Goal: Task Accomplishment & Management: Complete application form

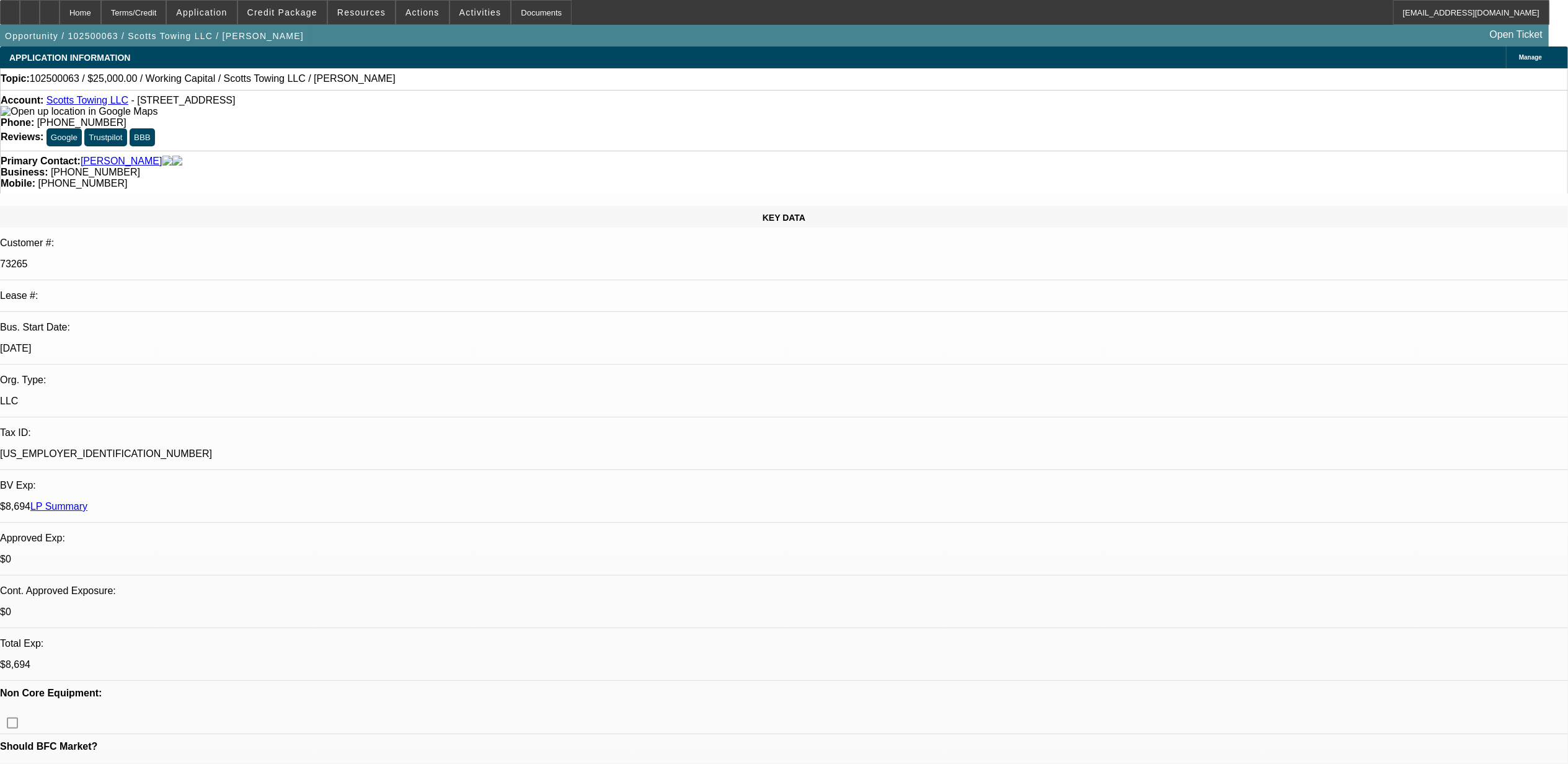
select select "0"
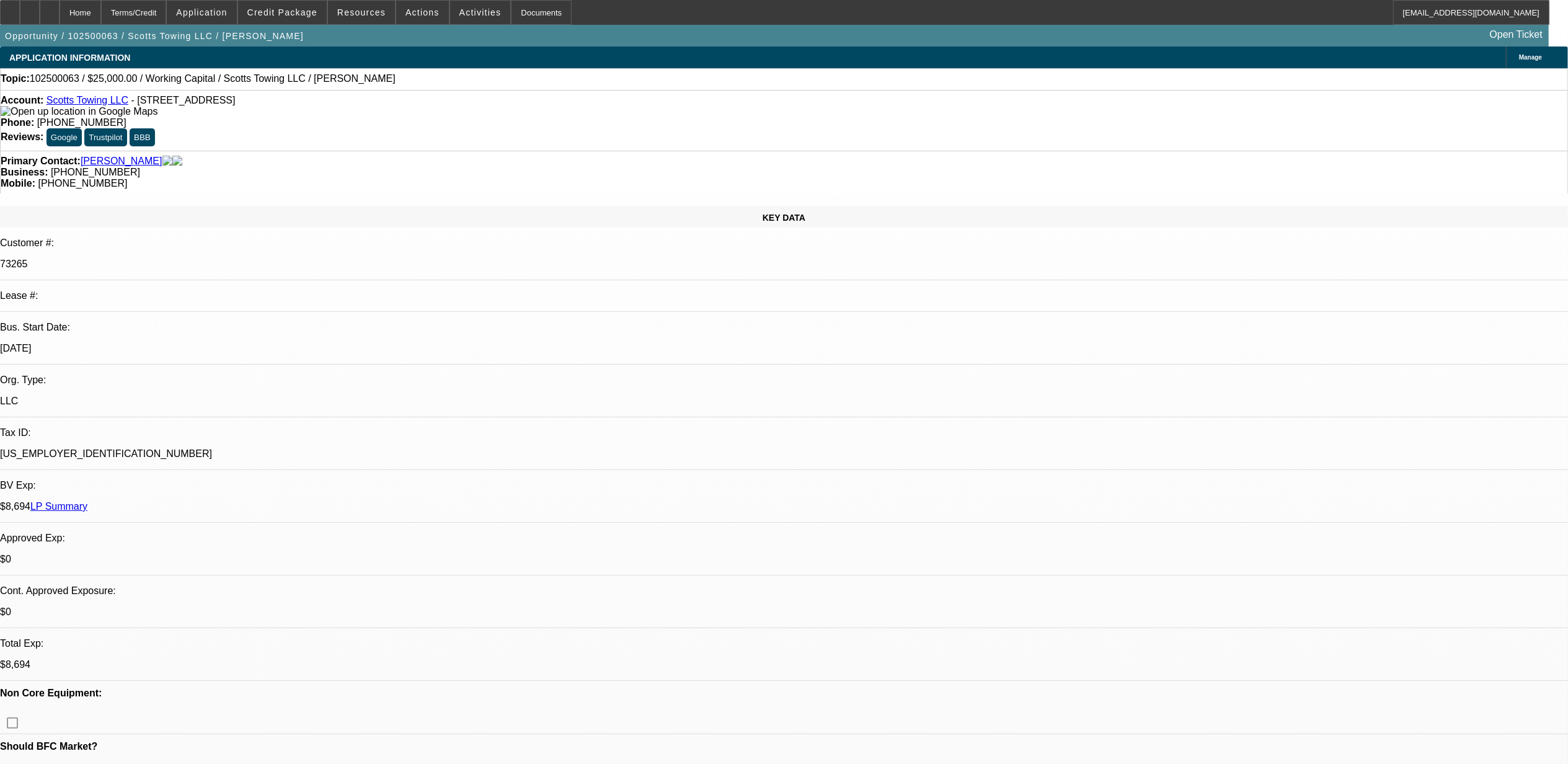
select select "0"
select select "1"
select select "2"
select select "6"
select select "1"
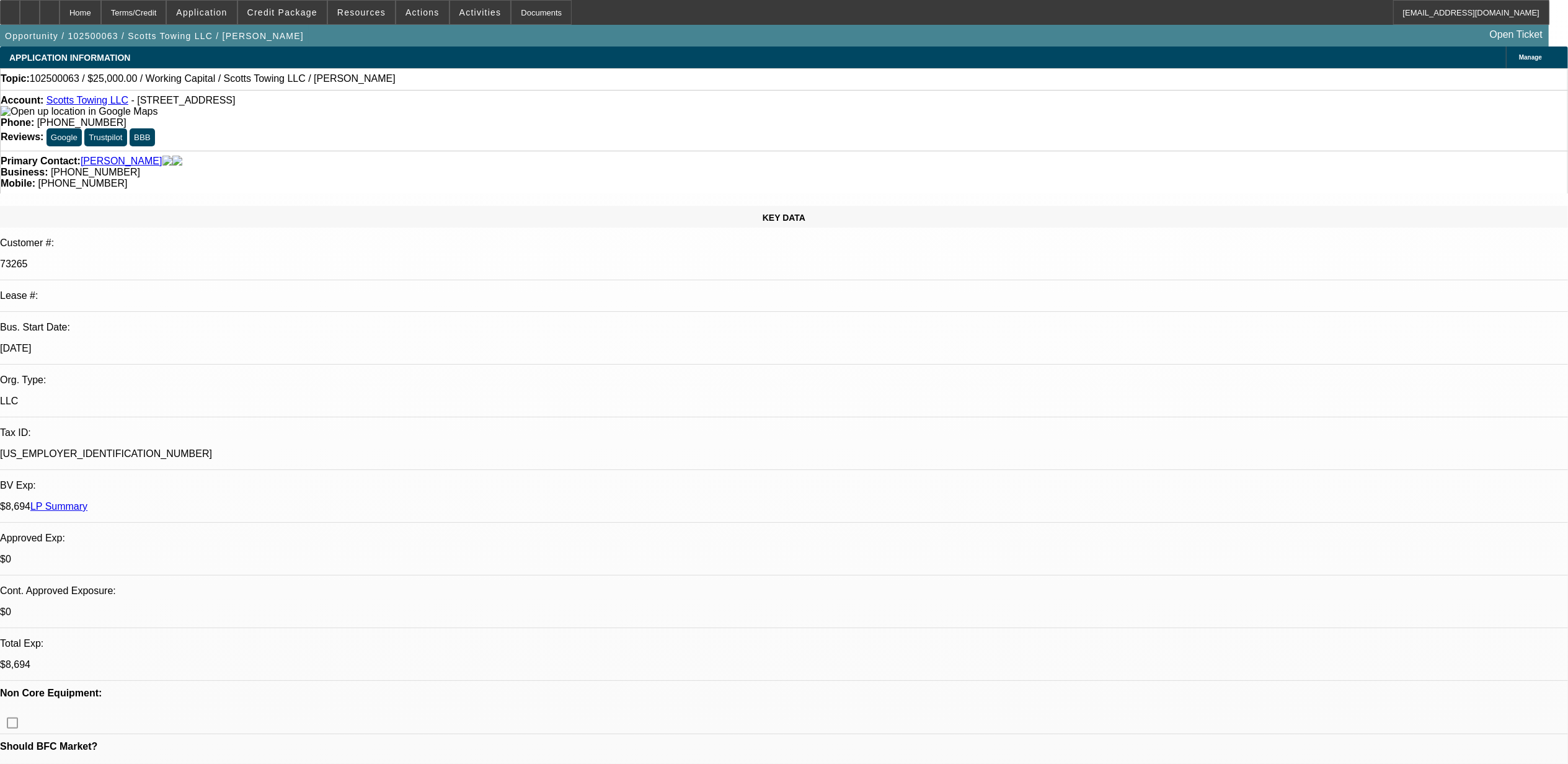
select select "2"
select select "6"
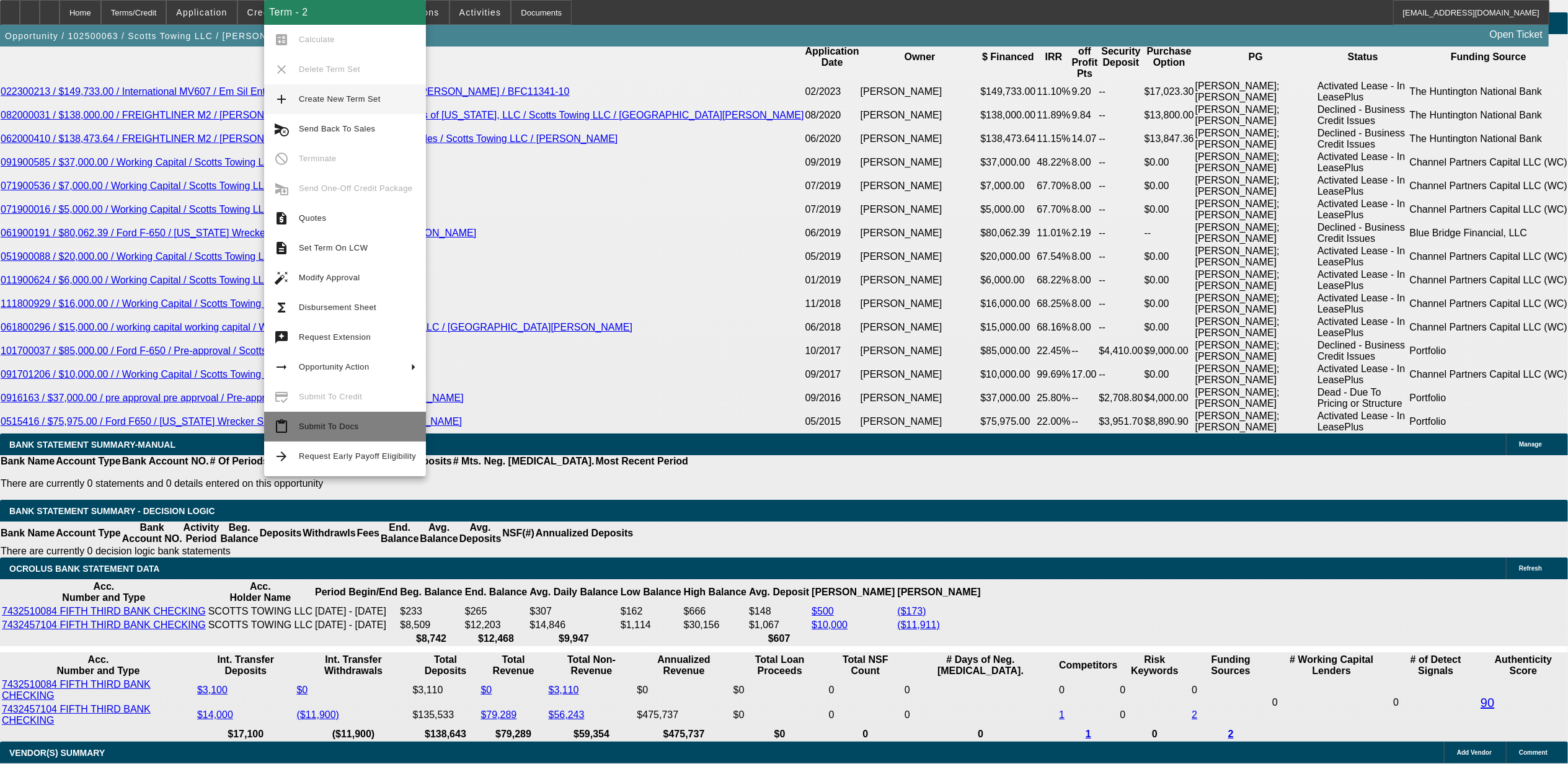
scroll to position [2250, 0]
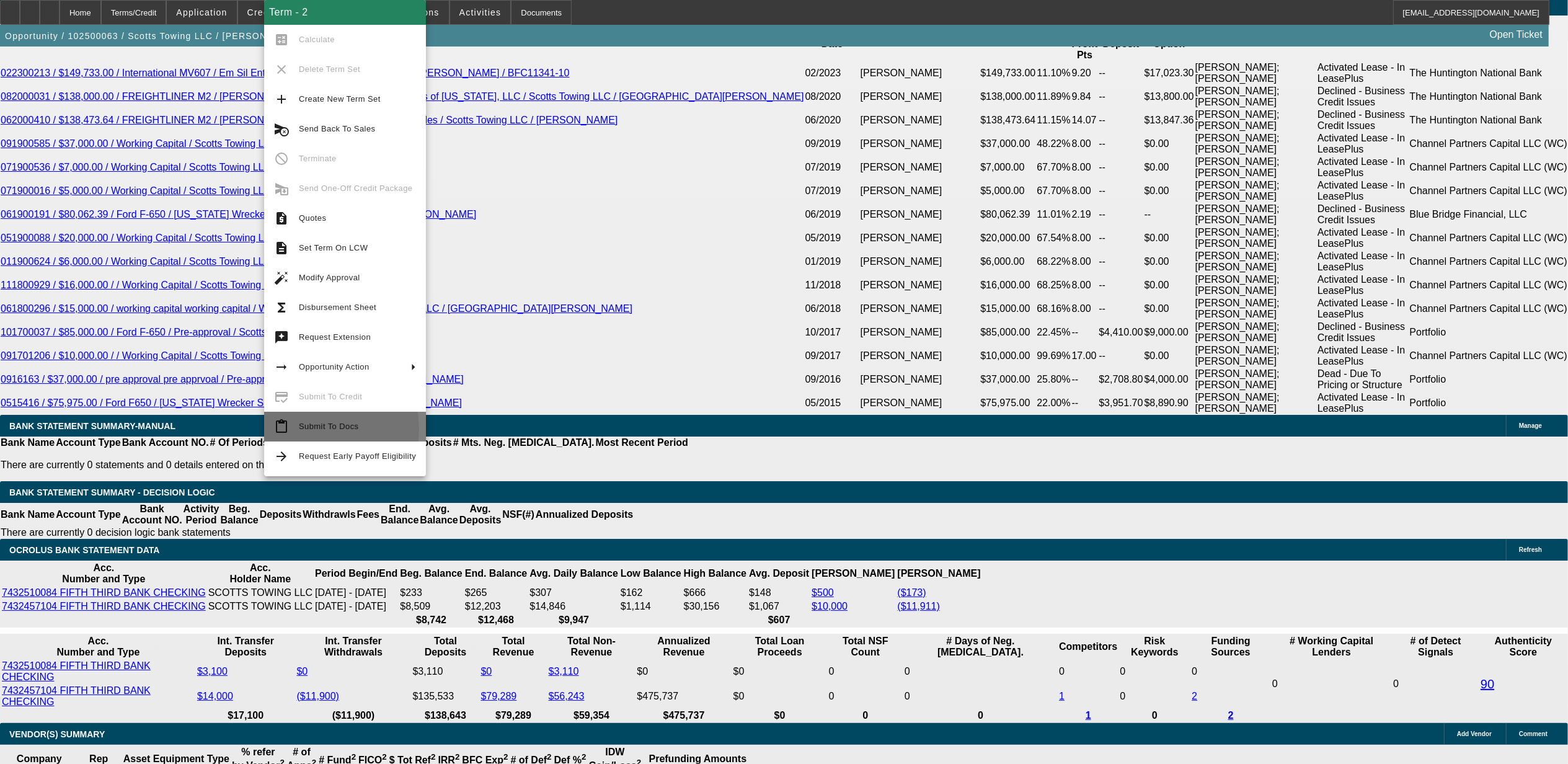
click at [306, 429] on span "Submit To Docs" at bounding box center [329, 426] width 60 height 9
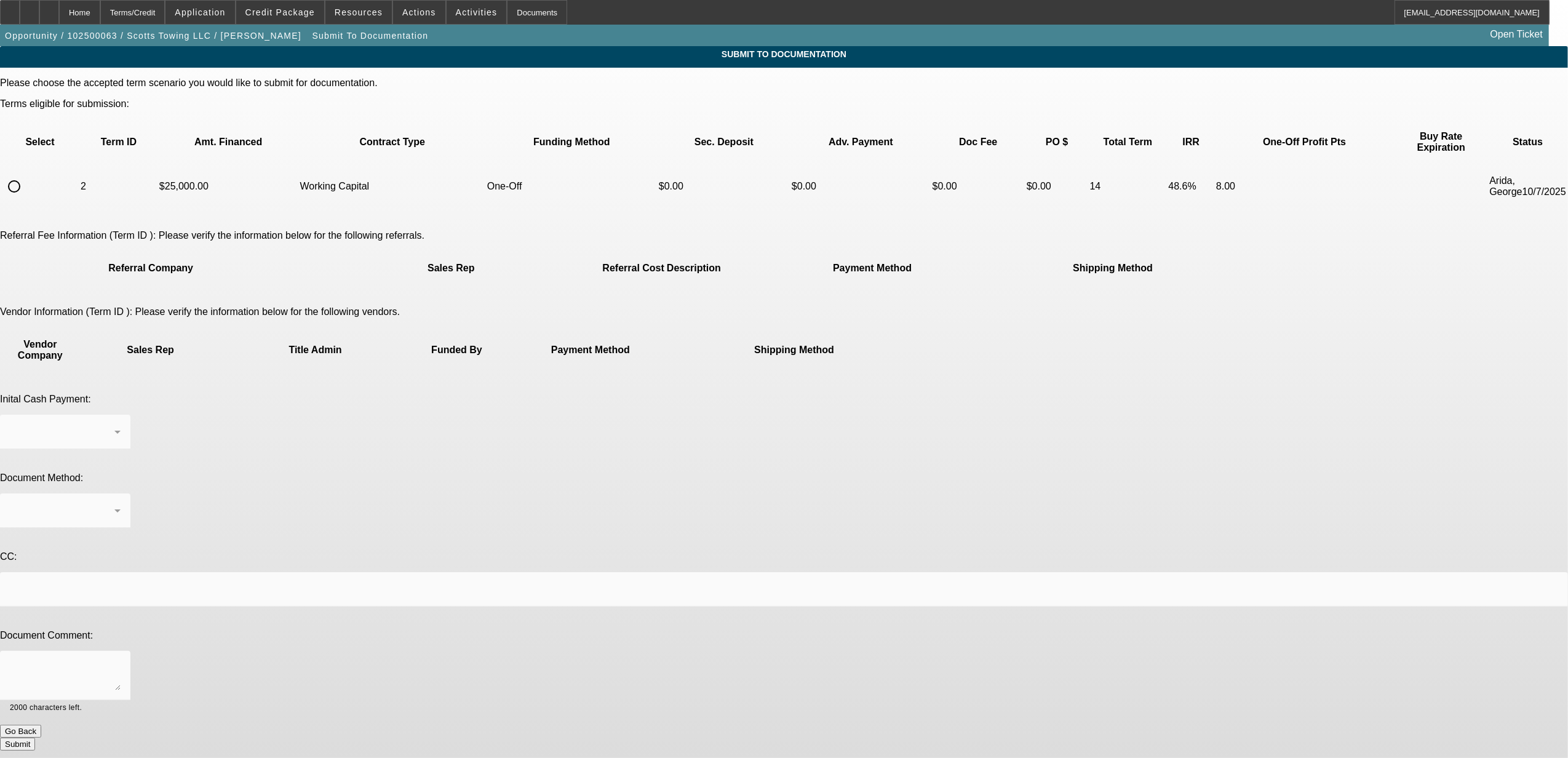
click at [27, 174] on input "radio" at bounding box center [14, 186] width 25 height 25
radio input "true"
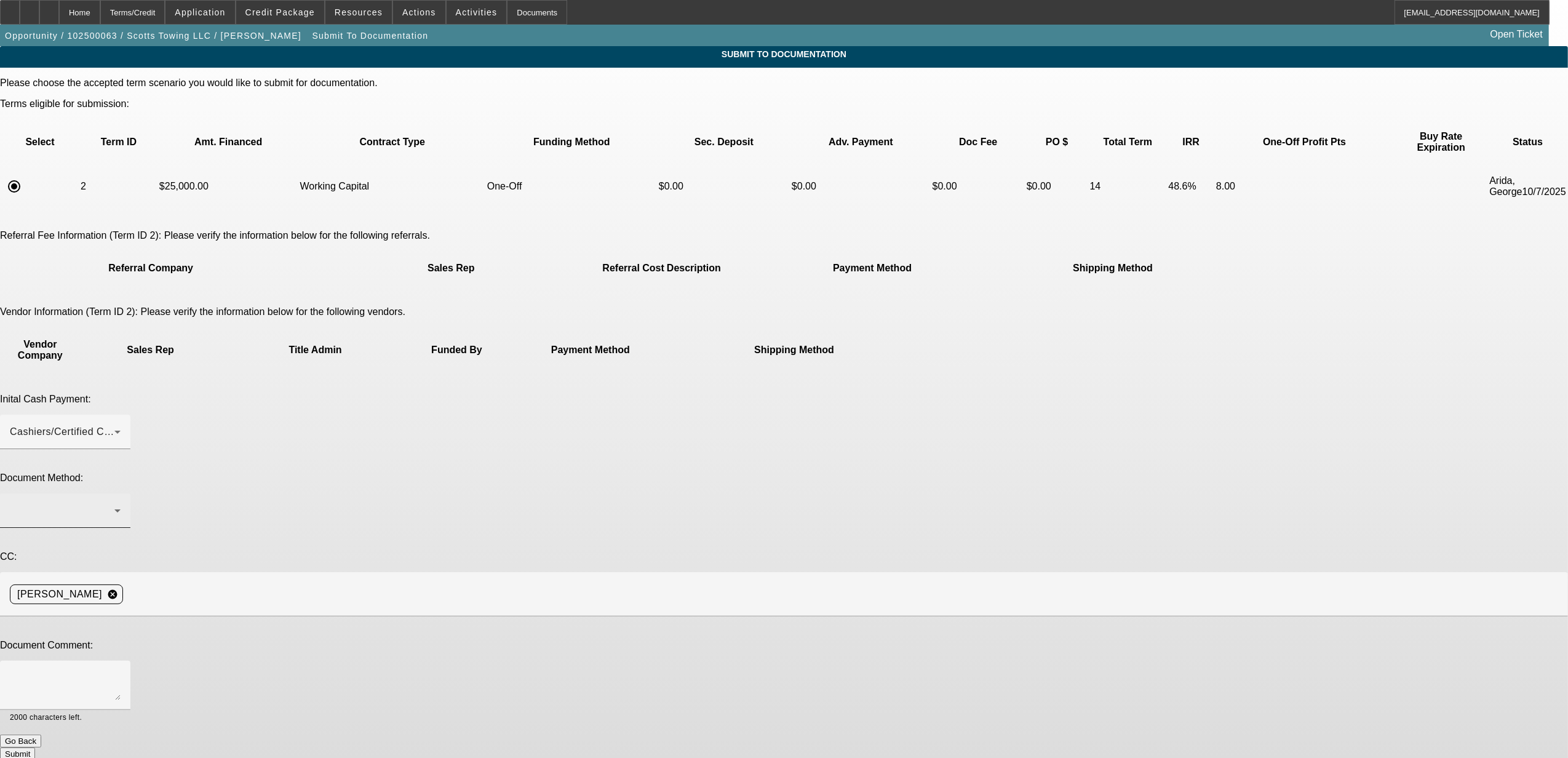
click at [121, 493] on div at bounding box center [66, 510] width 111 height 34
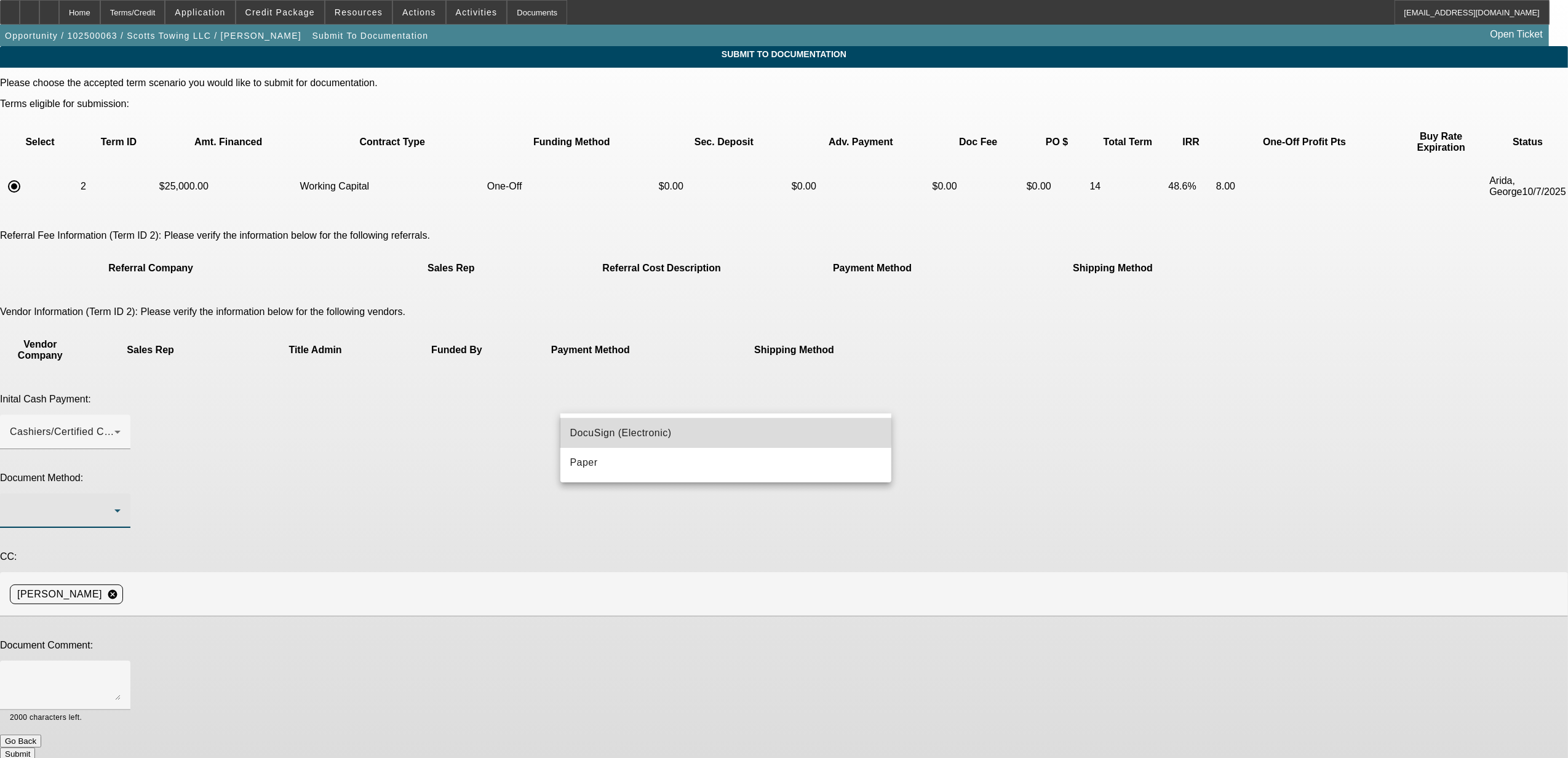
click at [630, 428] on span "DocuSign (Electronic)" at bounding box center [621, 433] width 101 height 15
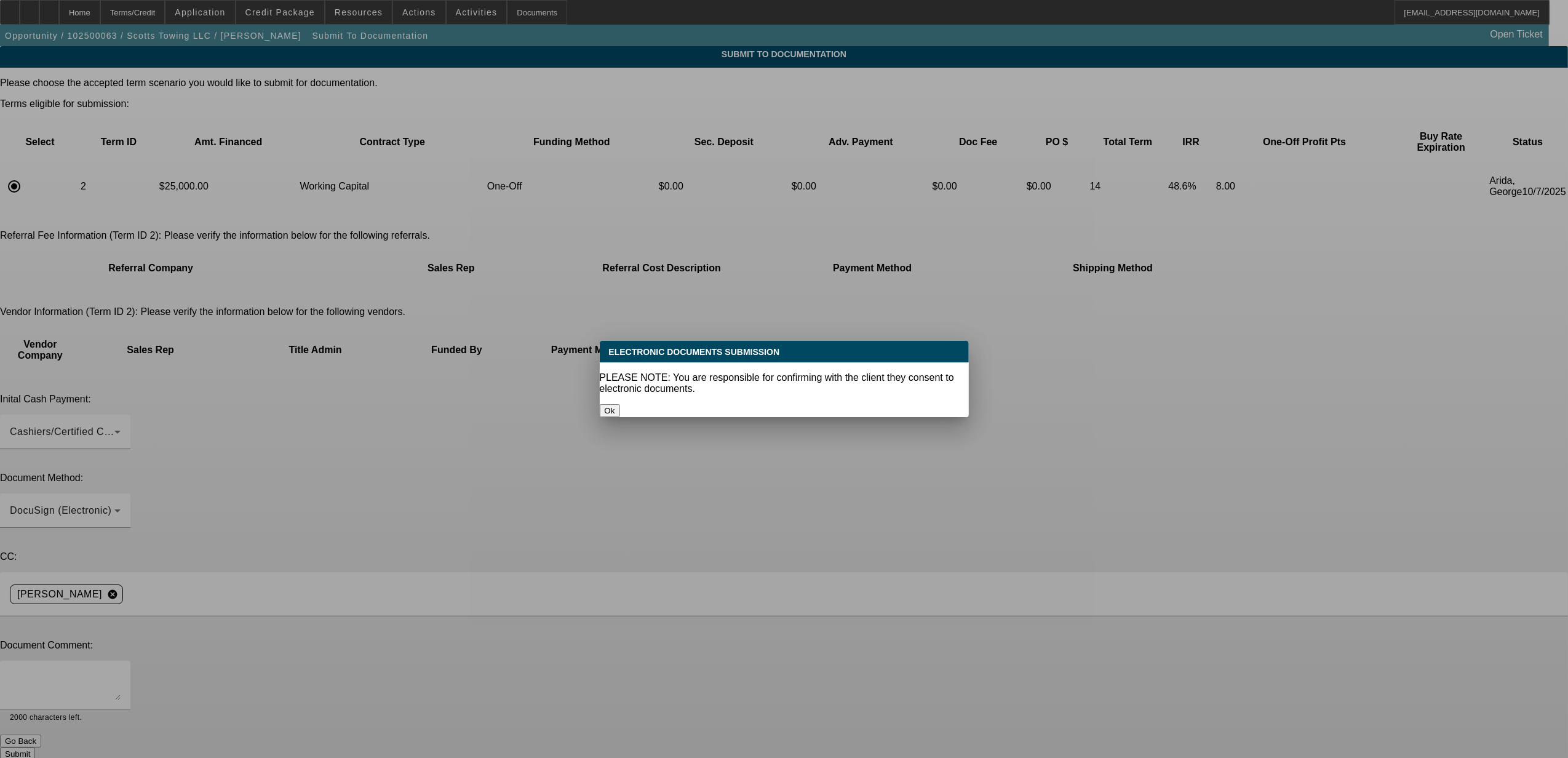
click at [620, 404] on button "Ok" at bounding box center [610, 410] width 20 height 13
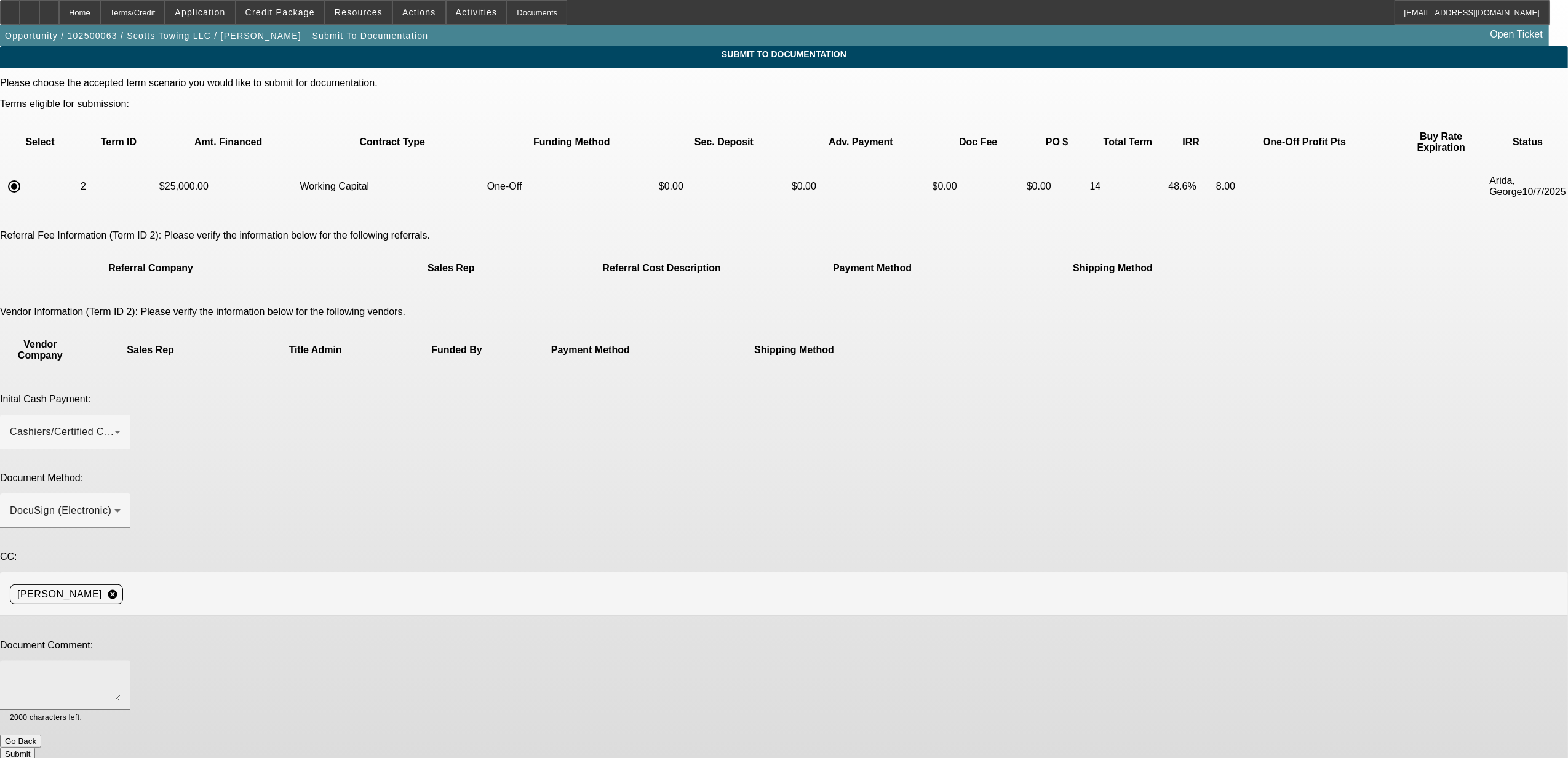
click at [121, 671] on textarea at bounding box center [66, 685] width 111 height 30
paste textarea "WC FUNDING BY CPC: $25,000. 14 mos / 60 pmts. $554.17 / week. 8% / $2000. NICK …"
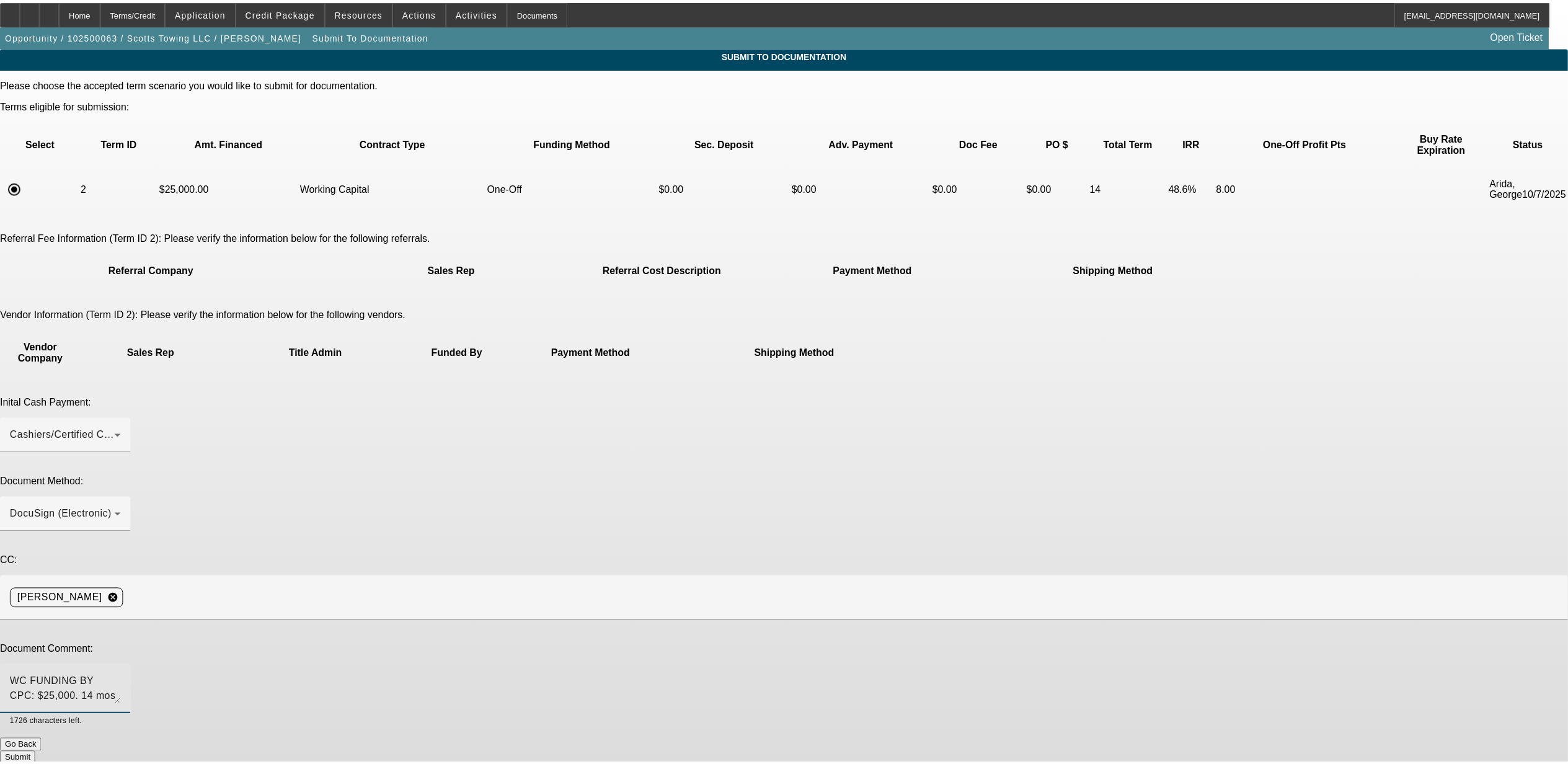
scroll to position [11, 0]
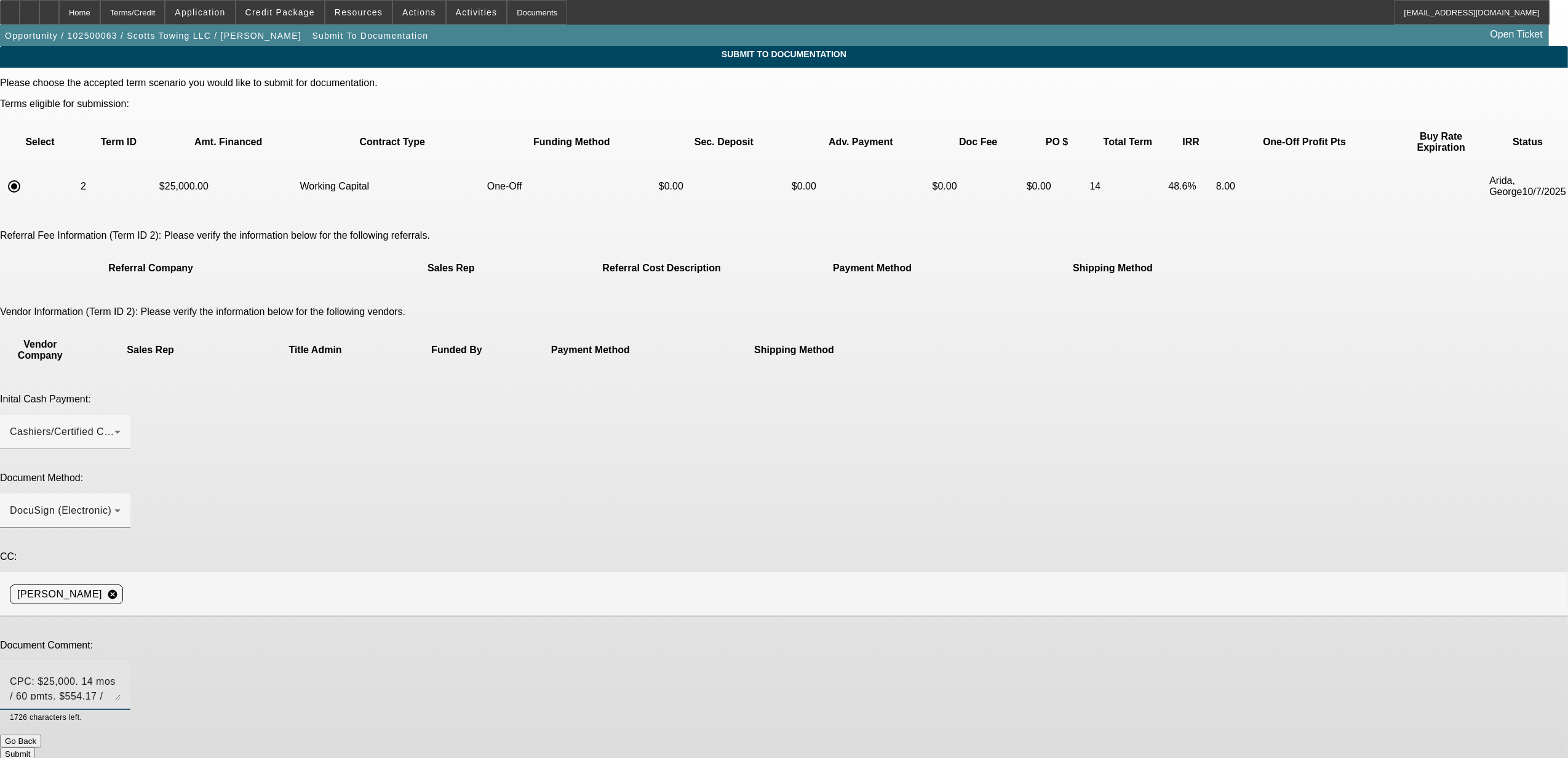
type textarea "WC FUNDING BY CPC: $25,000. 14 mos / 60 pmts. $554.17 / week. 8% / $2000. NICK …"
click at [35, 747] on button "Submit" at bounding box center [17, 753] width 35 height 13
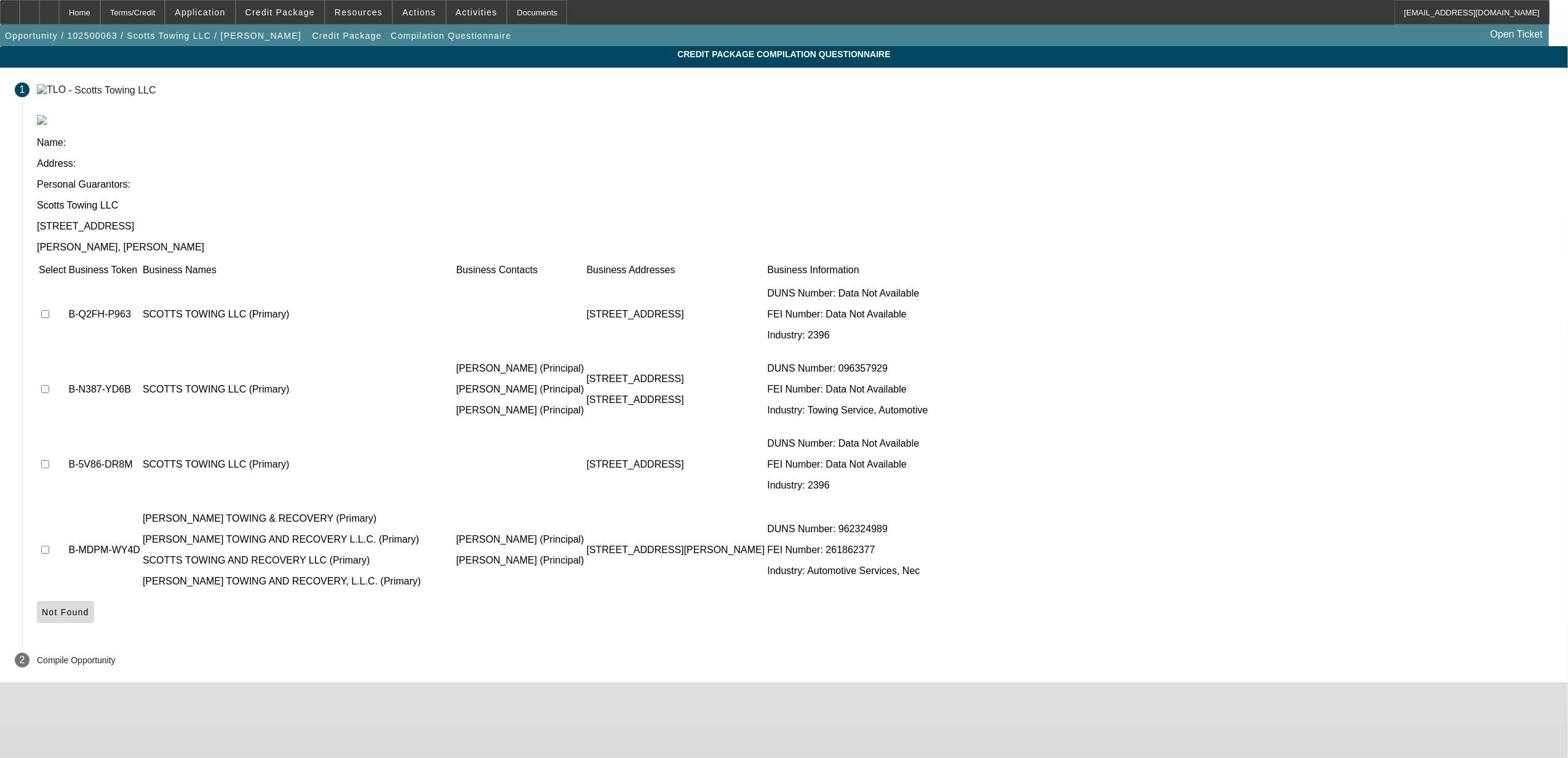
click at [94, 597] on span at bounding box center [65, 612] width 57 height 30
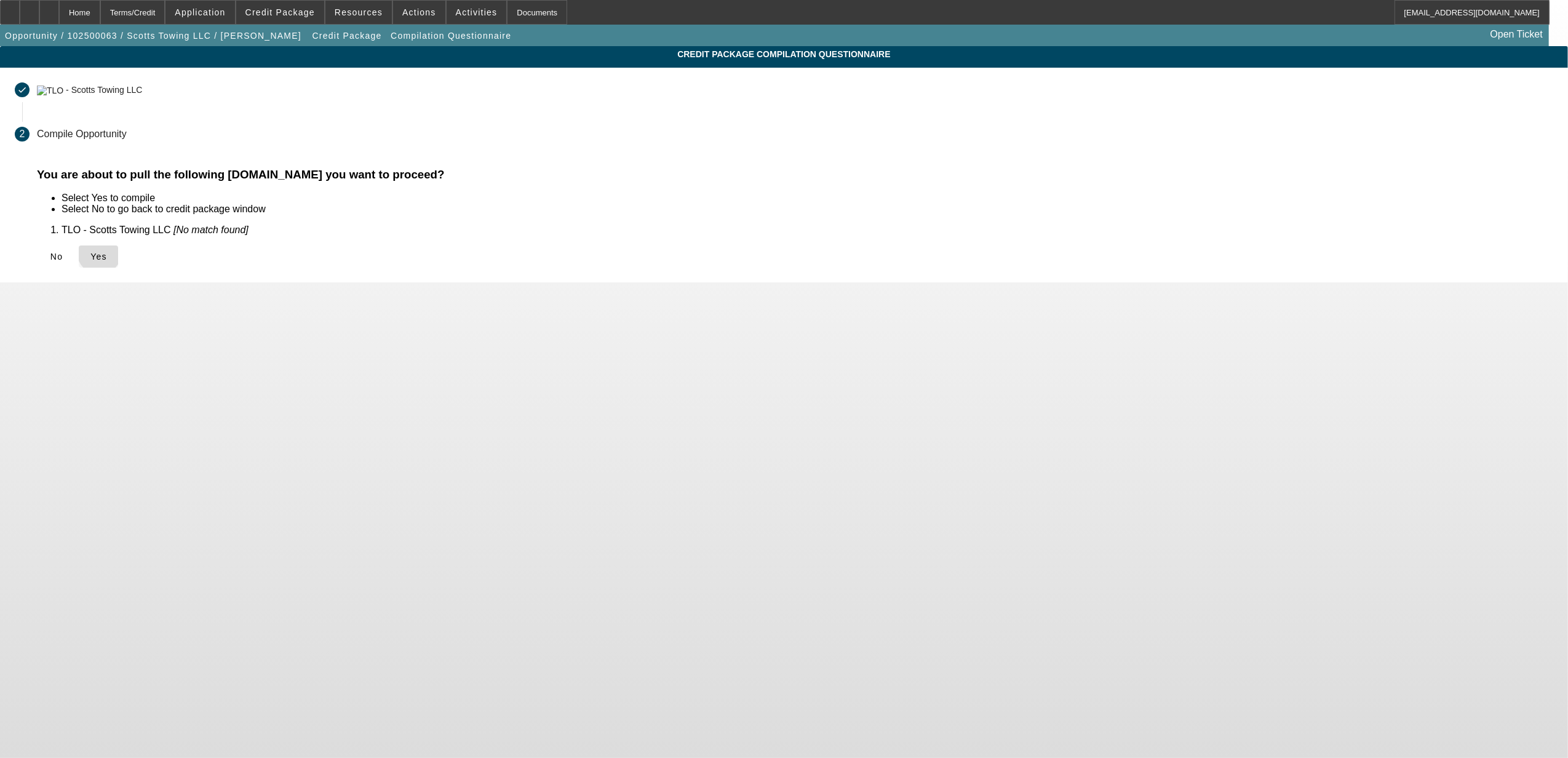
click at [107, 252] on span "Yes" at bounding box center [98, 257] width 16 height 10
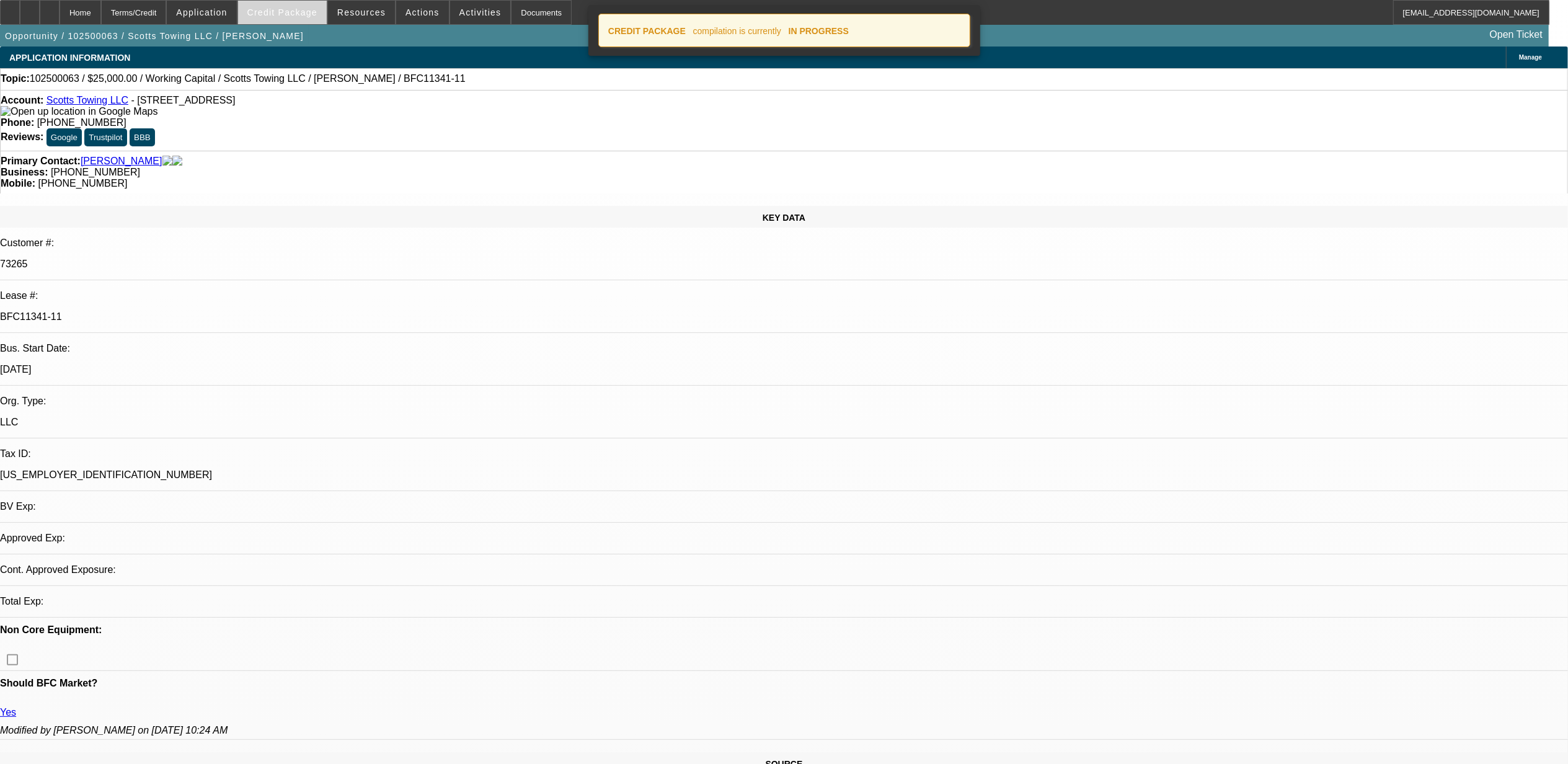
select select "0"
select select "2"
select select "0"
select select "6"
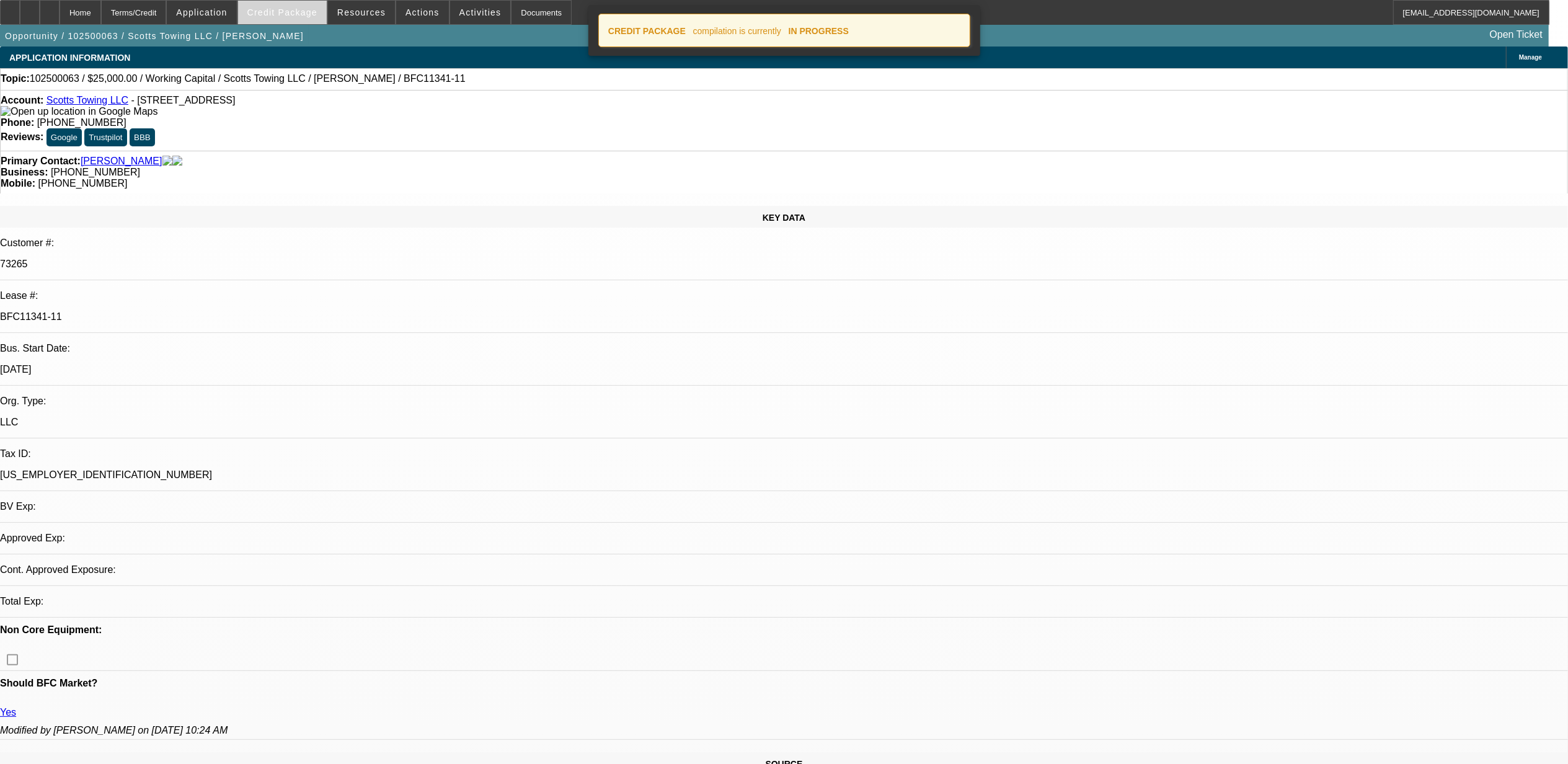
select select "0"
select select "2"
select select "0"
select select "6"
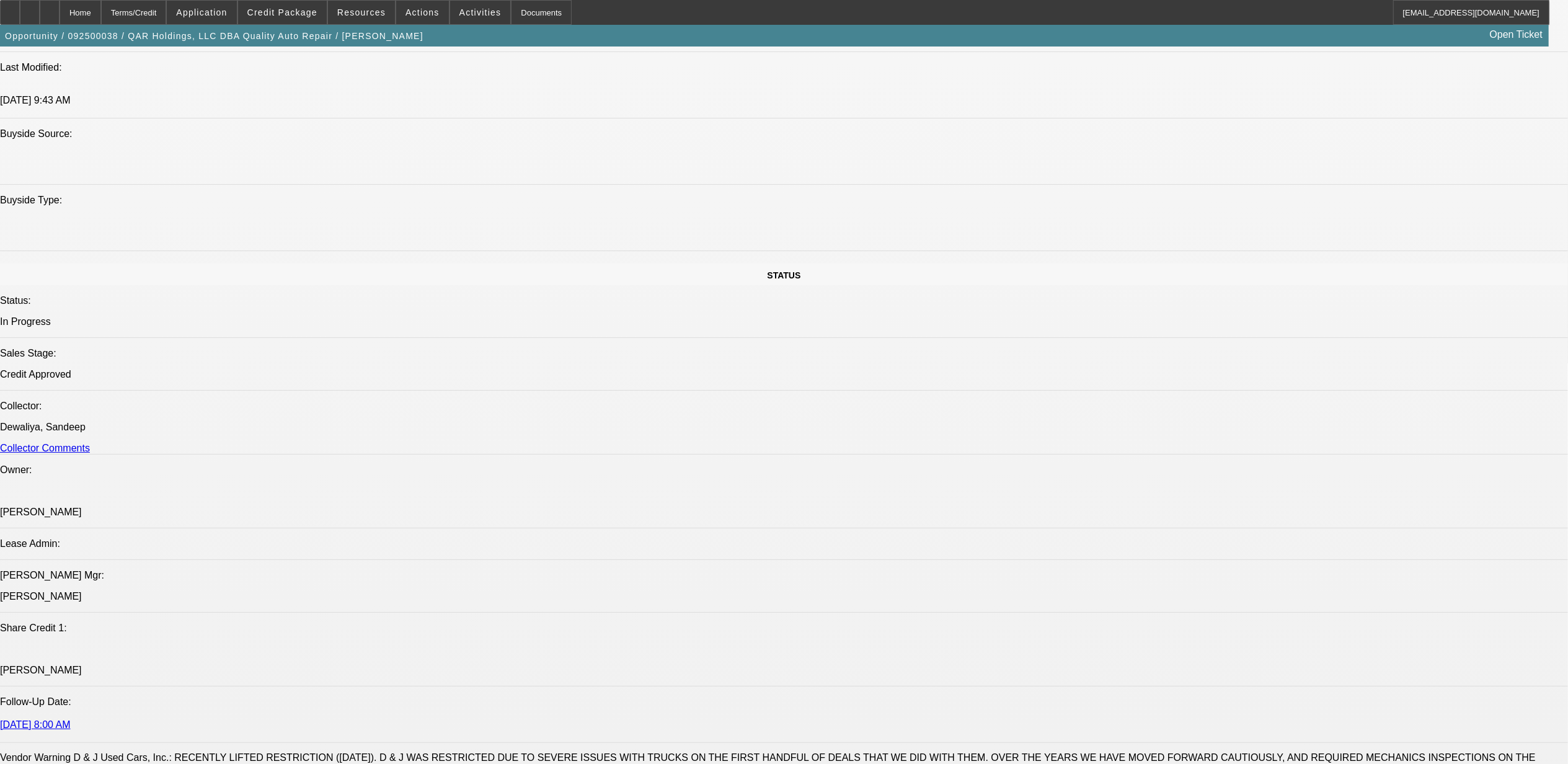
select select "0"
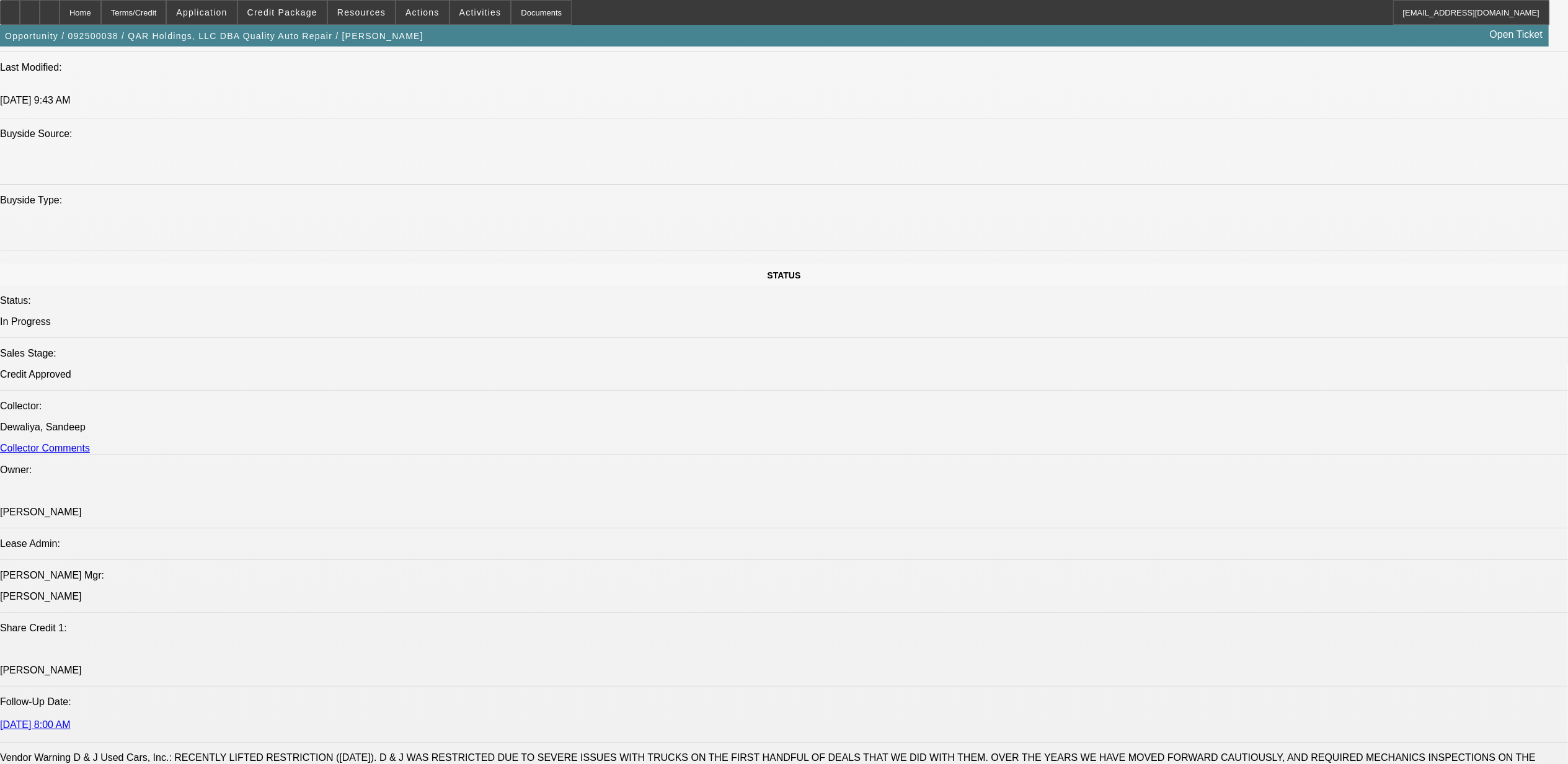
select select "0"
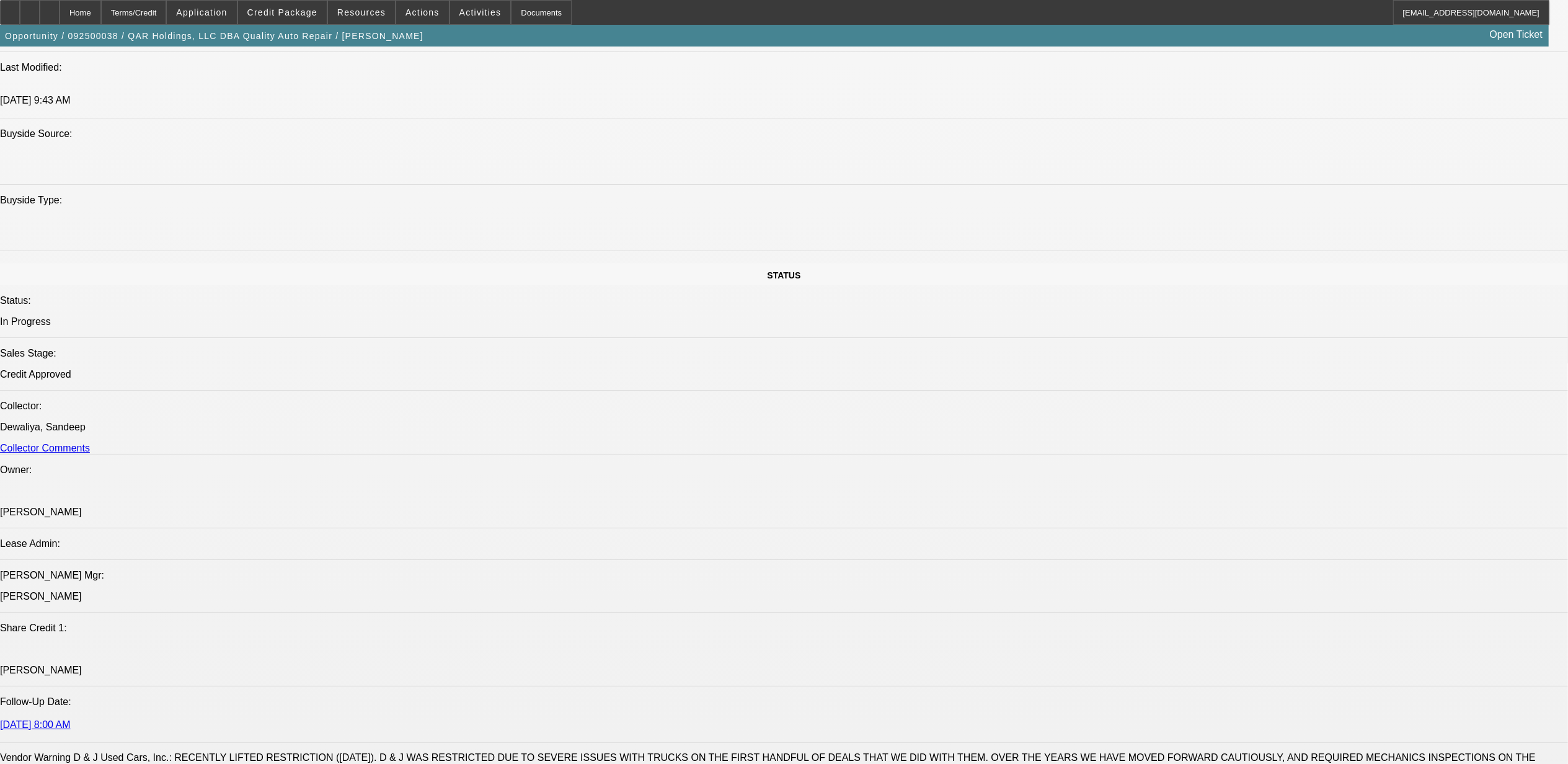
select select "0"
select select "1"
select select "2"
select select "6"
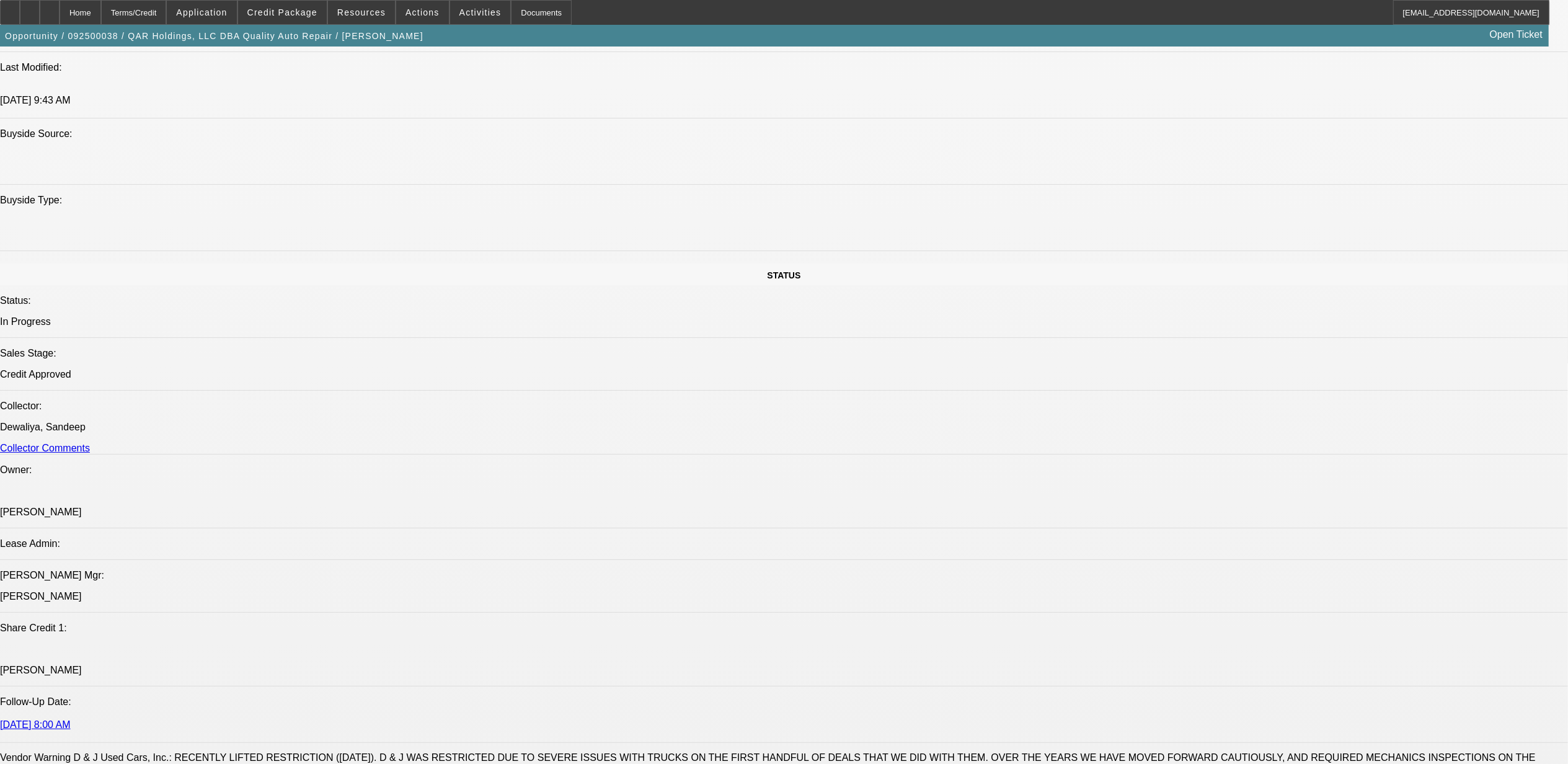
select select "1"
select select "6"
select select "1"
select select "2"
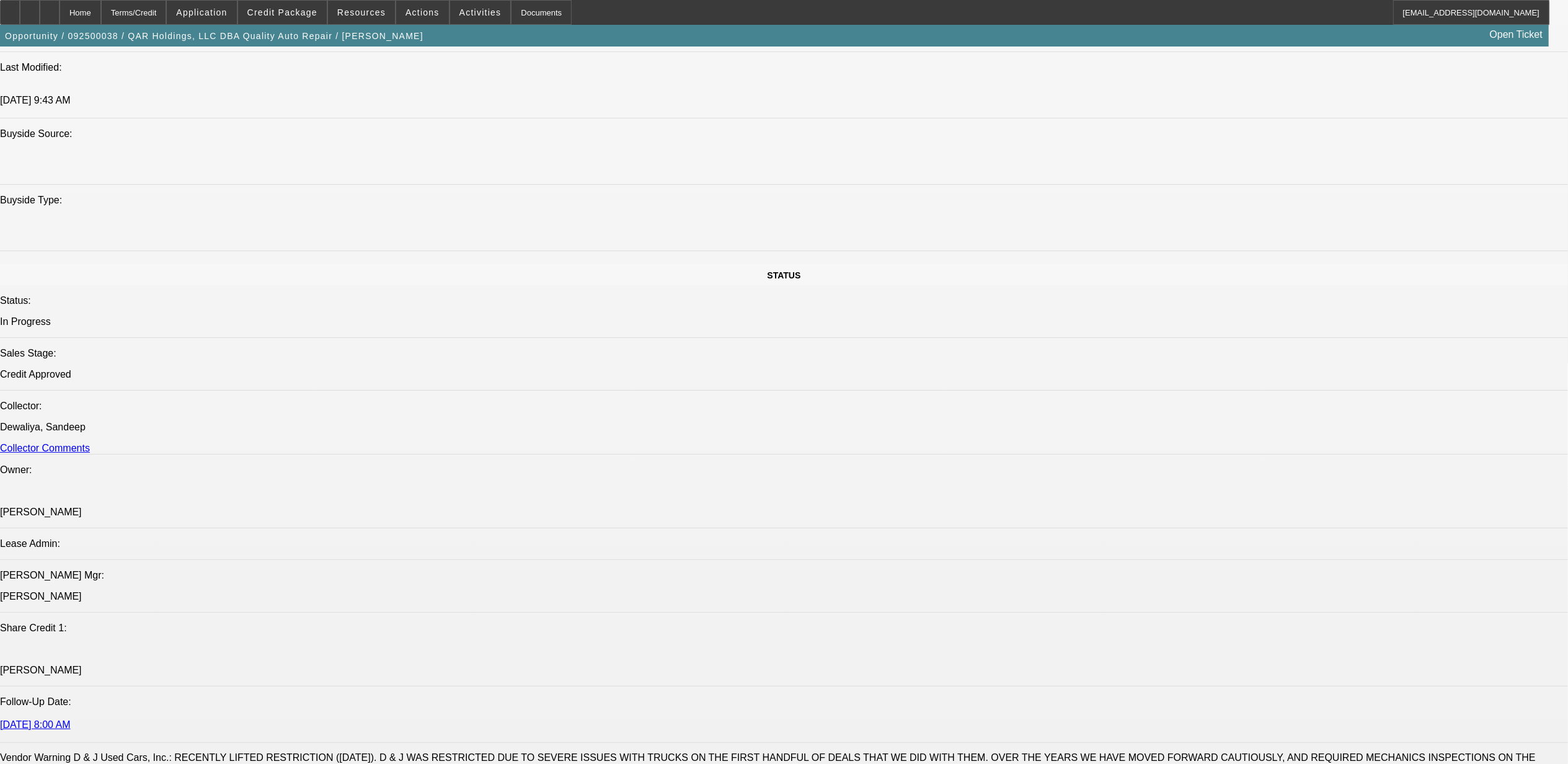
select select "6"
select select "1"
select select "2"
select select "6"
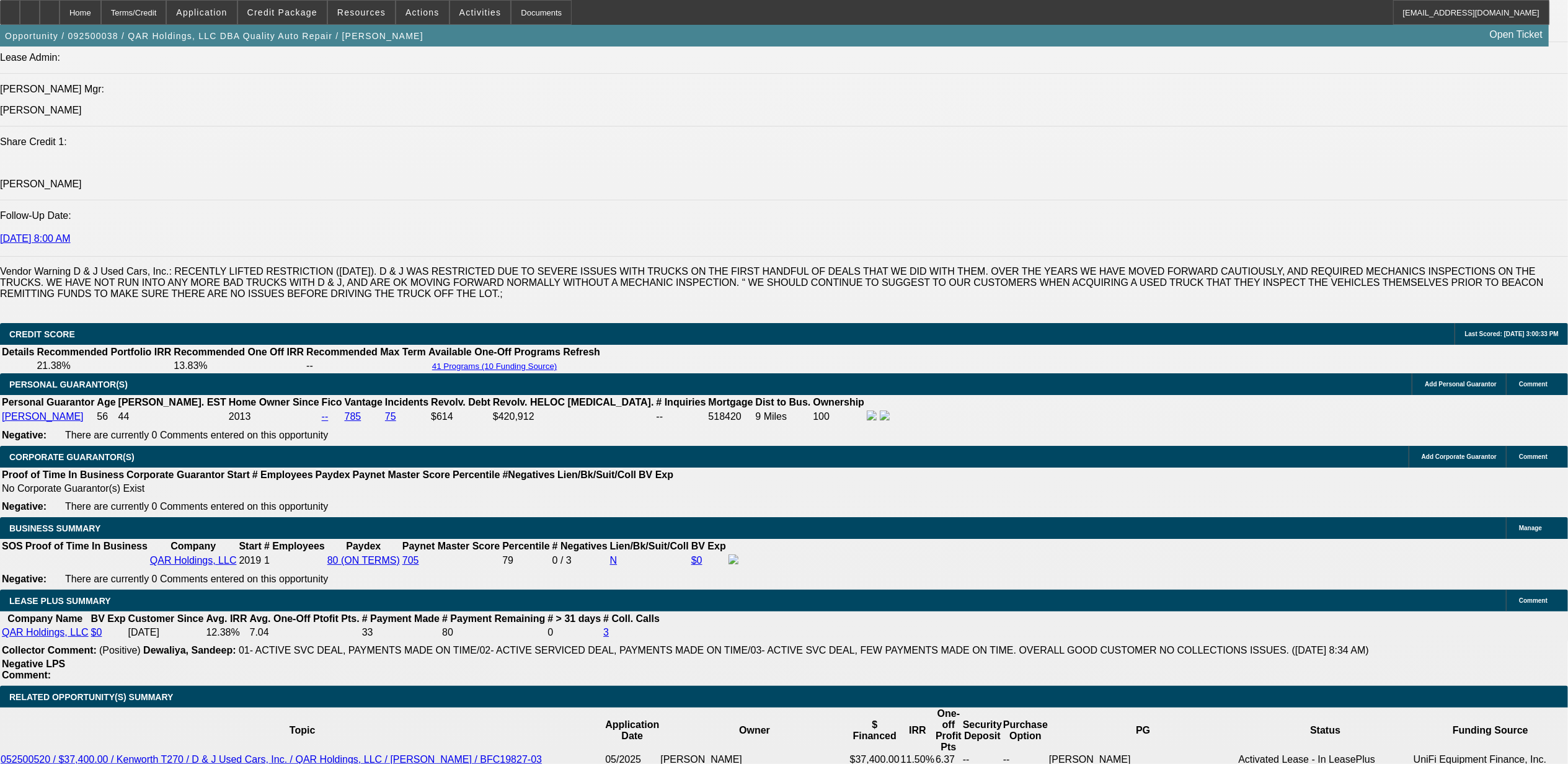
scroll to position [1649, 0]
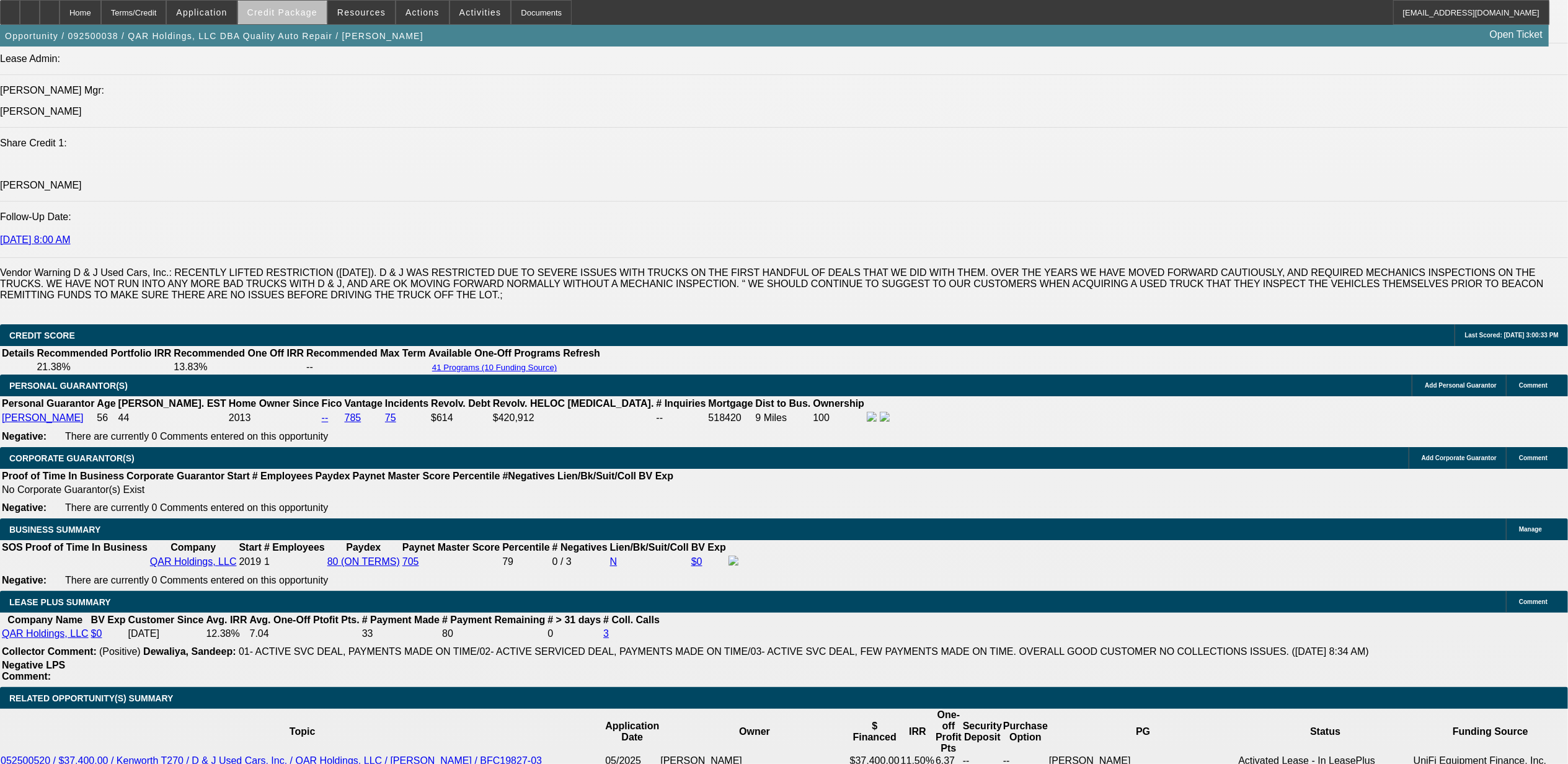
click at [318, 20] on span at bounding box center [282, 13] width 89 height 30
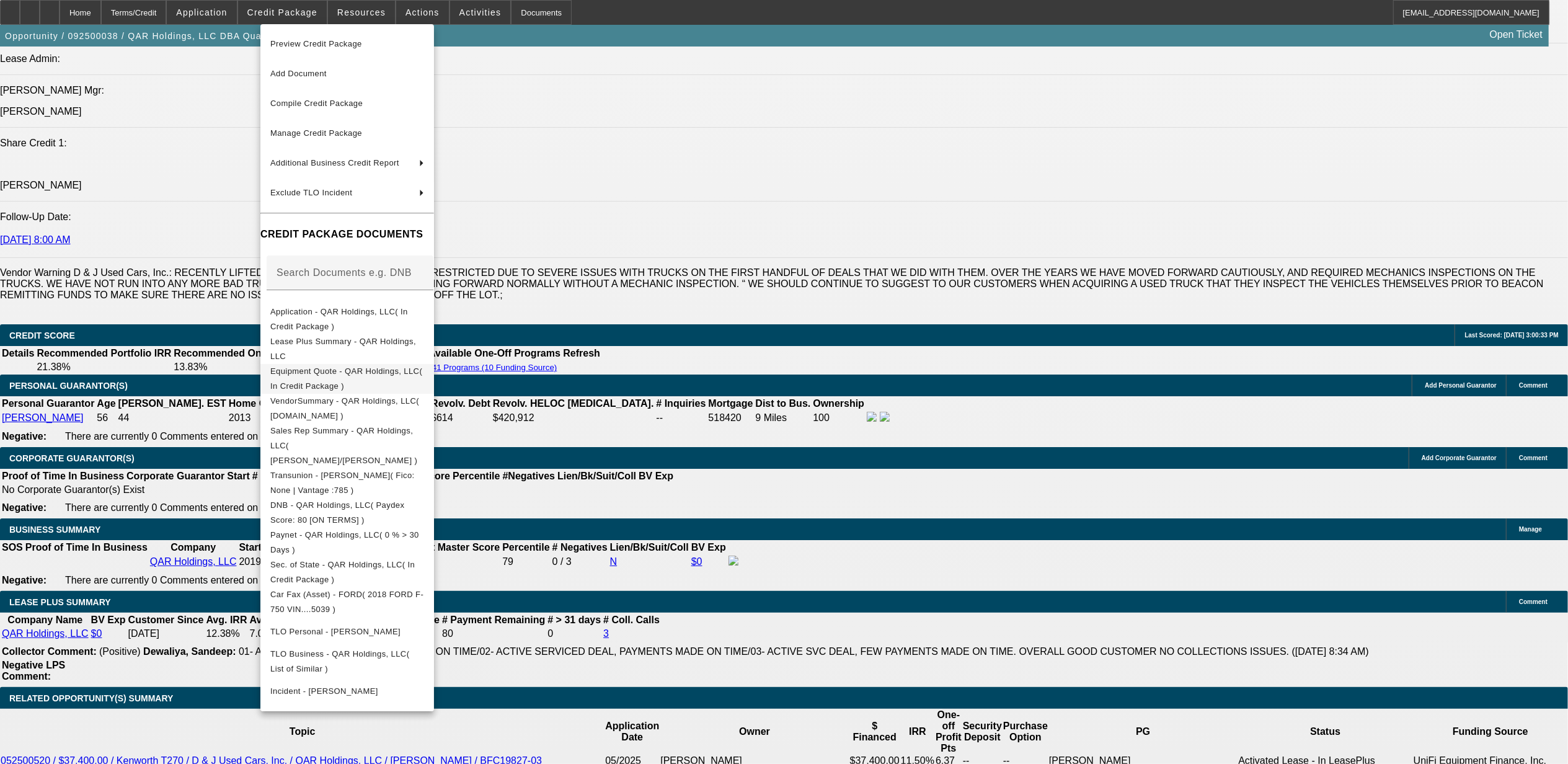
click at [355, 368] on span "Equipment Quote - QAR Holdings, LLC( In Credit Package )" at bounding box center [348, 378] width 154 height 30
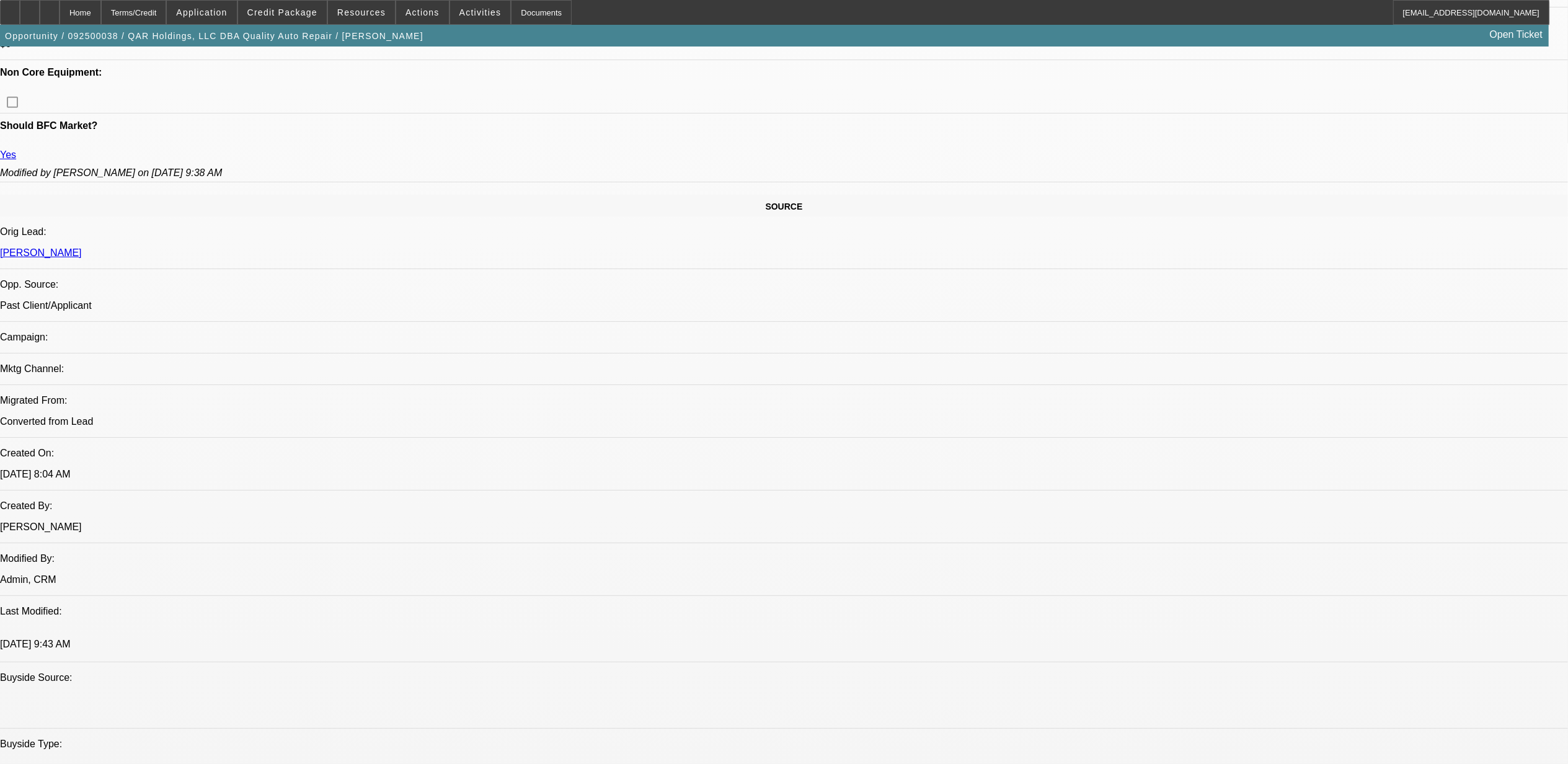
scroll to position [574, 0]
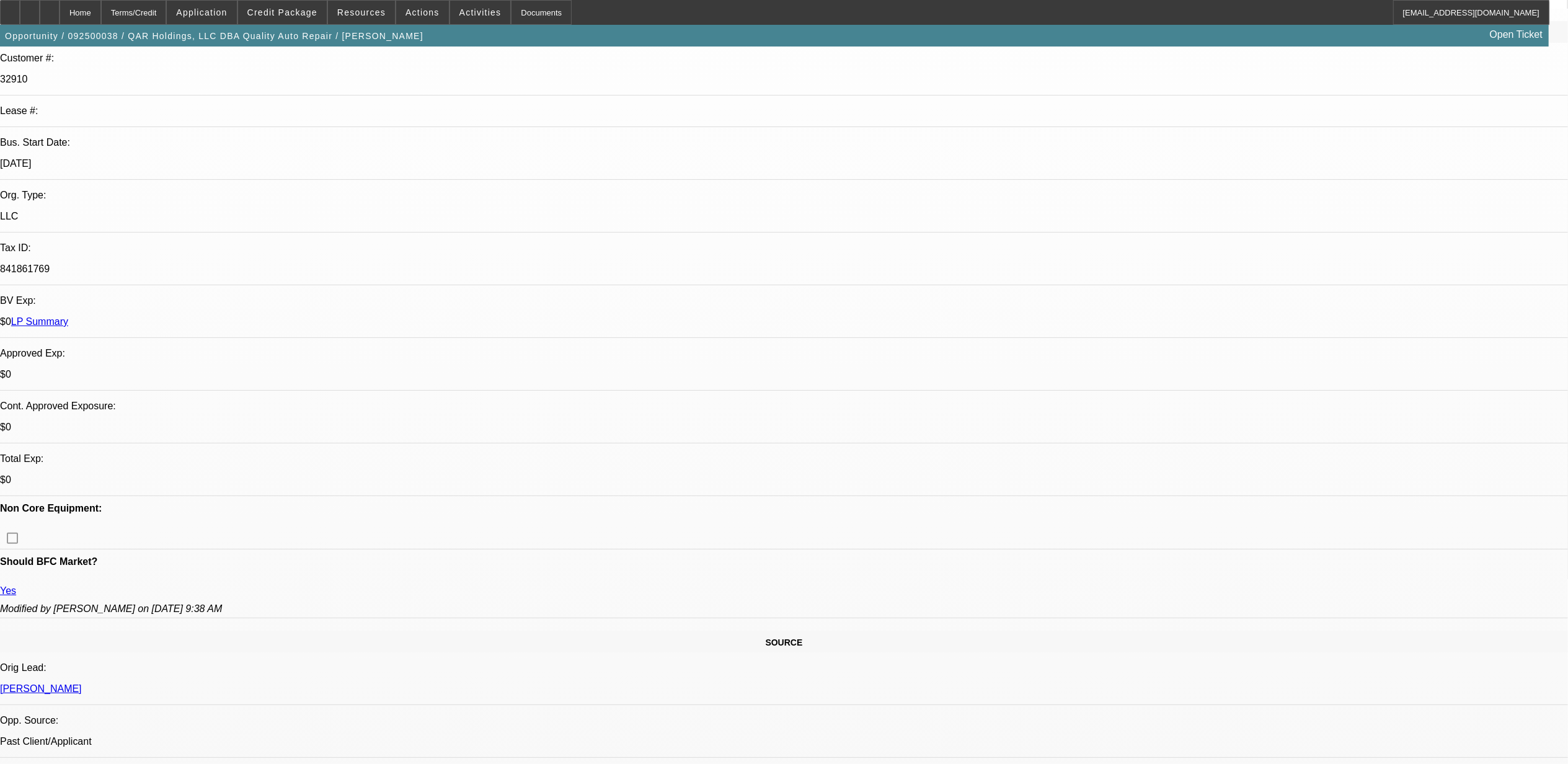
scroll to position [0, 0]
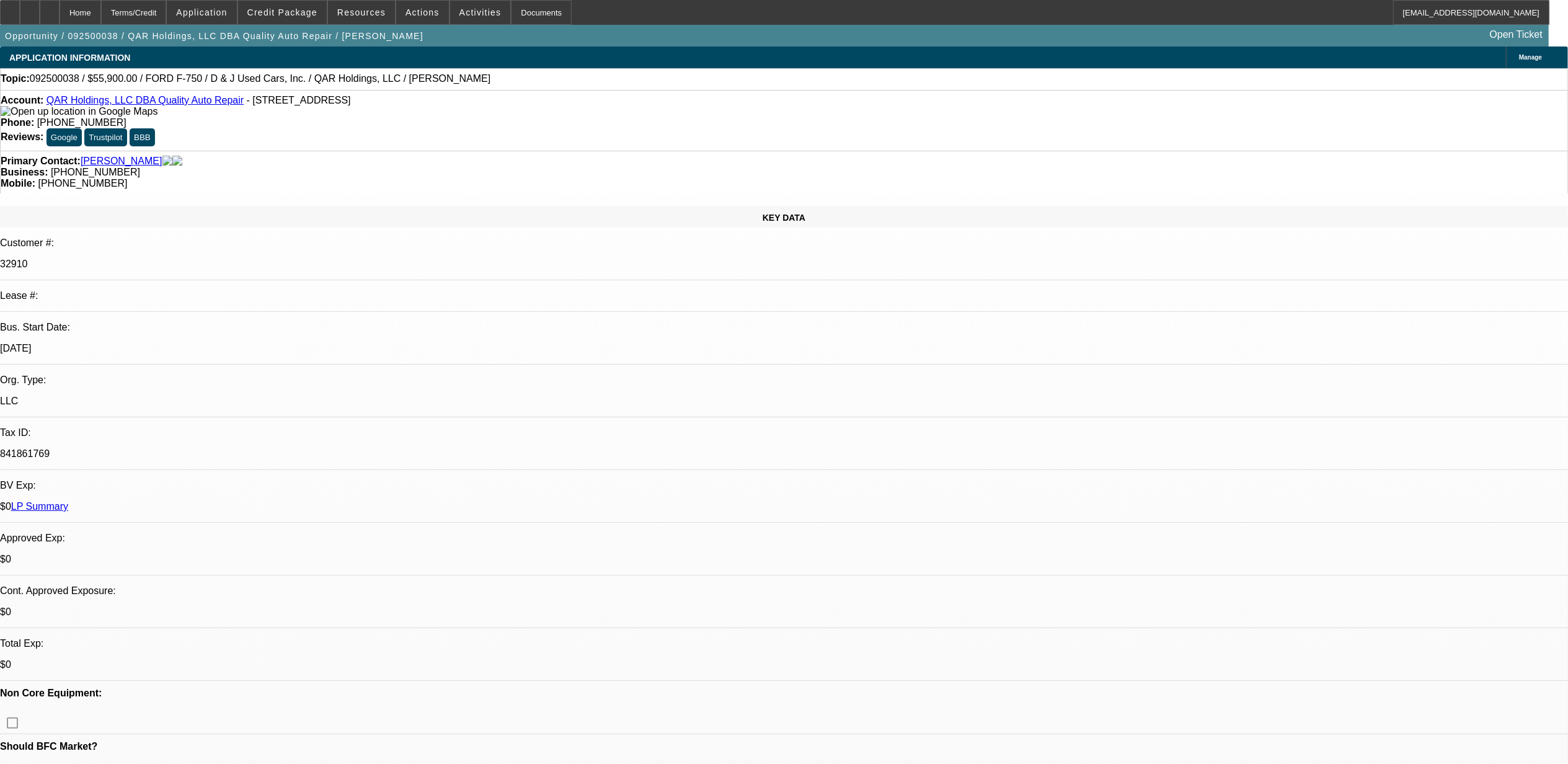
click at [68, 501] on link "LP Summary" at bounding box center [39, 505] width 57 height 10
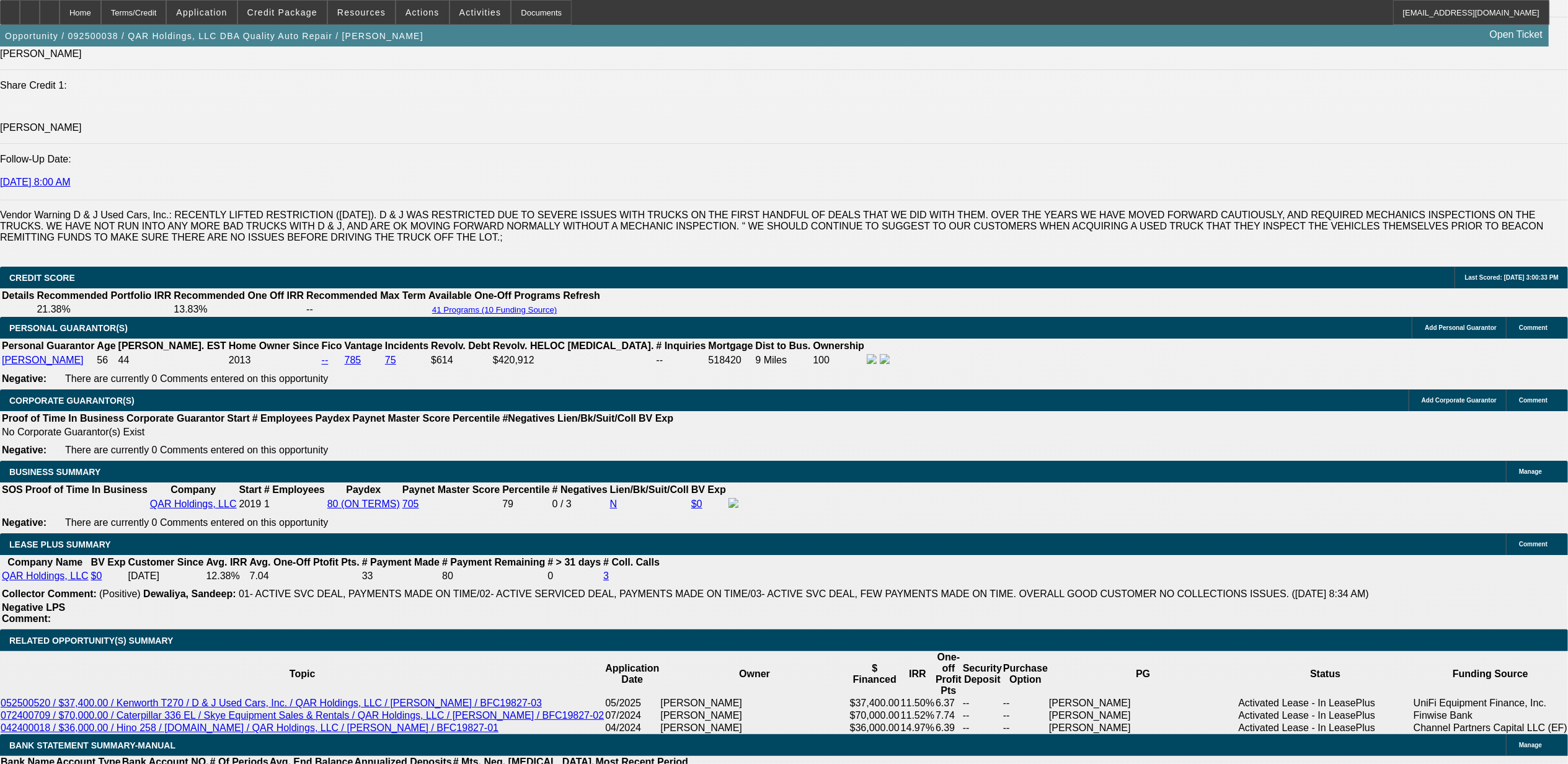
scroll to position [1736, 0]
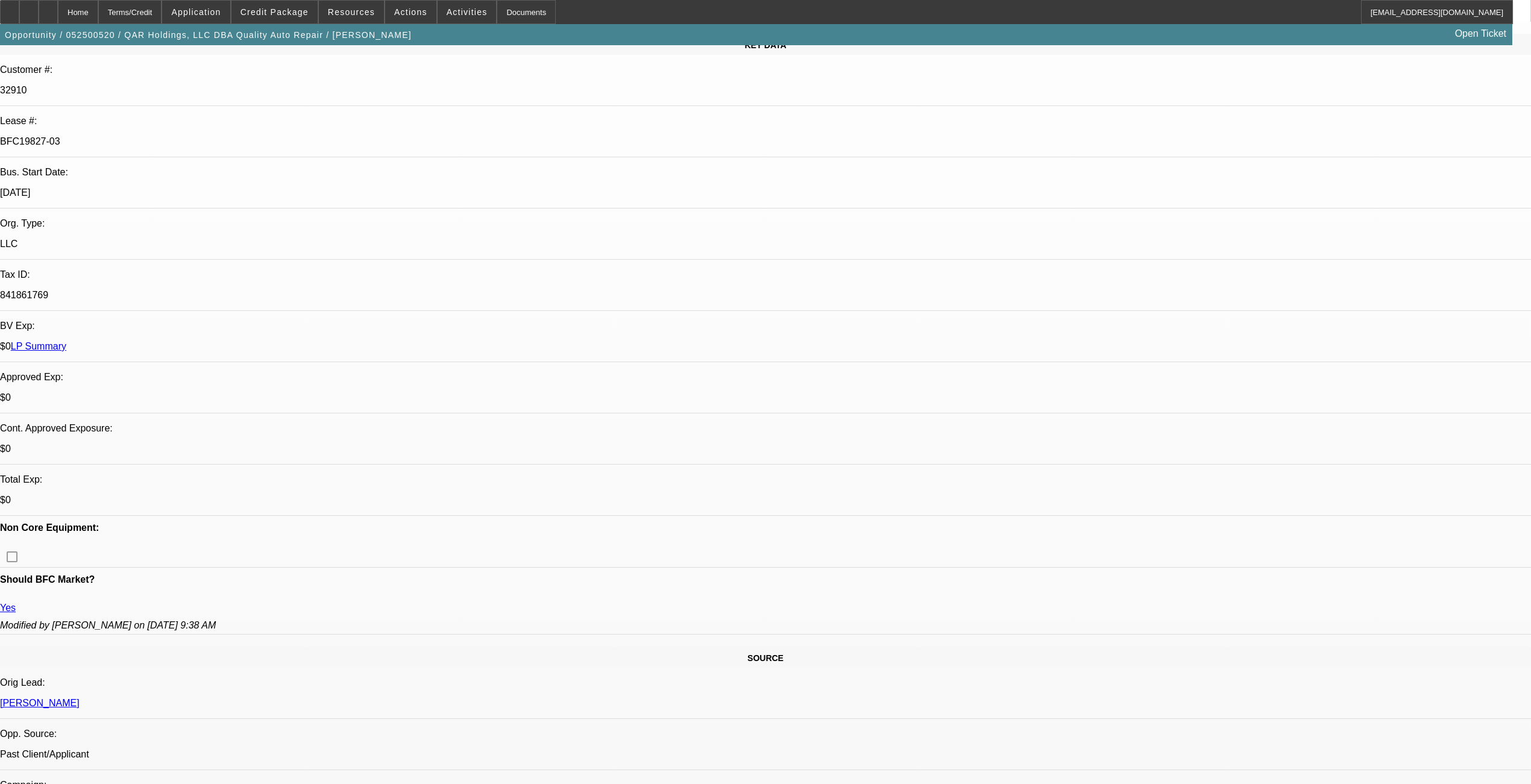
select select "0"
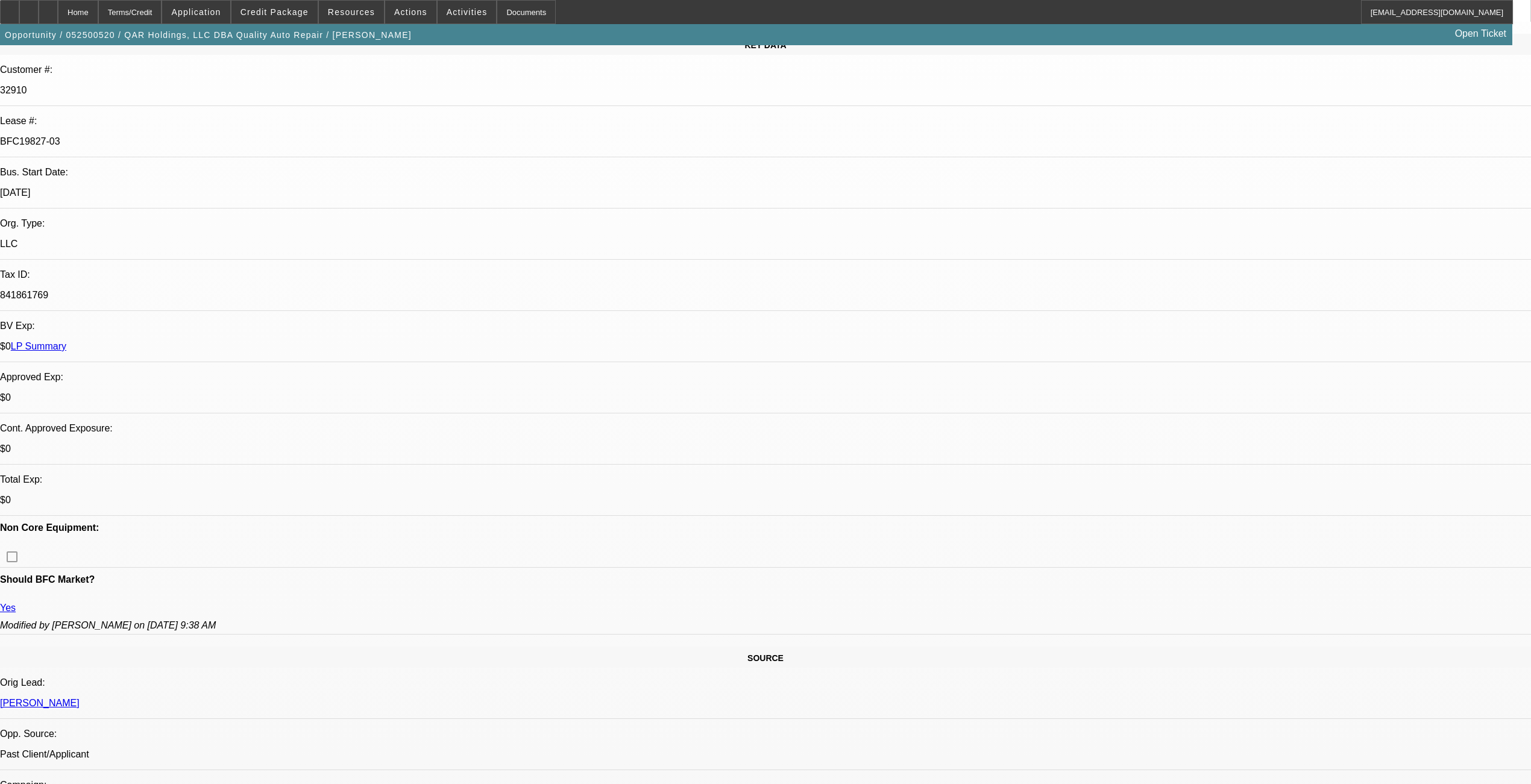
select select "0"
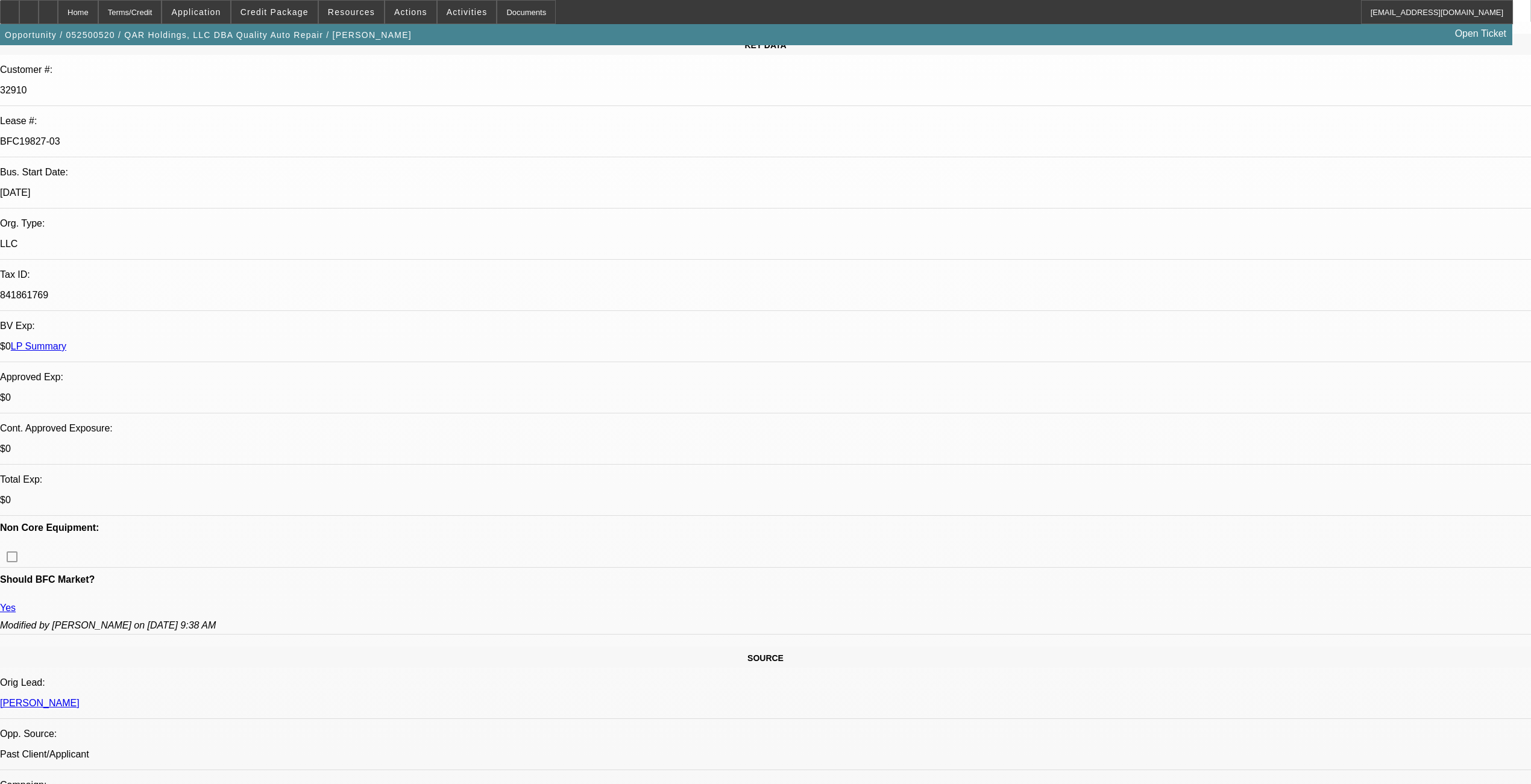
select select "0"
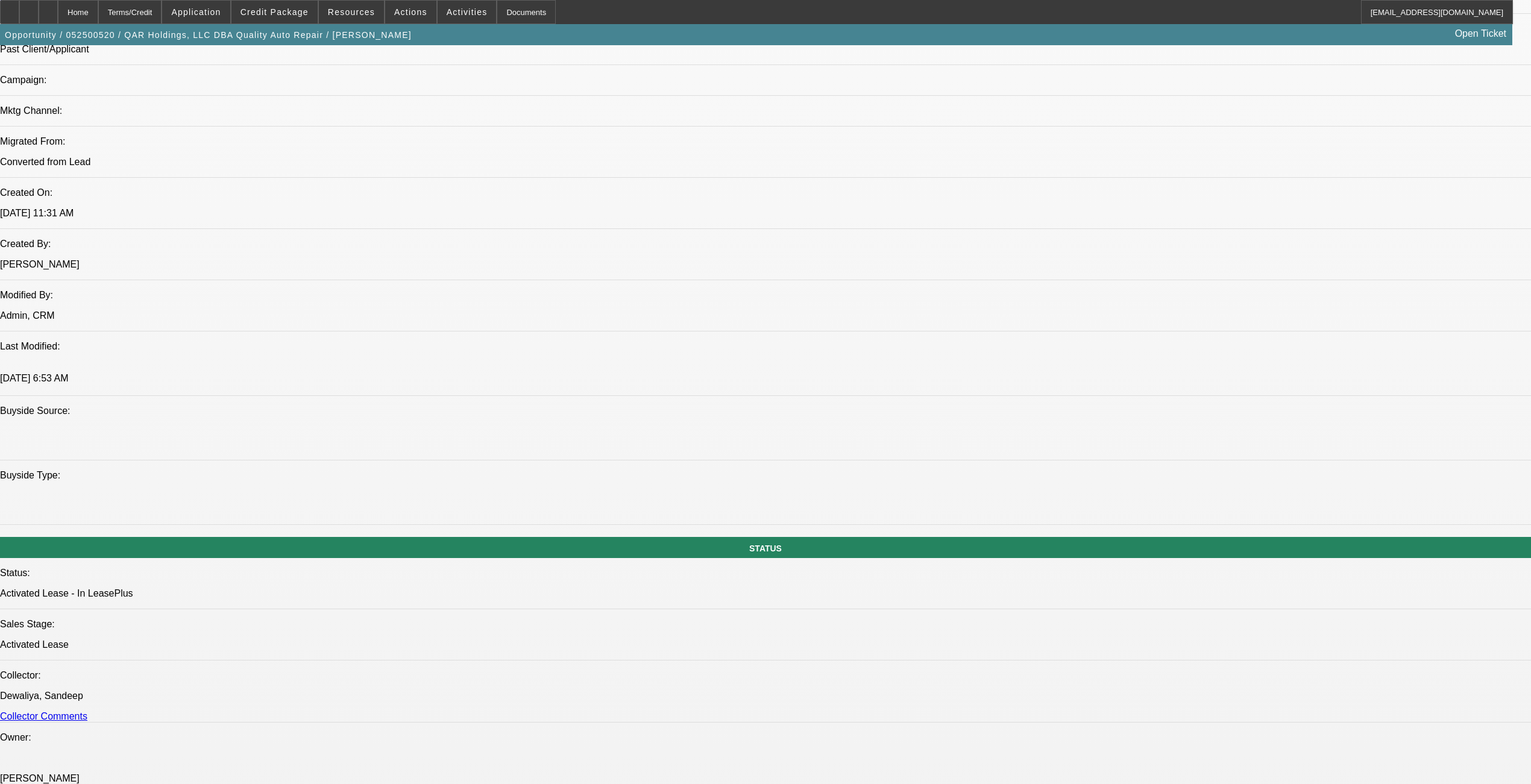
select select "1"
select select "6"
select select "1"
select select "2"
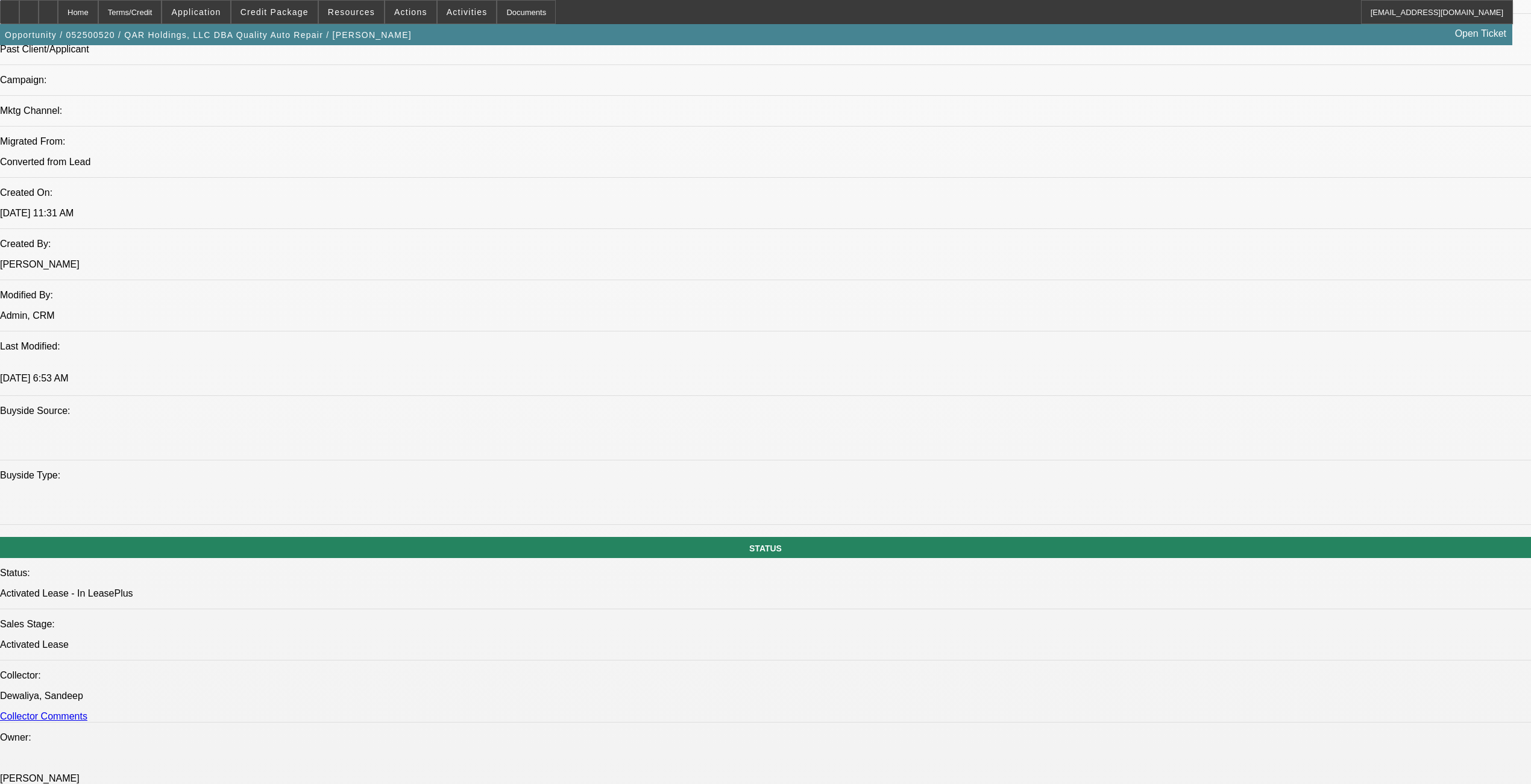
select select "6"
select select "1"
select select "6"
select select "1"
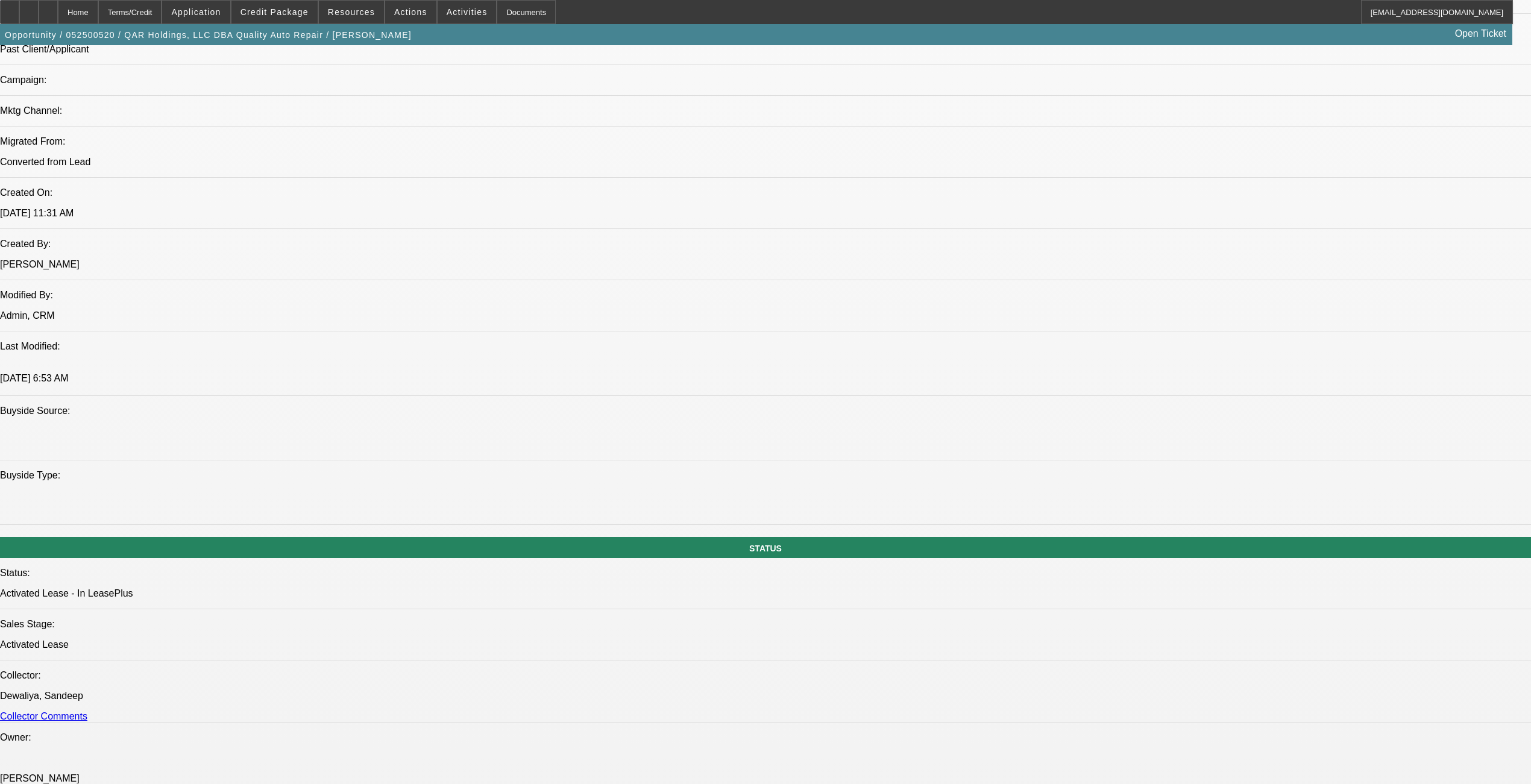
select select "2"
select select "6"
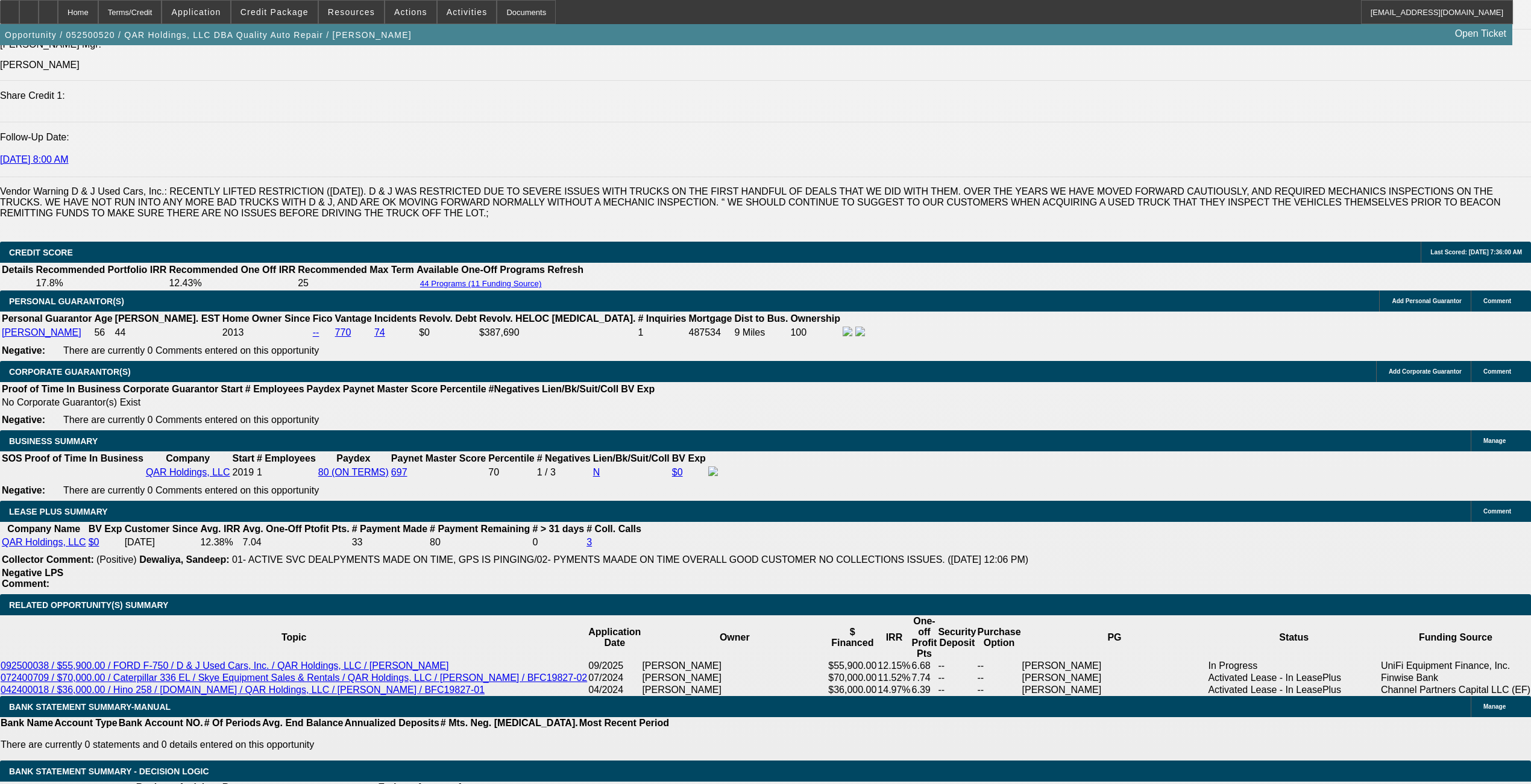
scroll to position [1722, 0]
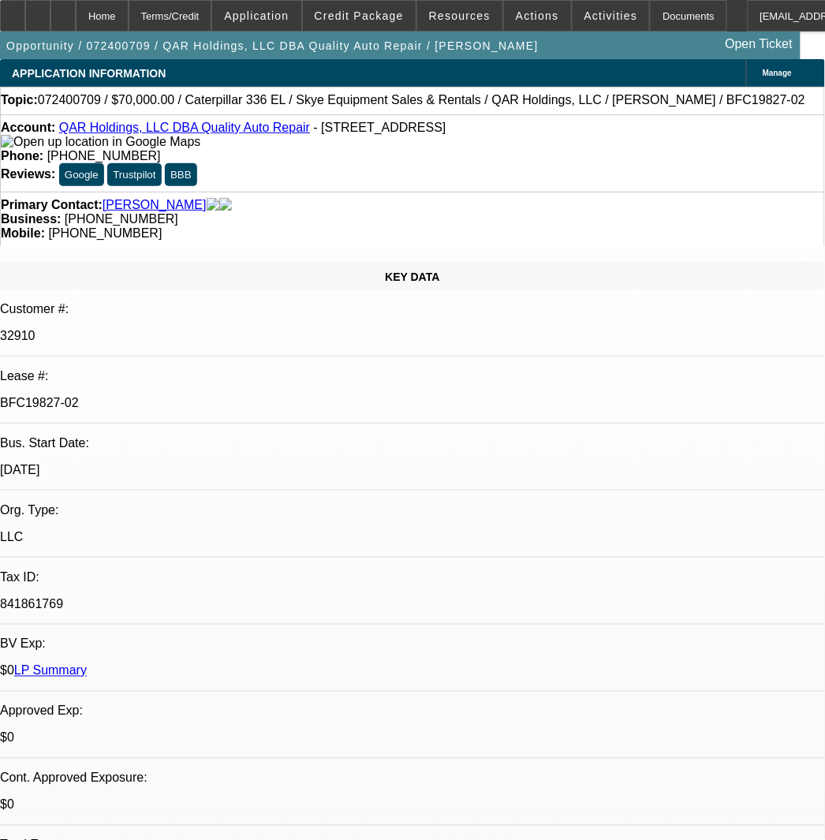
select select "0"
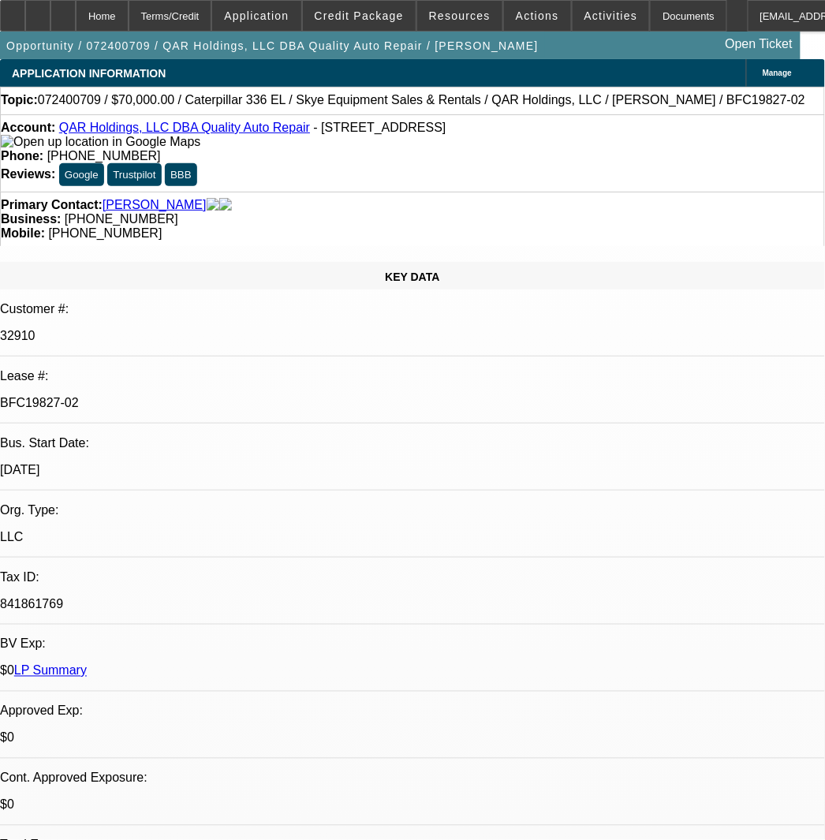
select select "0"
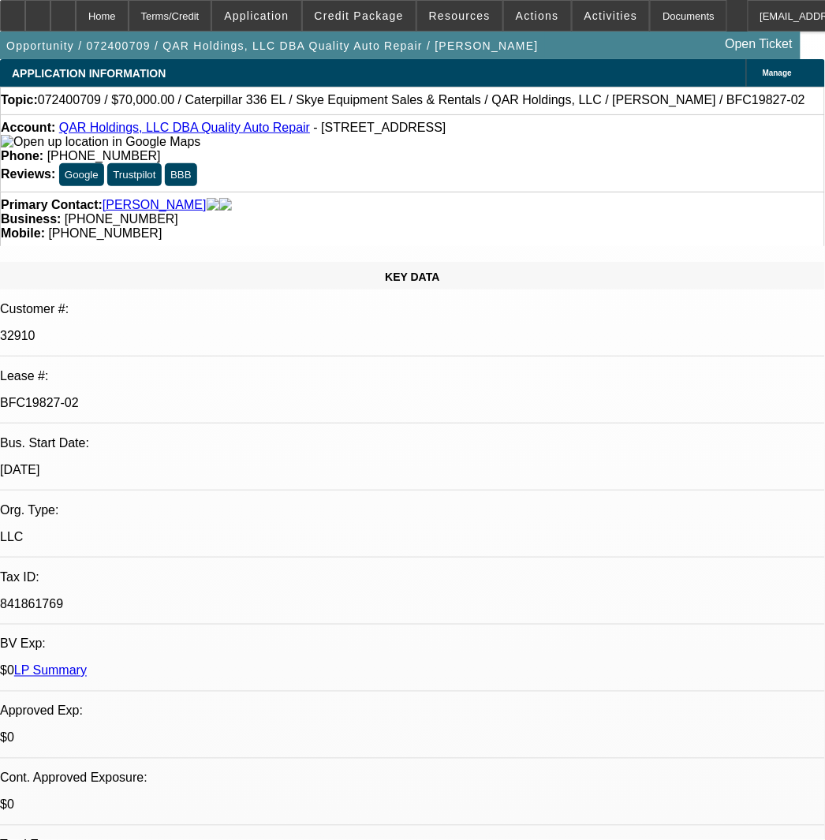
select select "0"
select select "1"
select select "2"
select select "6"
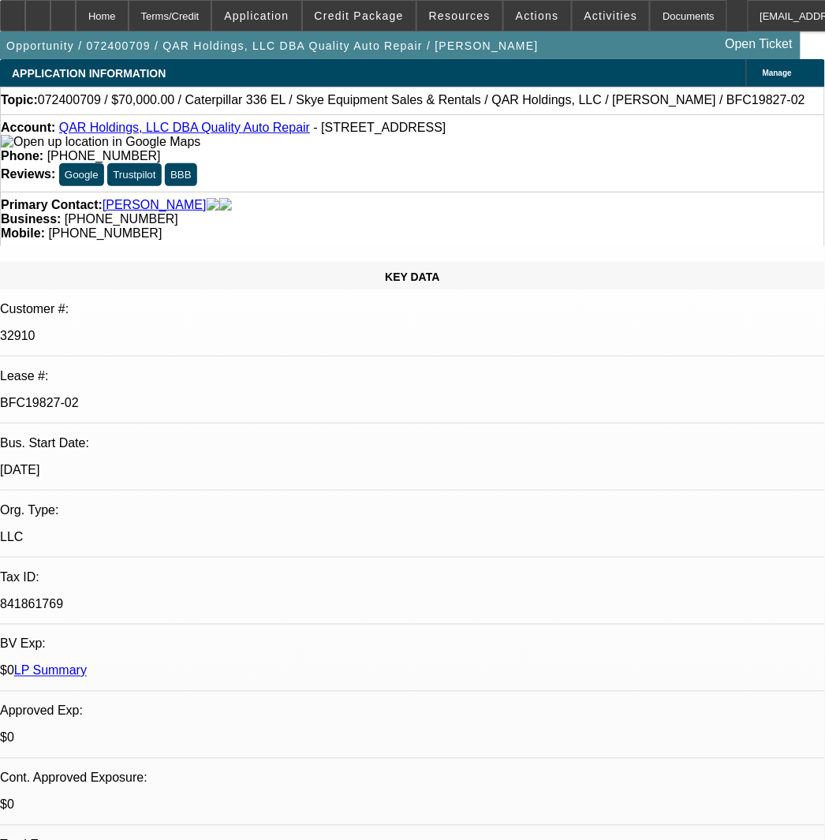
select select "1"
select select "2"
select select "6"
select select "1"
select select "2"
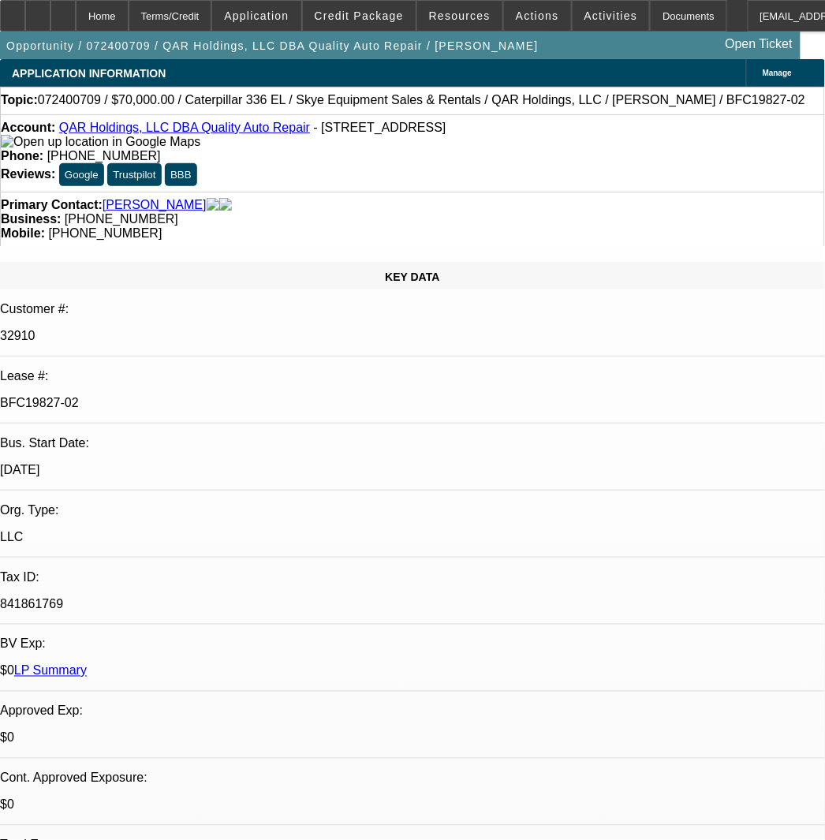
select select "6"
select select "1"
select select "2"
select select "6"
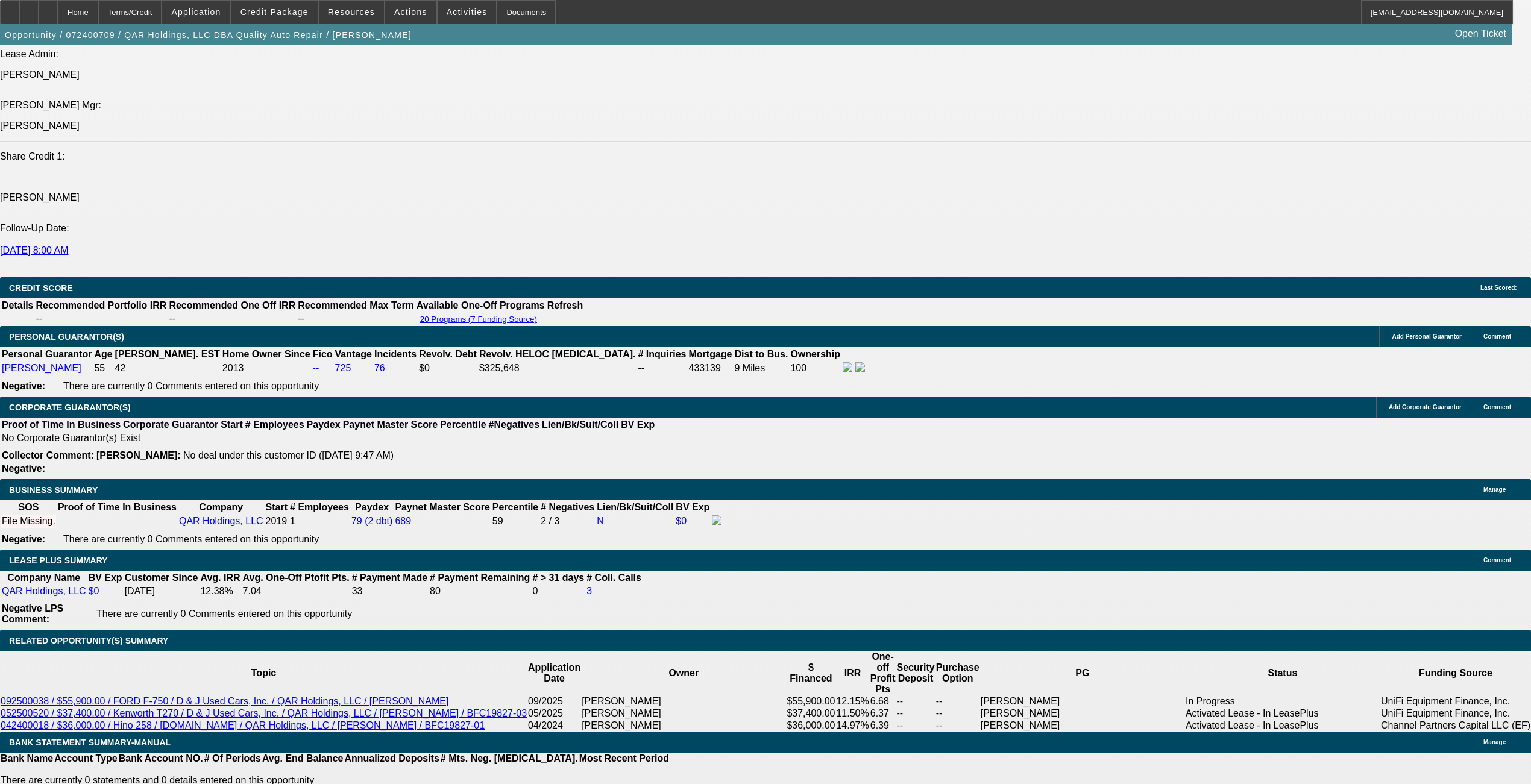
scroll to position [1607, 0]
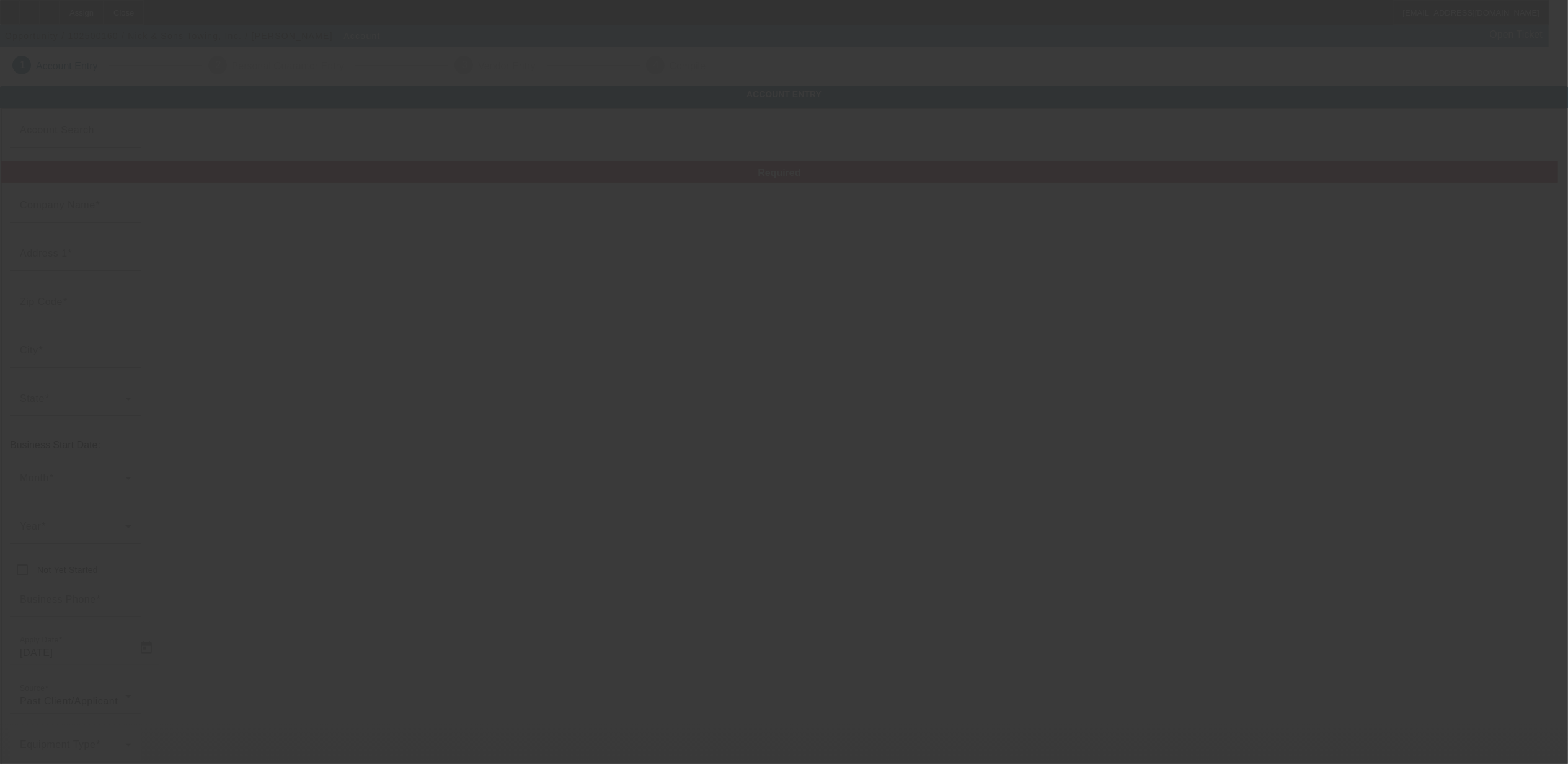
type input "Nick & Sons Towing, Inc."
type input "[STREET_ADDRESS][PERSON_NAME]"
type input "92407"
type input "[GEOGRAPHIC_DATA]"
type input "[PHONE_NUMBER]"
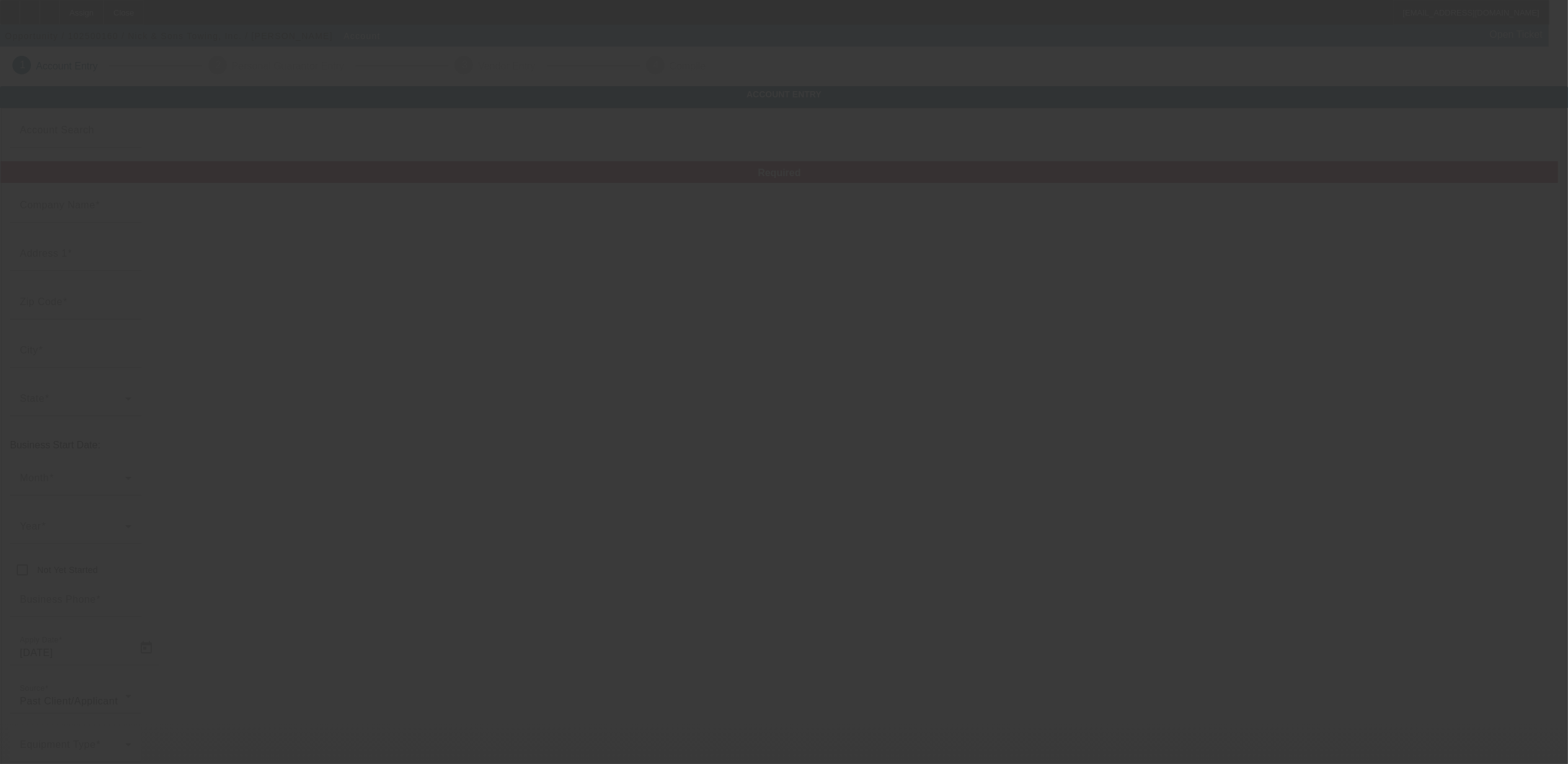
type input "[EMAIL_ADDRESS][DOMAIN_NAME]"
type input "[GEOGRAPHIC_DATA]"
type input "[US_EMPLOYER_IDENTIFICATION_NUMBER]"
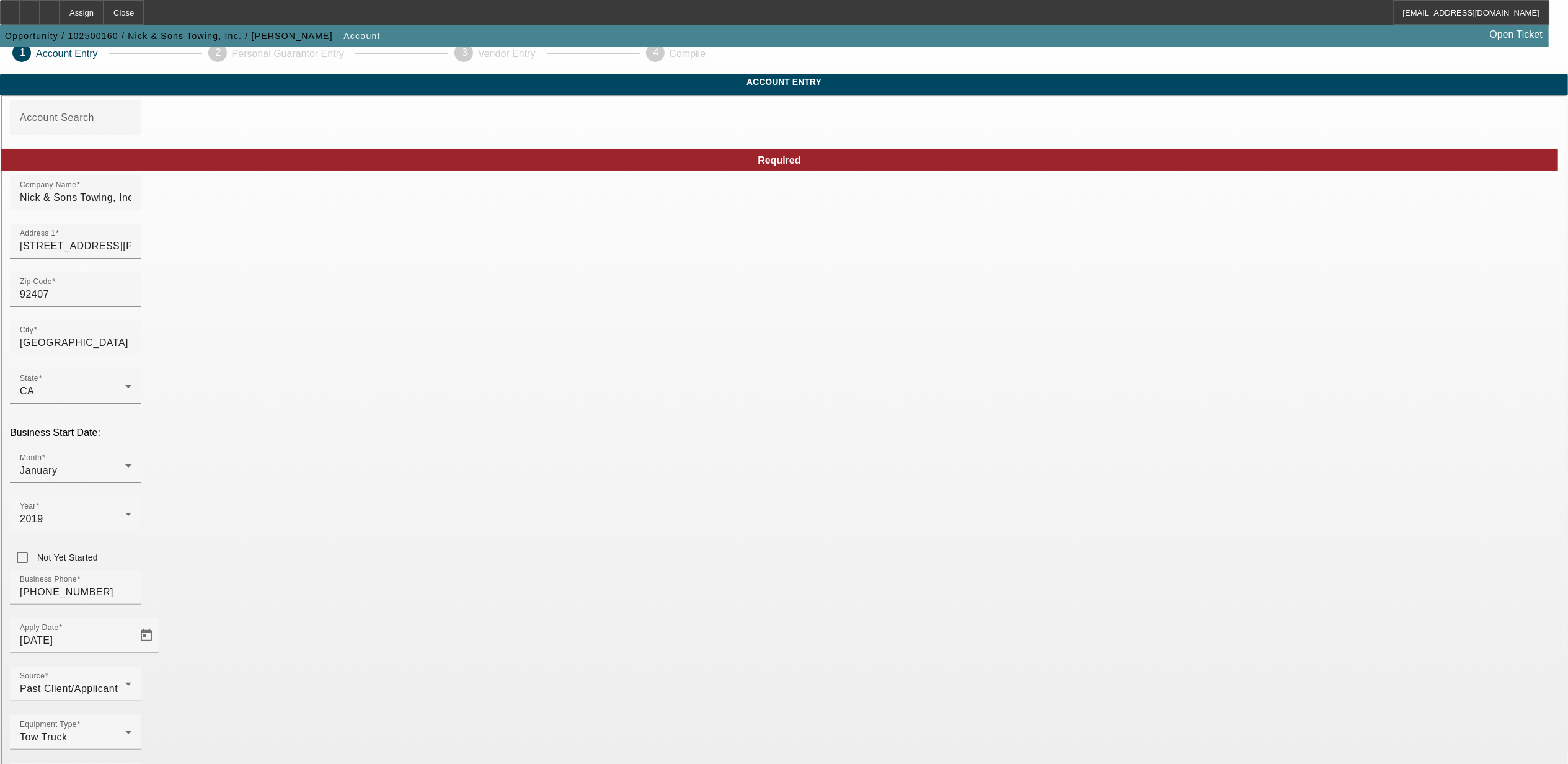
scroll to position [17, 0]
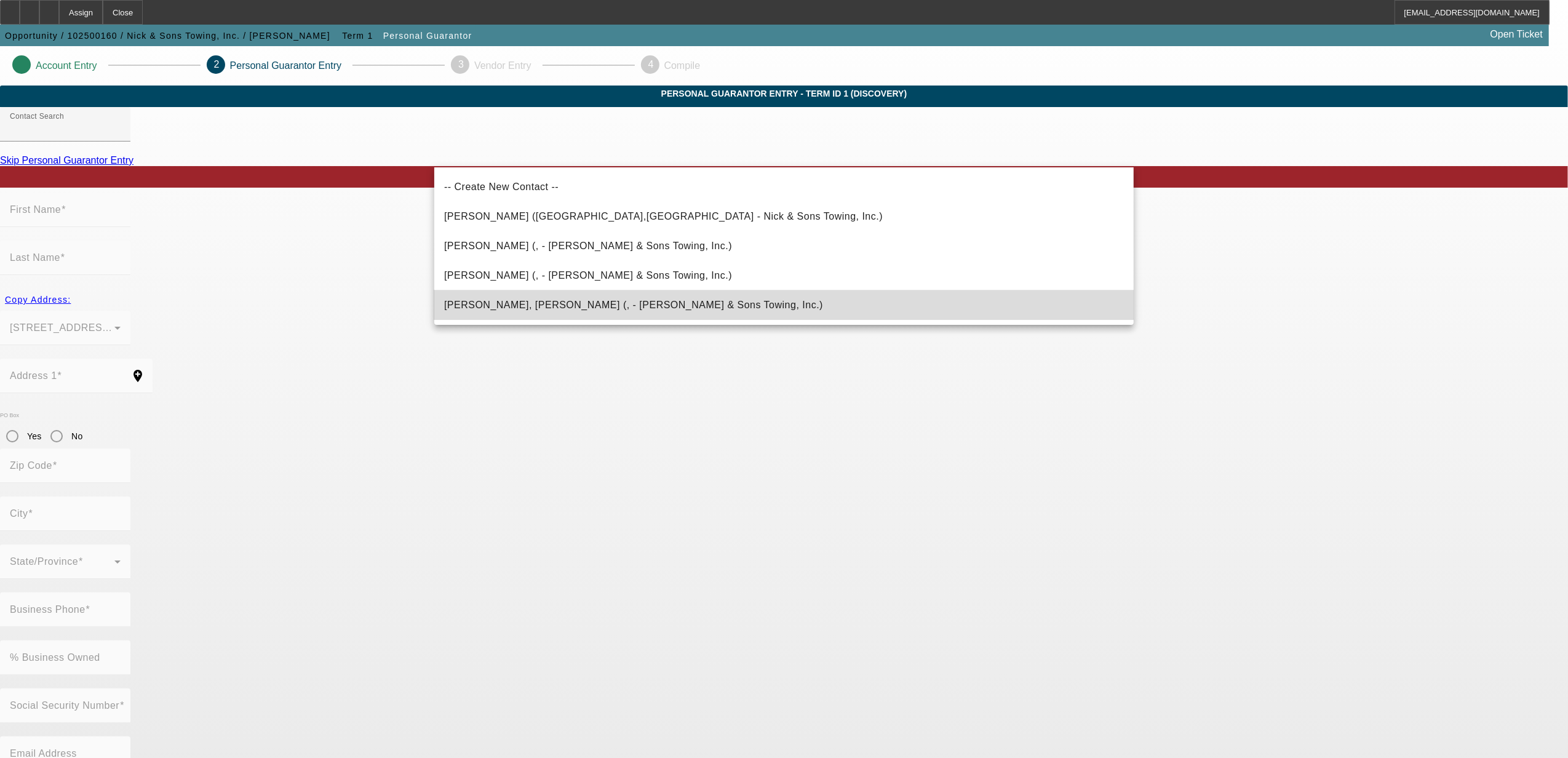
click at [556, 308] on span "[PERSON_NAME], [PERSON_NAME] (, - [PERSON_NAME] & Sons Towing, Inc.)" at bounding box center [633, 304] width 379 height 10
type input "[PERSON_NAME], [PERSON_NAME] (, - [PERSON_NAME] & Sons Towing, Inc.)"
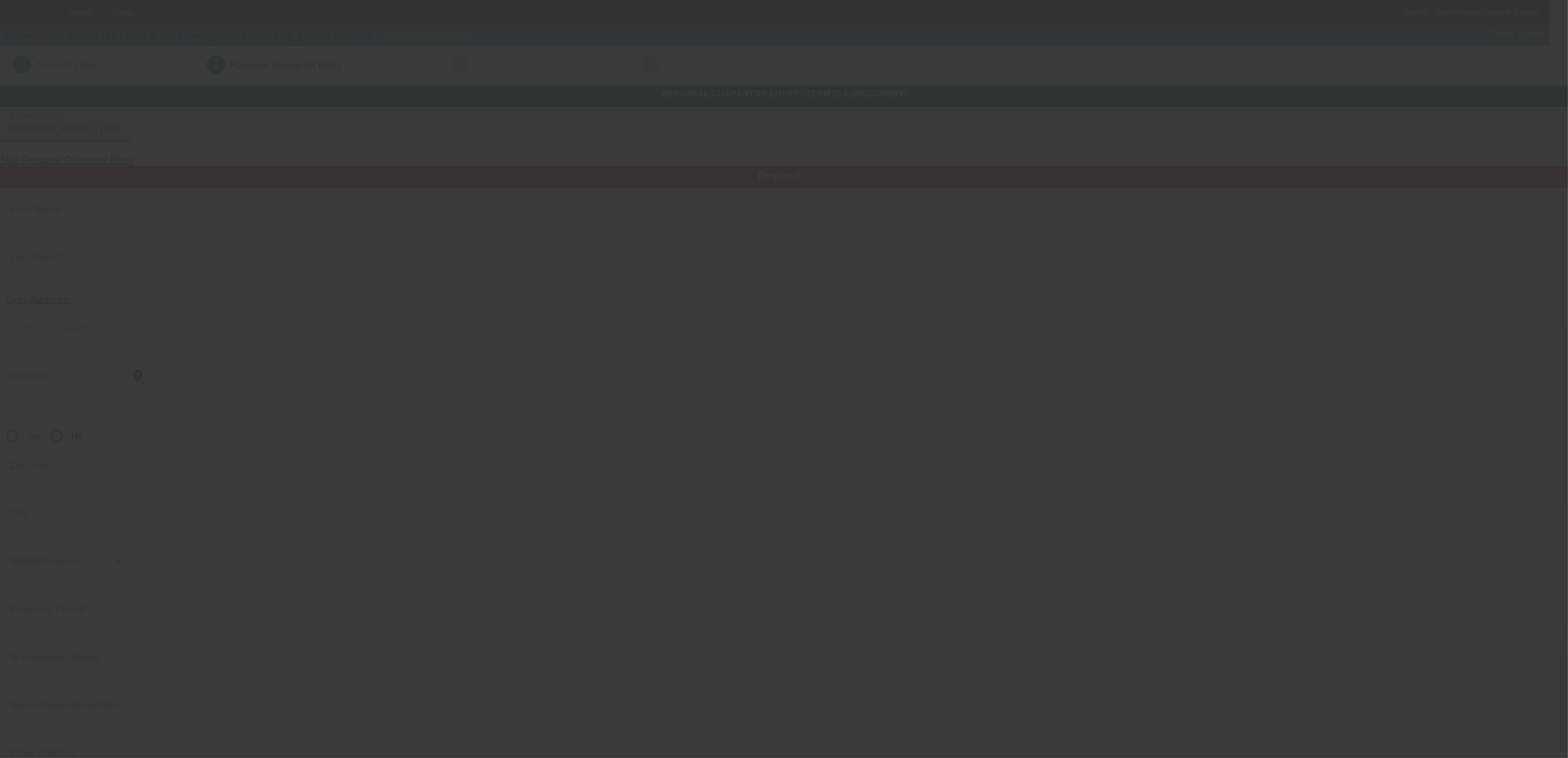
type input "[PERSON_NAME]"
radio input "true"
type input "[PHONE_NUMBER]"
type input "[EMAIL_ADDRESS][DOMAIN_NAME]"
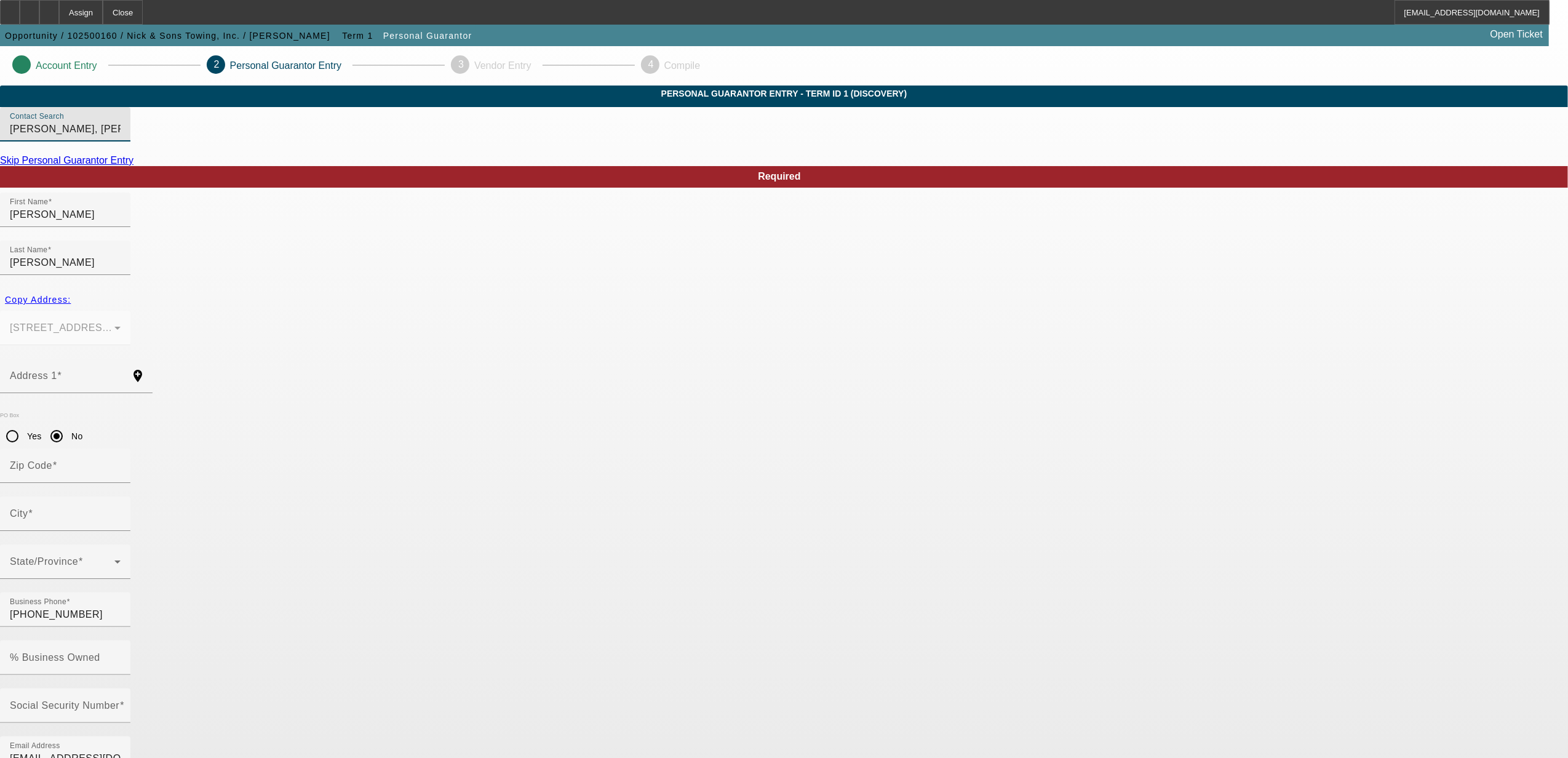
drag, startPoint x: 655, startPoint y: 151, endPoint x: 290, endPoint y: 94, distance: 369.4
click at [290, 94] on body "Assign Close [EMAIL_ADDRESS][DOMAIN_NAME] Opportunity / 102500160 / Nick & Sons…" at bounding box center [784, 651] width 1568 height 1303
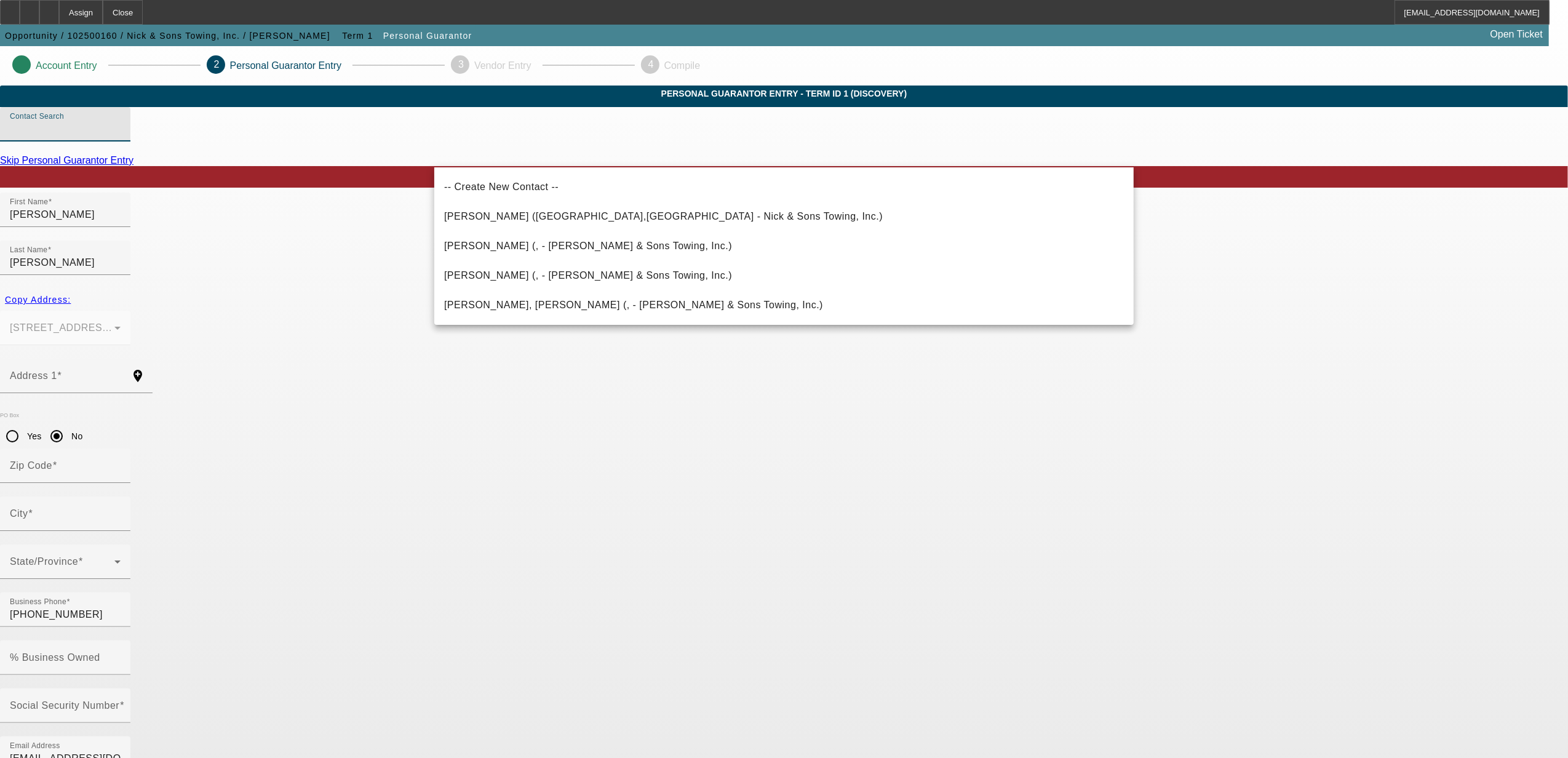
click at [271, 136] on app-personal-guarantor-manage "Account Entry 2 Personal Guarantor Entry 3 Vendor Entry 4 Compile Personal Guar…" at bounding box center [784, 675] width 1568 height 1257
click at [121, 136] on input "Contact Search" at bounding box center [66, 129] width 111 height 15
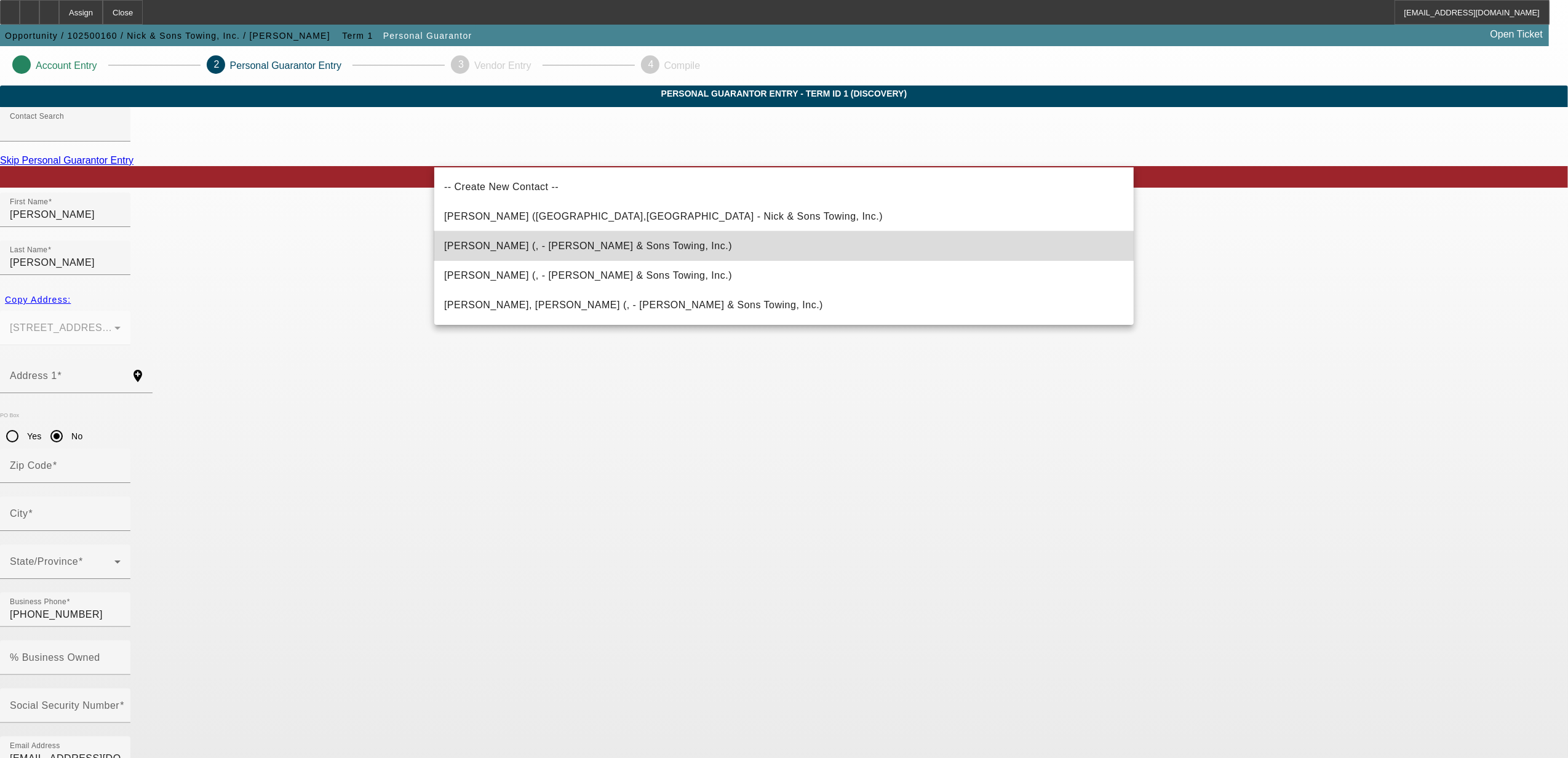
click at [520, 245] on span "[PERSON_NAME] (, - [PERSON_NAME] & Sons Towing, Inc.)" at bounding box center [587, 245] width 288 height 10
type input "[PERSON_NAME] (, - [PERSON_NAME] & Sons Towing, Inc.)"
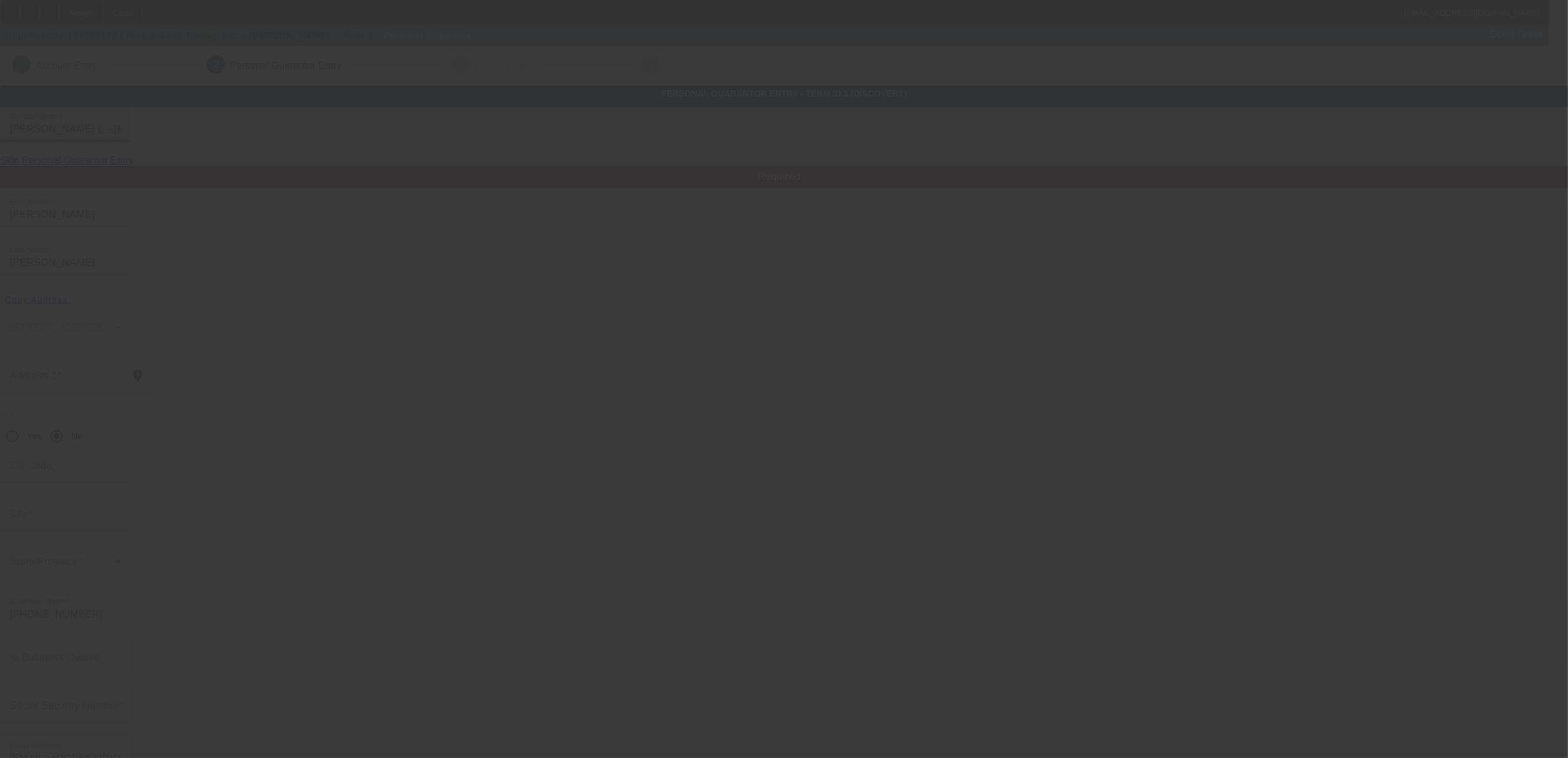
type input "[PHONE_NUMBER]"
type input "[EMAIL_ADDRESS][DOMAIN_NAME]"
type input "[PHONE_NUMBER]"
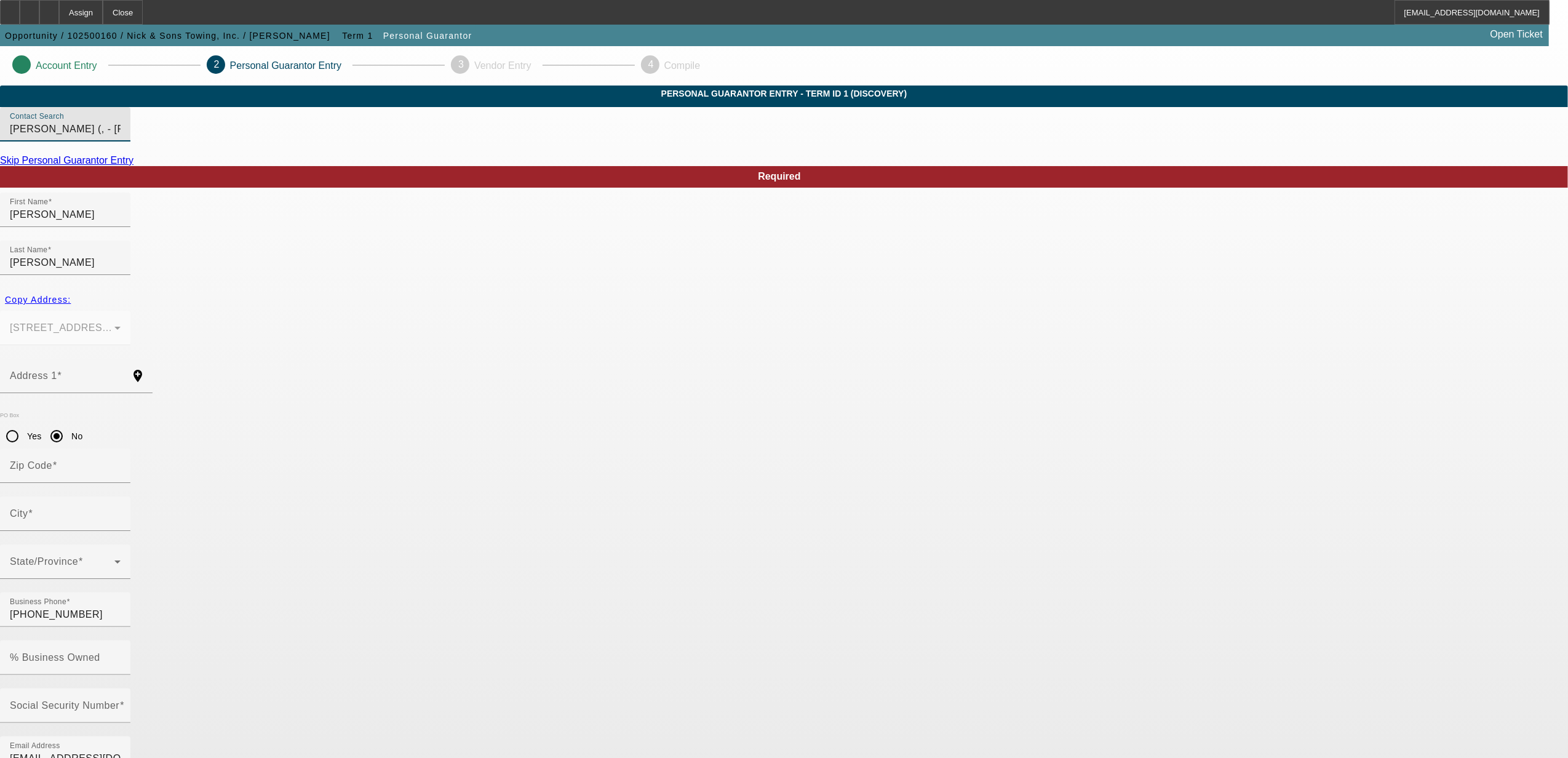
drag, startPoint x: 488, startPoint y: 138, endPoint x: 399, endPoint y: 128, distance: 89.6
click at [399, 128] on app-personal-guarantor-manage "Account Entry 2 Personal Guarantor Entry 3 Vendor Entry 4 Compile Personal Guar…" at bounding box center [784, 675] width 1568 height 1257
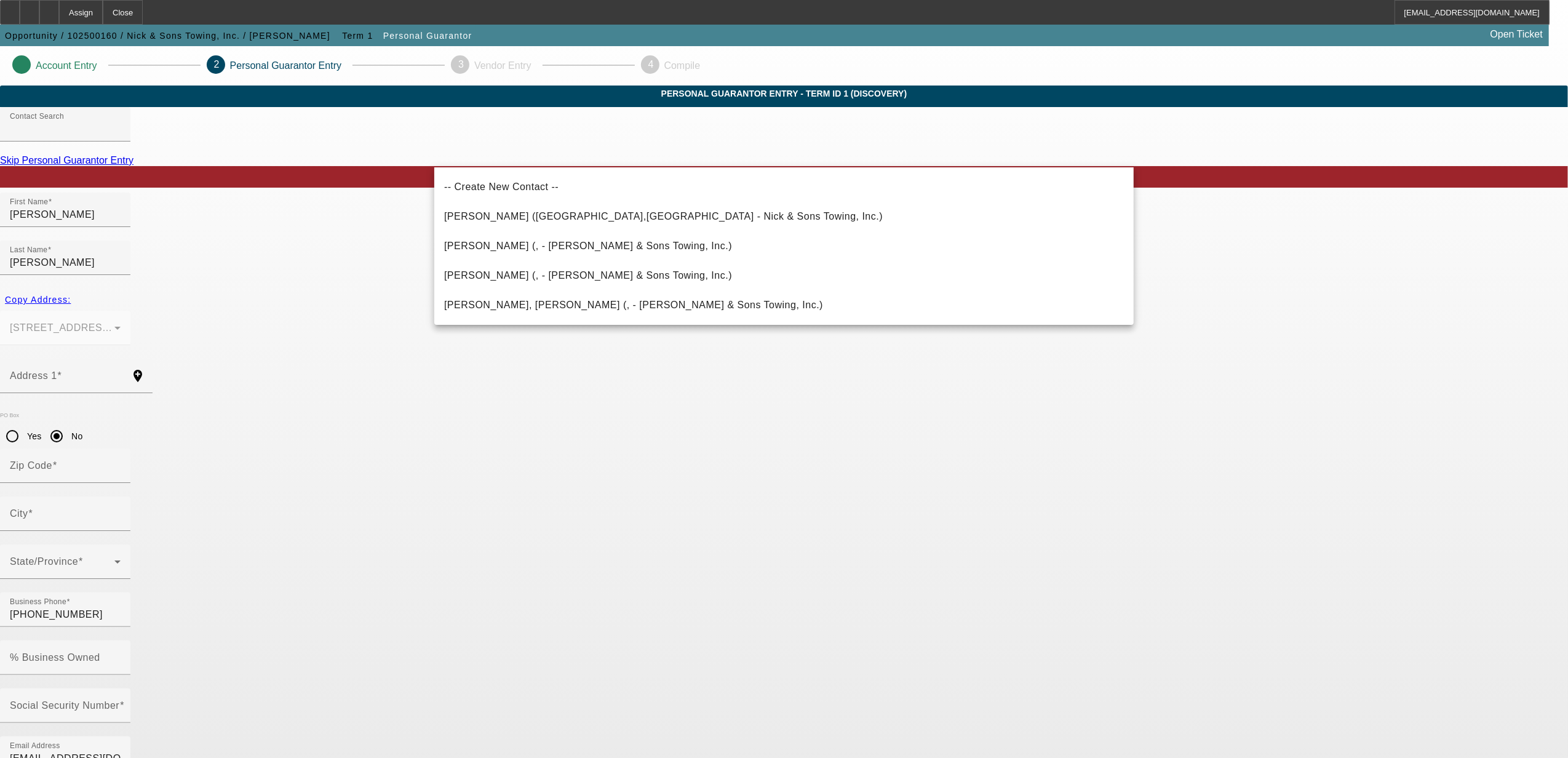
click at [510, 170] on div "-- Create New Contact -- Machado, Nohemi (San Bernardino,CA - Nick & Sons Towin…" at bounding box center [784, 246] width 700 height 158
click at [121, 141] on div "Contact Search" at bounding box center [66, 124] width 111 height 34
click at [121, 136] on input "Contact Search" at bounding box center [66, 129] width 111 height 15
click at [383, 208] on app-personal-guarantor-manage "Account Entry 2 Personal Guarantor Entry 3 Vendor Entry 4 Compile Personal Guar…" at bounding box center [784, 675] width 1568 height 1257
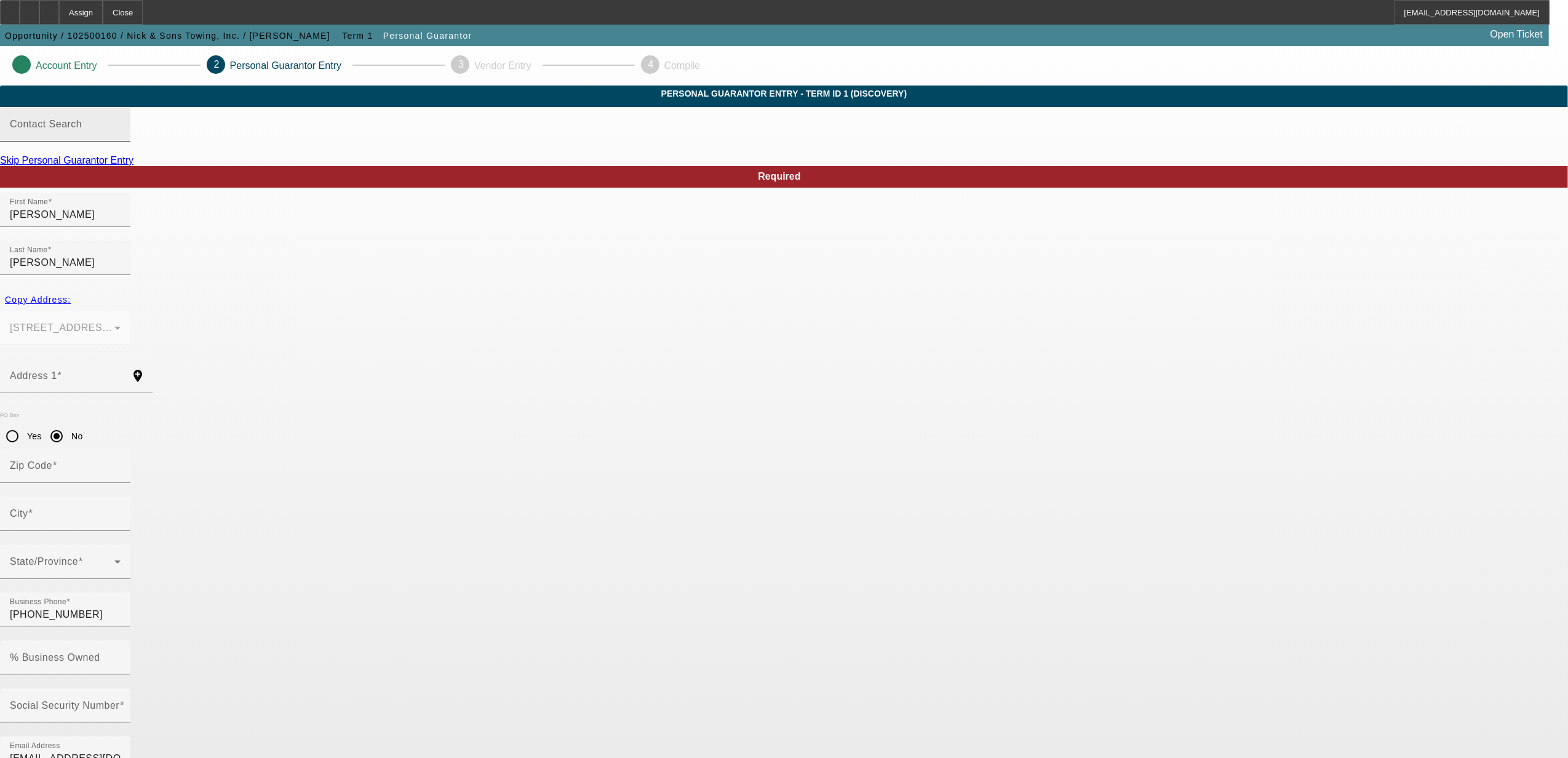
click at [82, 129] on mat-label "Contact Search" at bounding box center [46, 123] width 72 height 10
click at [121, 136] on input "Contact Search" at bounding box center [66, 129] width 111 height 15
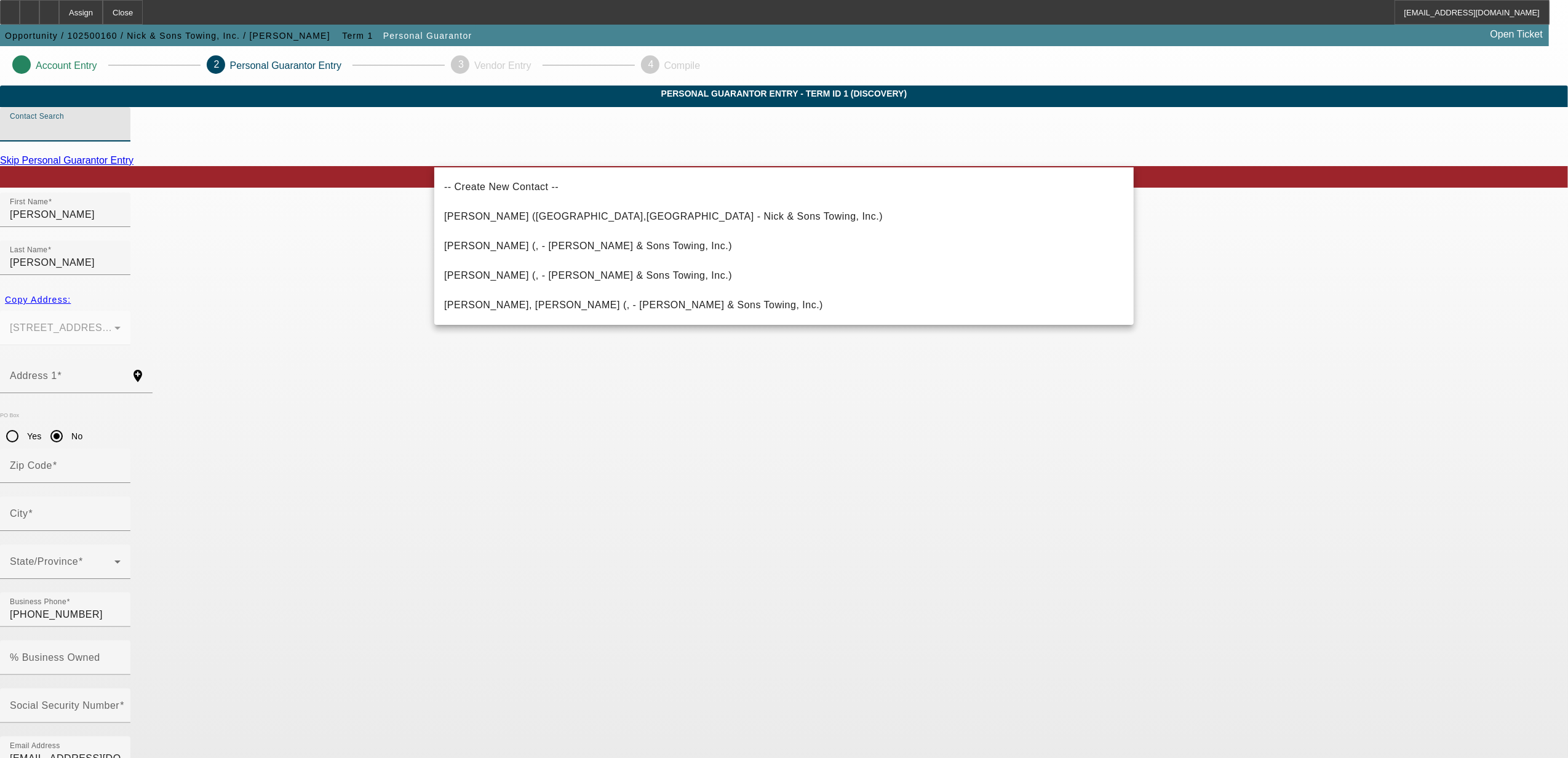
click at [371, 266] on app-personal-guarantor-manage "Account Entry 2 Personal Guarantor Entry 3 Vendor Entry 4 Compile Personal Guar…" at bounding box center [784, 675] width 1568 height 1257
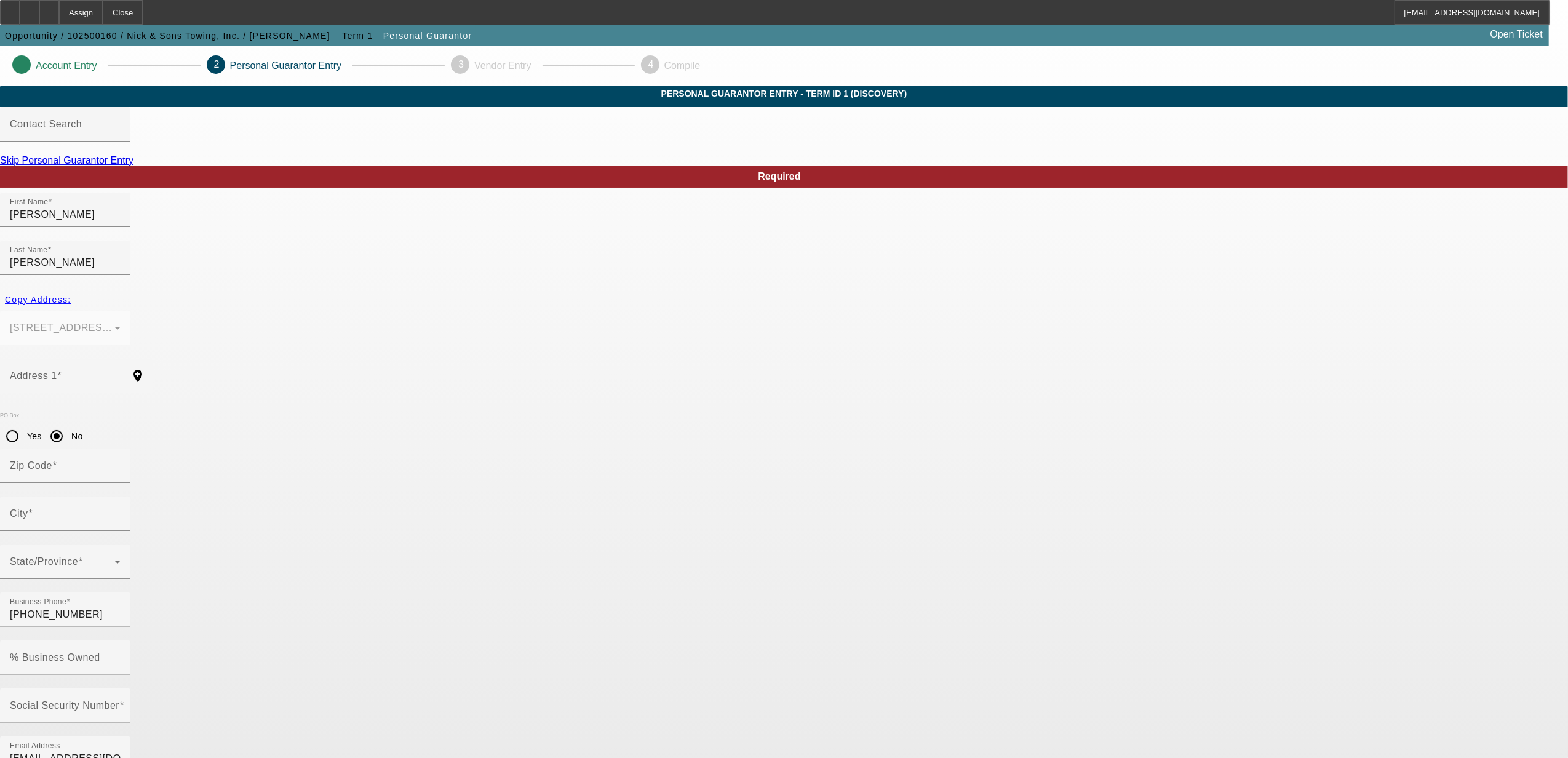
click at [133, 165] on link "Skip Personal Guarantor Entry" at bounding box center [66, 160] width 133 height 10
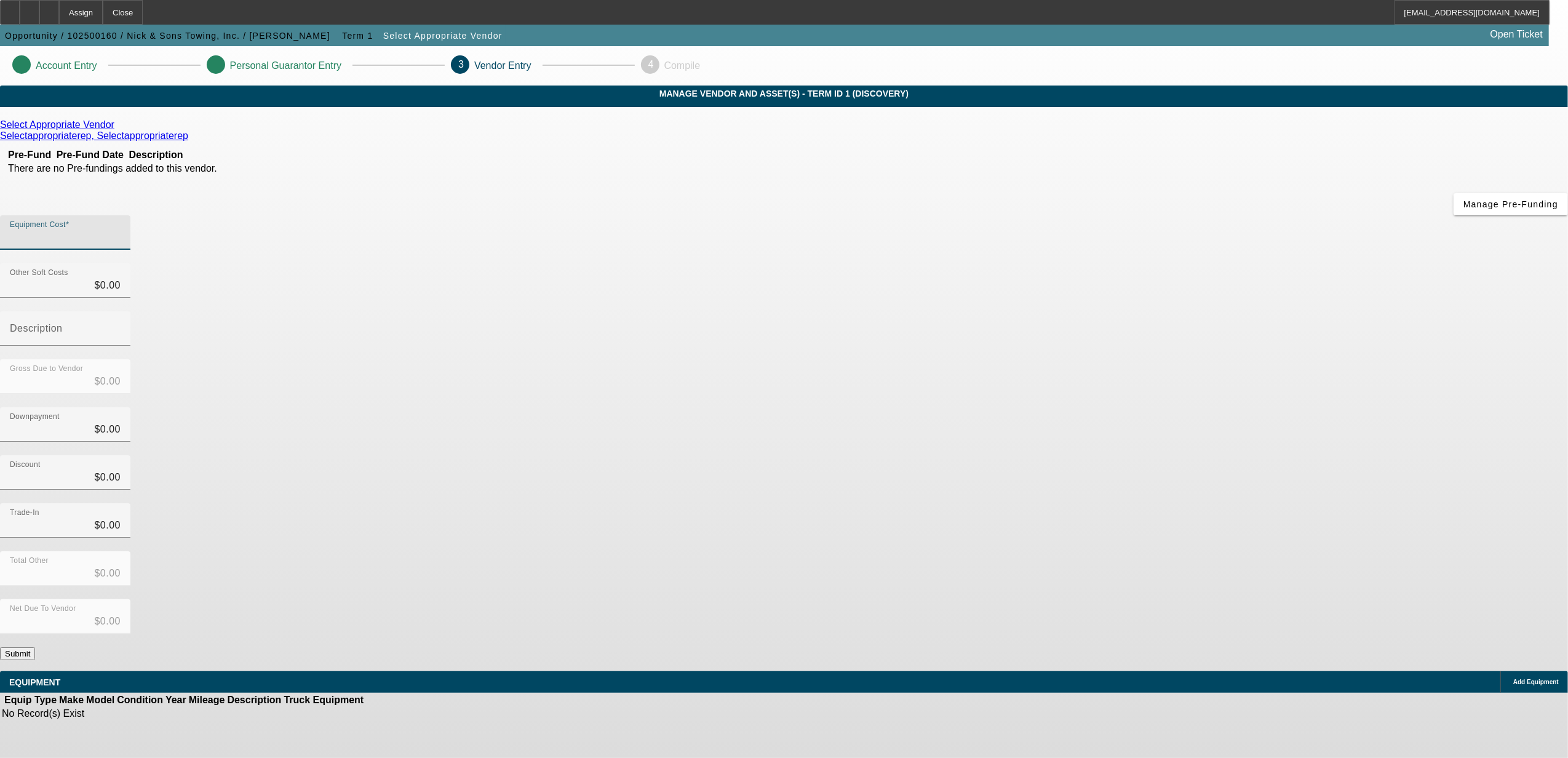
click at [121, 230] on input "Equipment Cost" at bounding box center [66, 237] width 111 height 15
type input "1"
type input "$1.00"
type input "15"
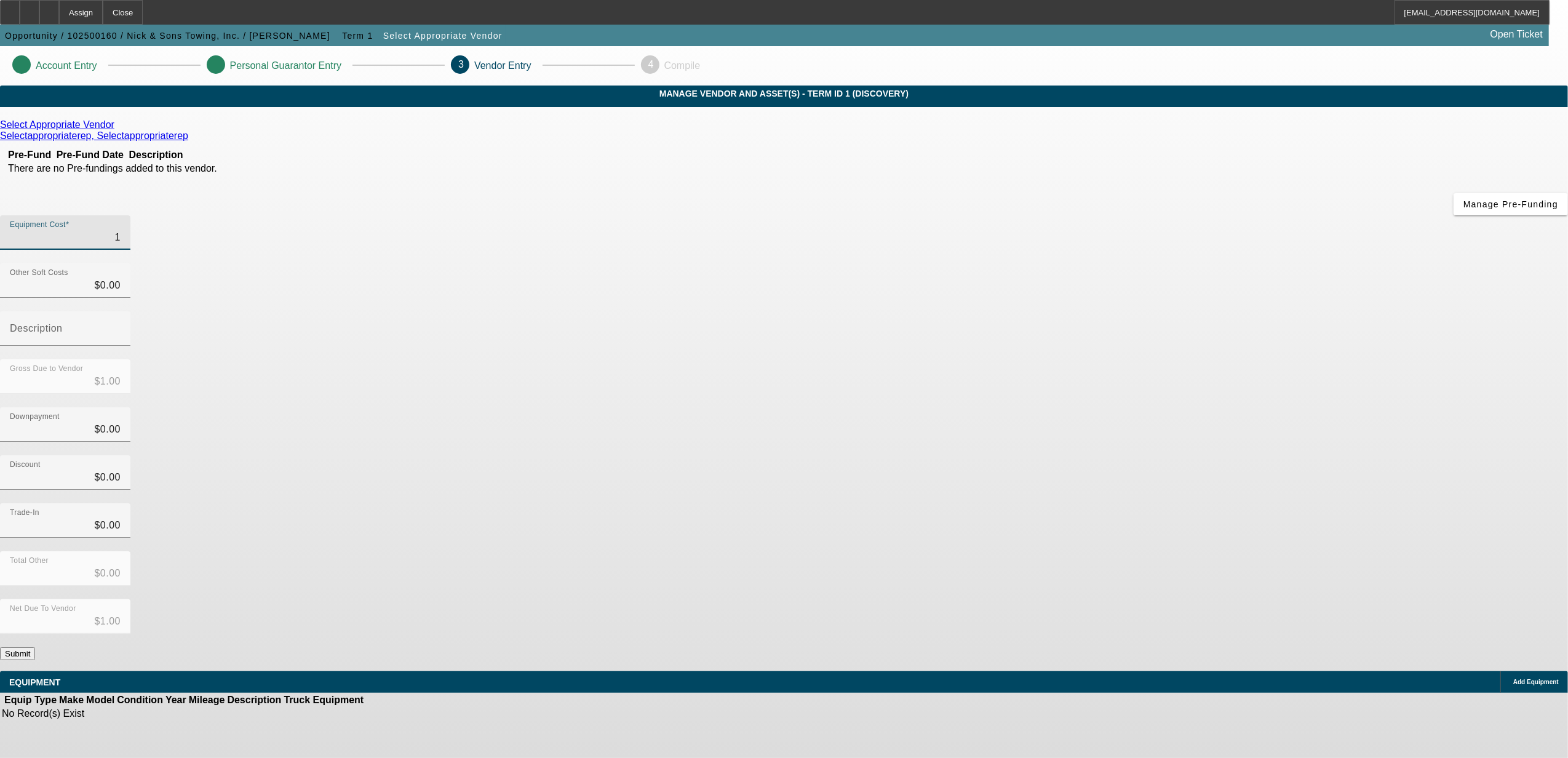
type input "$15.00"
type input "150"
type input "$150.00"
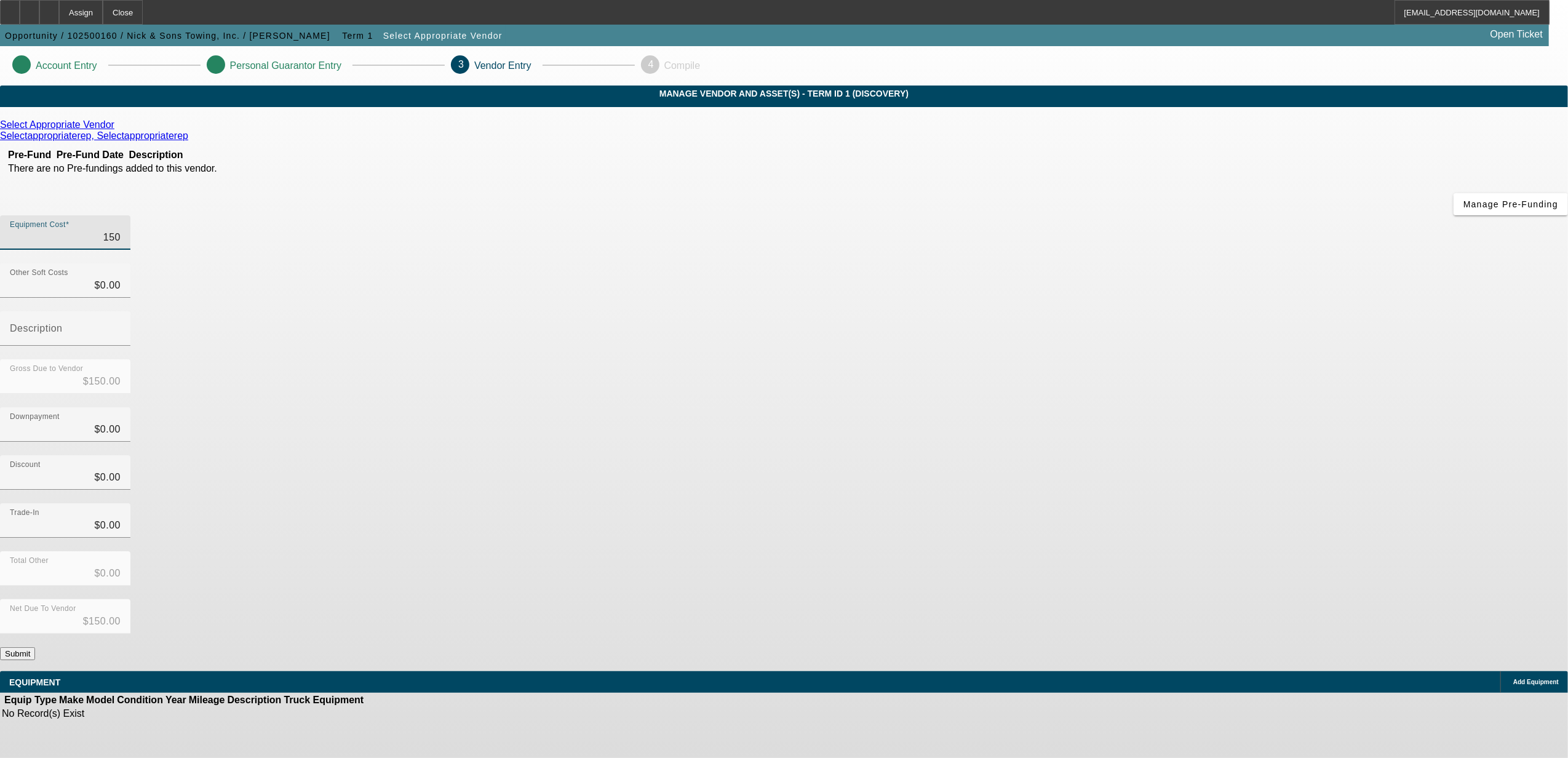
type input "1500"
type input "$1,500.00"
type input "15000"
type input "$15,000.00"
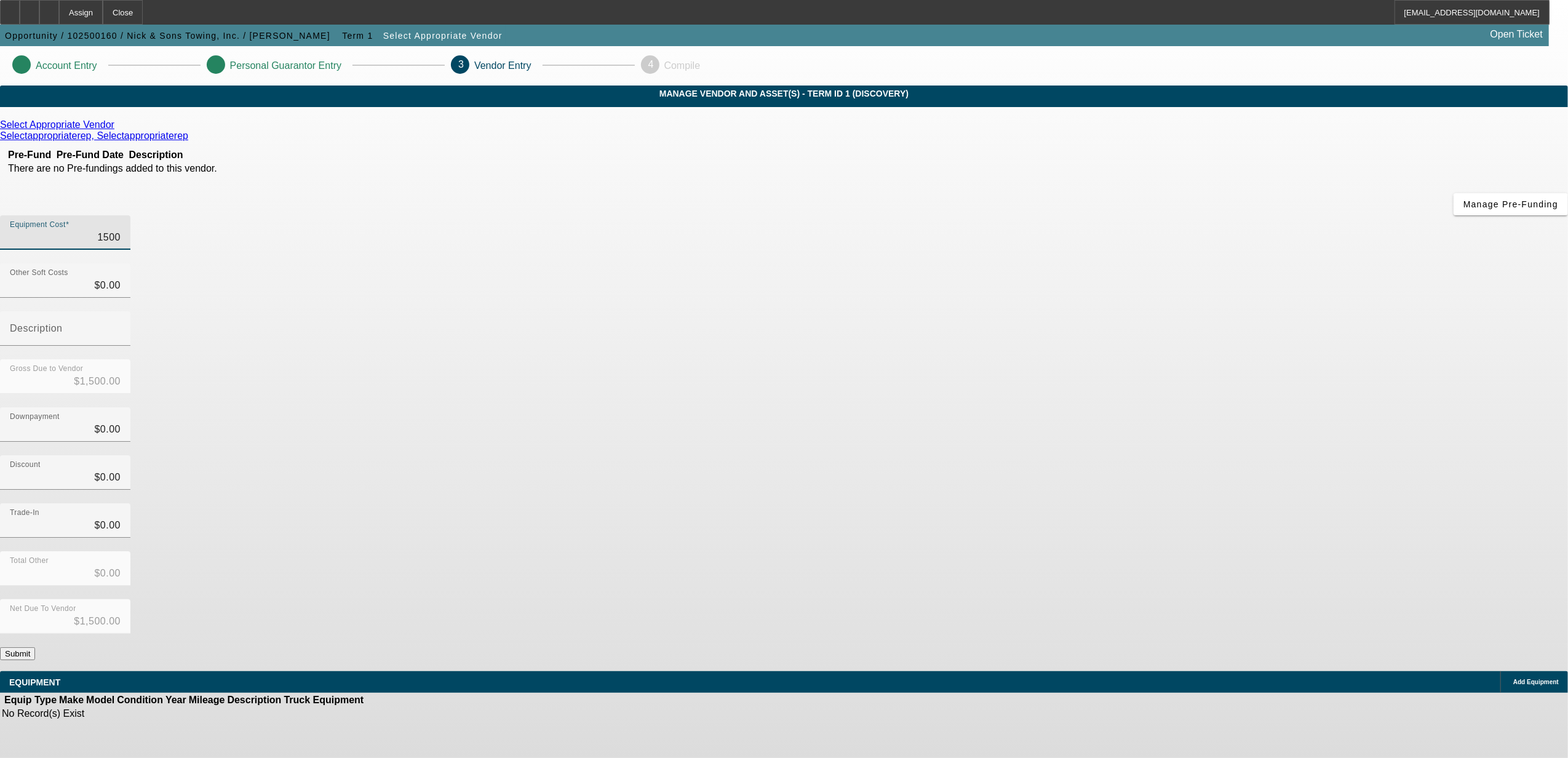
type input "$15,000.00"
type input "150000"
type input "$150,000.00"
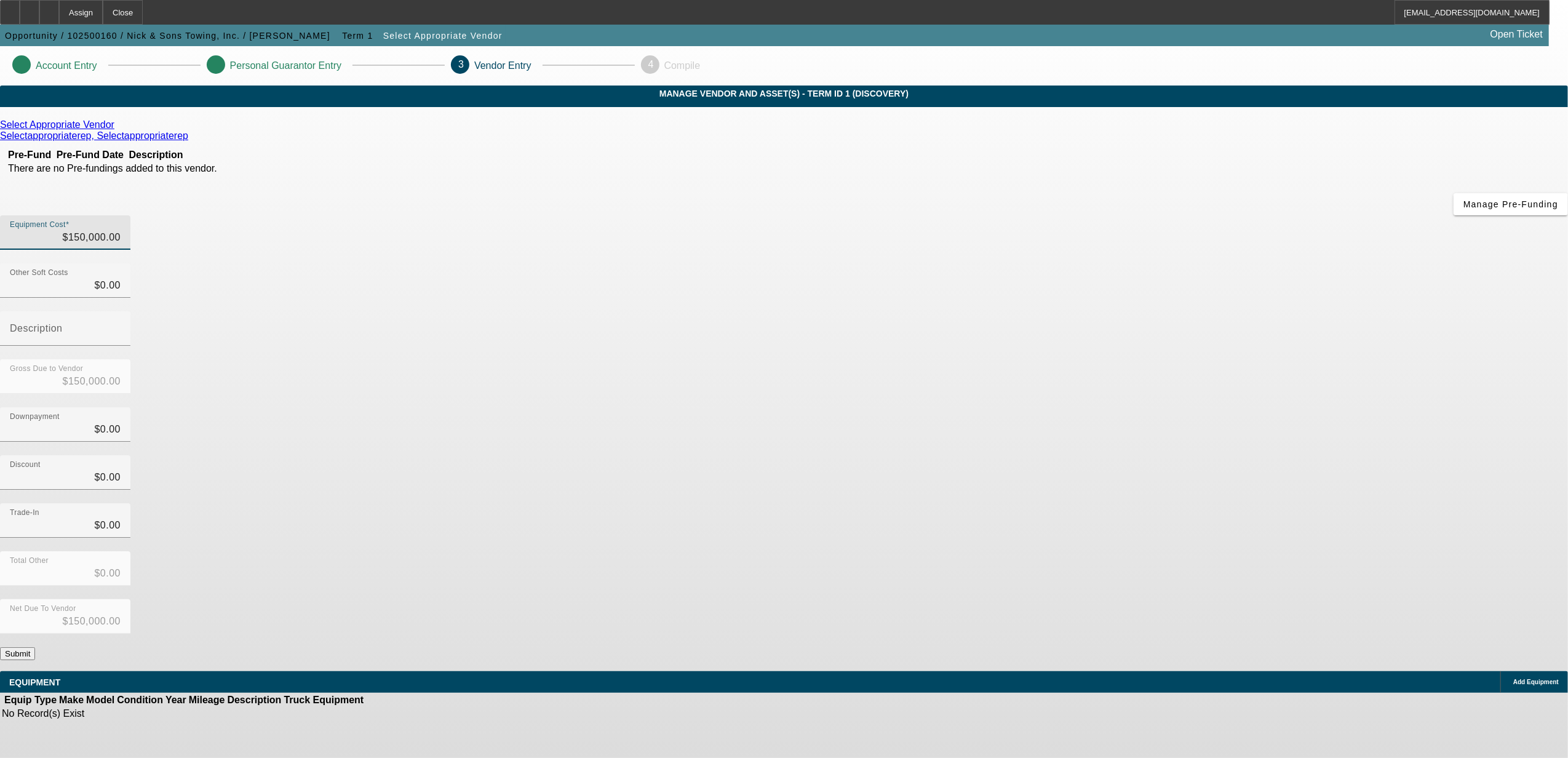
click at [1022, 455] on div "Discount $0.00" at bounding box center [784, 480] width 1568 height 48
click at [35, 647] on button "Submit" at bounding box center [17, 654] width 35 height 13
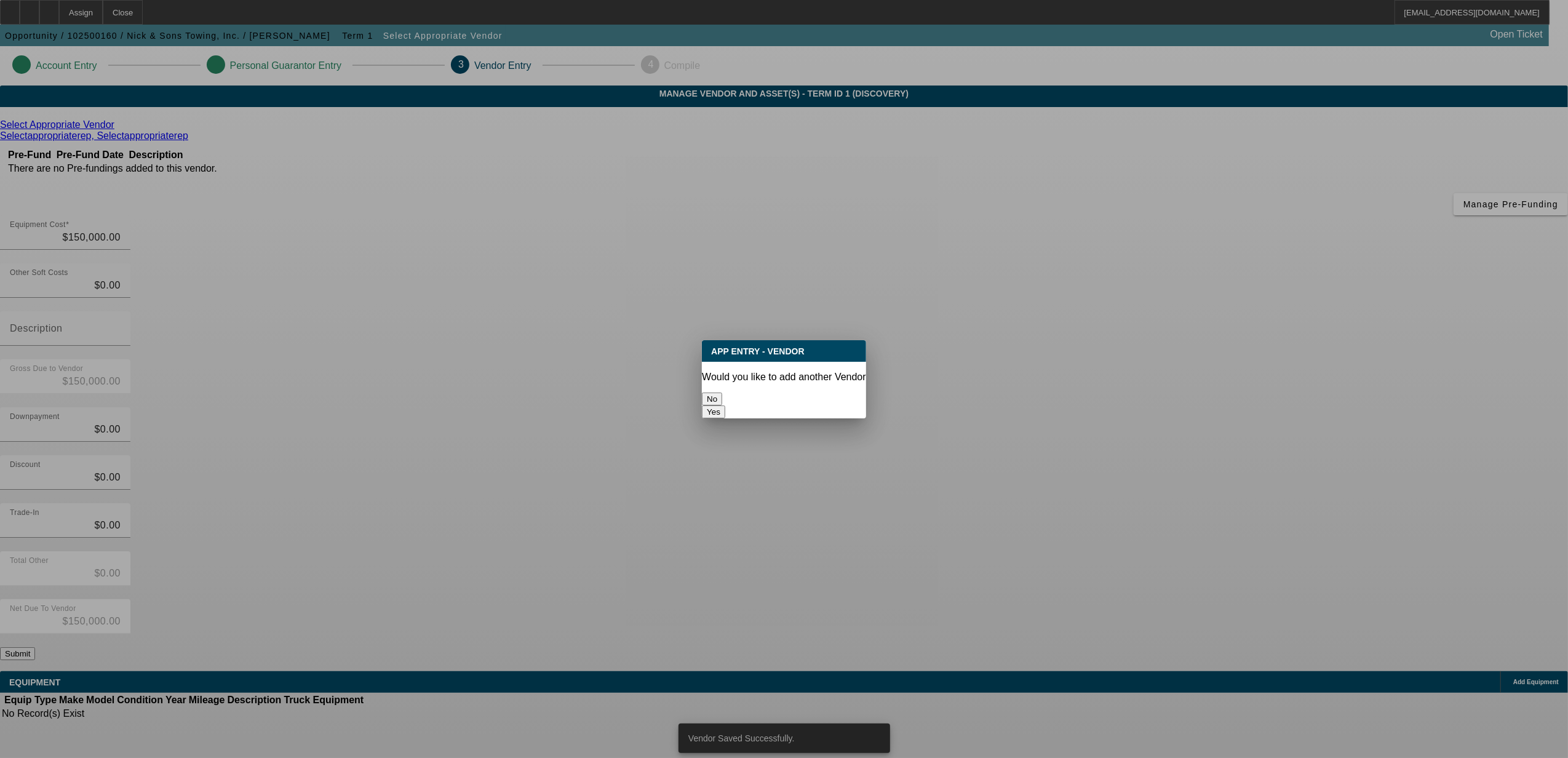
click at [747, 406] on div "No" at bounding box center [784, 398] width 165 height 13
click at [722, 397] on button "No" at bounding box center [712, 398] width 20 height 13
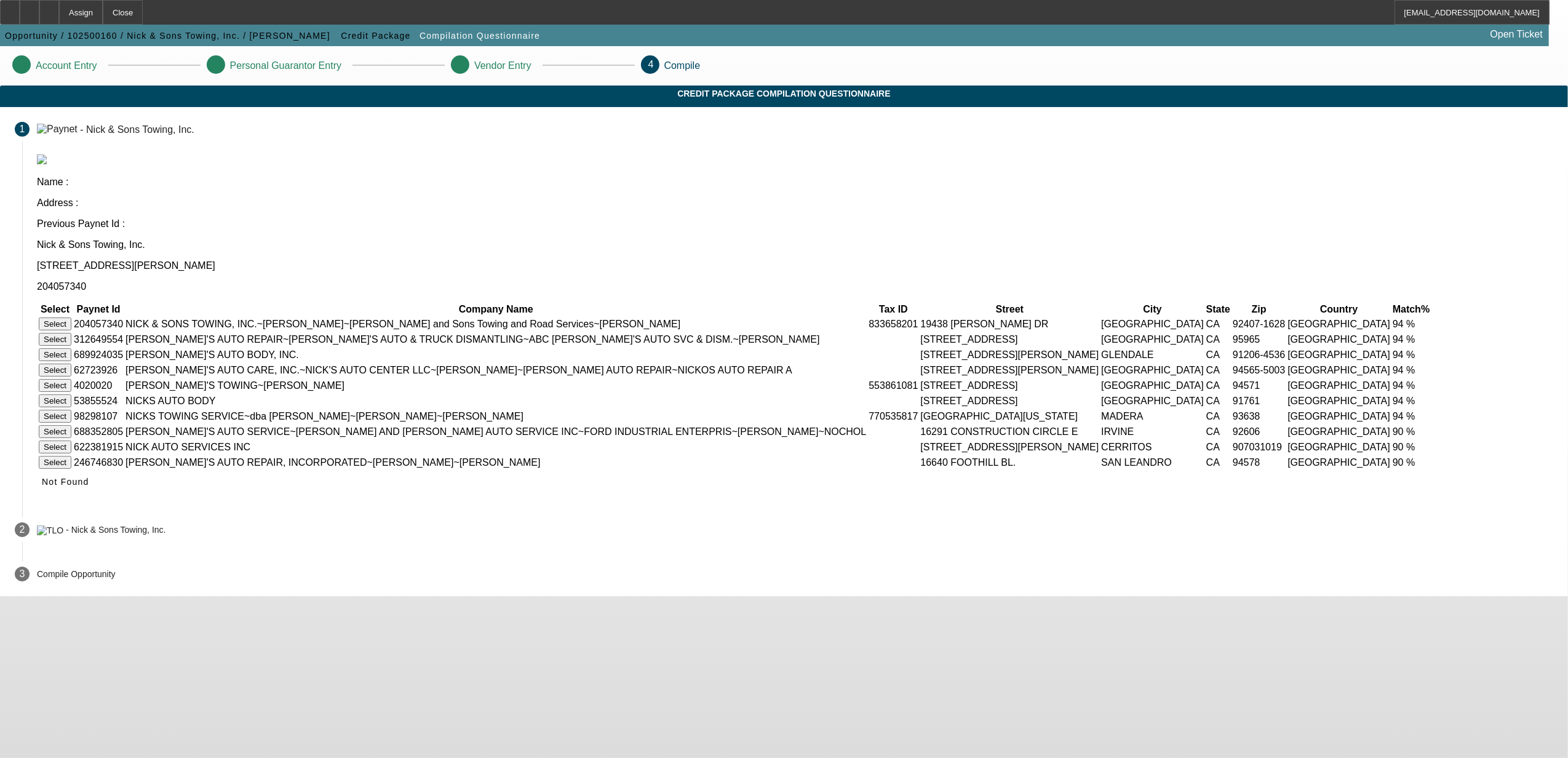
click at [71, 317] on button "Select" at bounding box center [55, 324] width 33 height 13
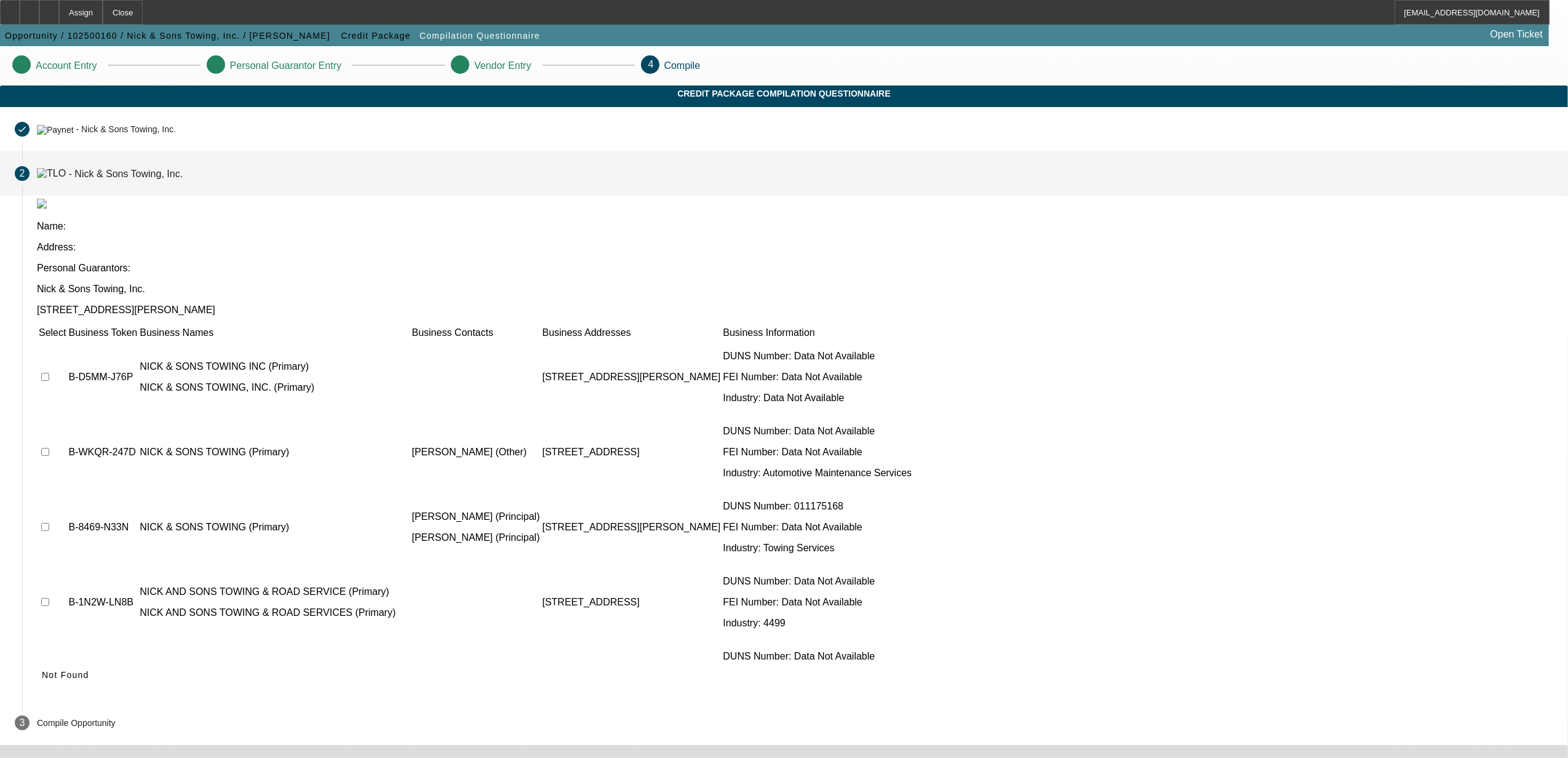
click at [49, 373] on input "checkbox" at bounding box center [45, 377] width 8 height 8
checkbox input "true"
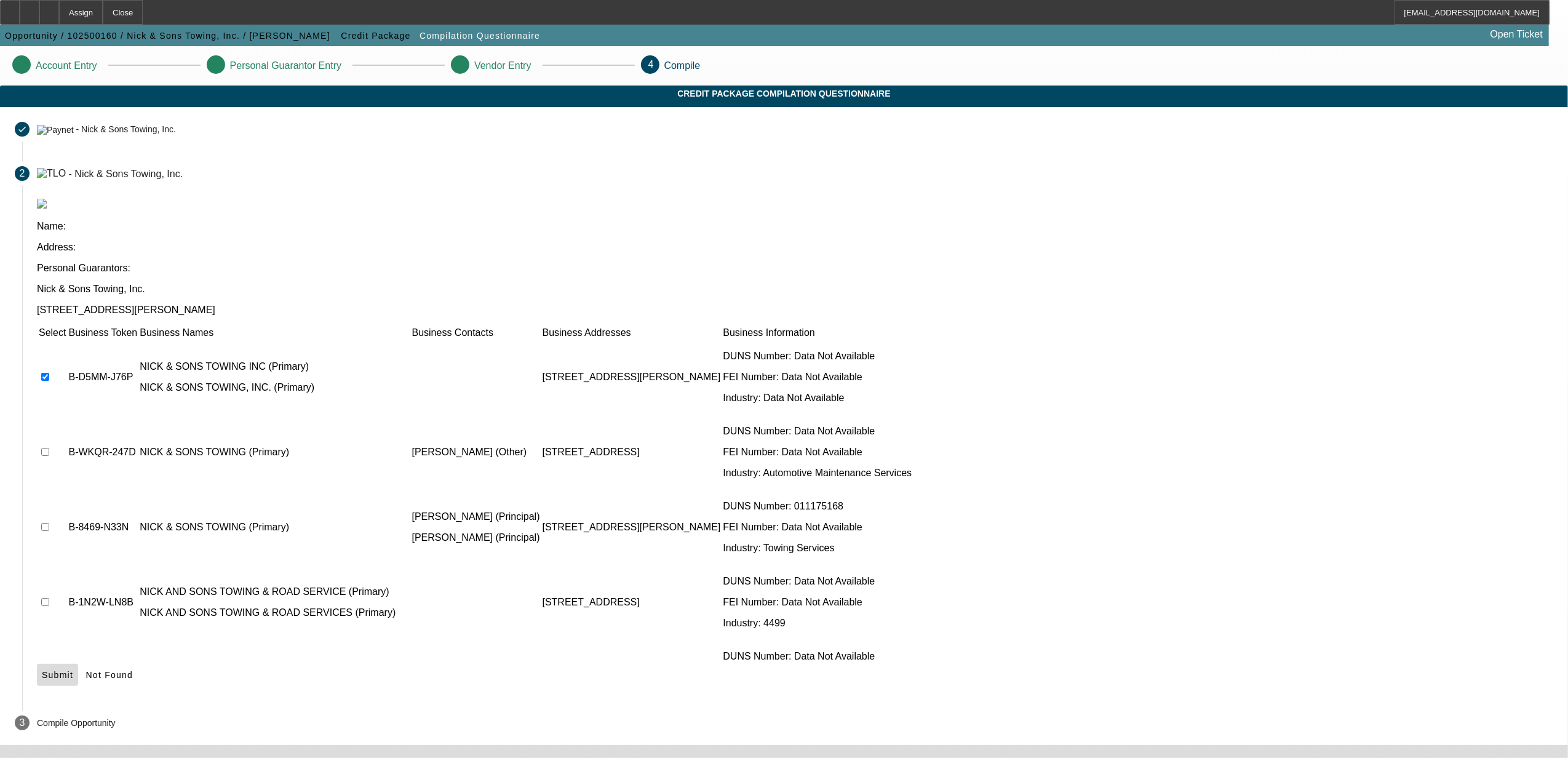
click at [42, 670] on icon at bounding box center [42, 675] width 0 height 10
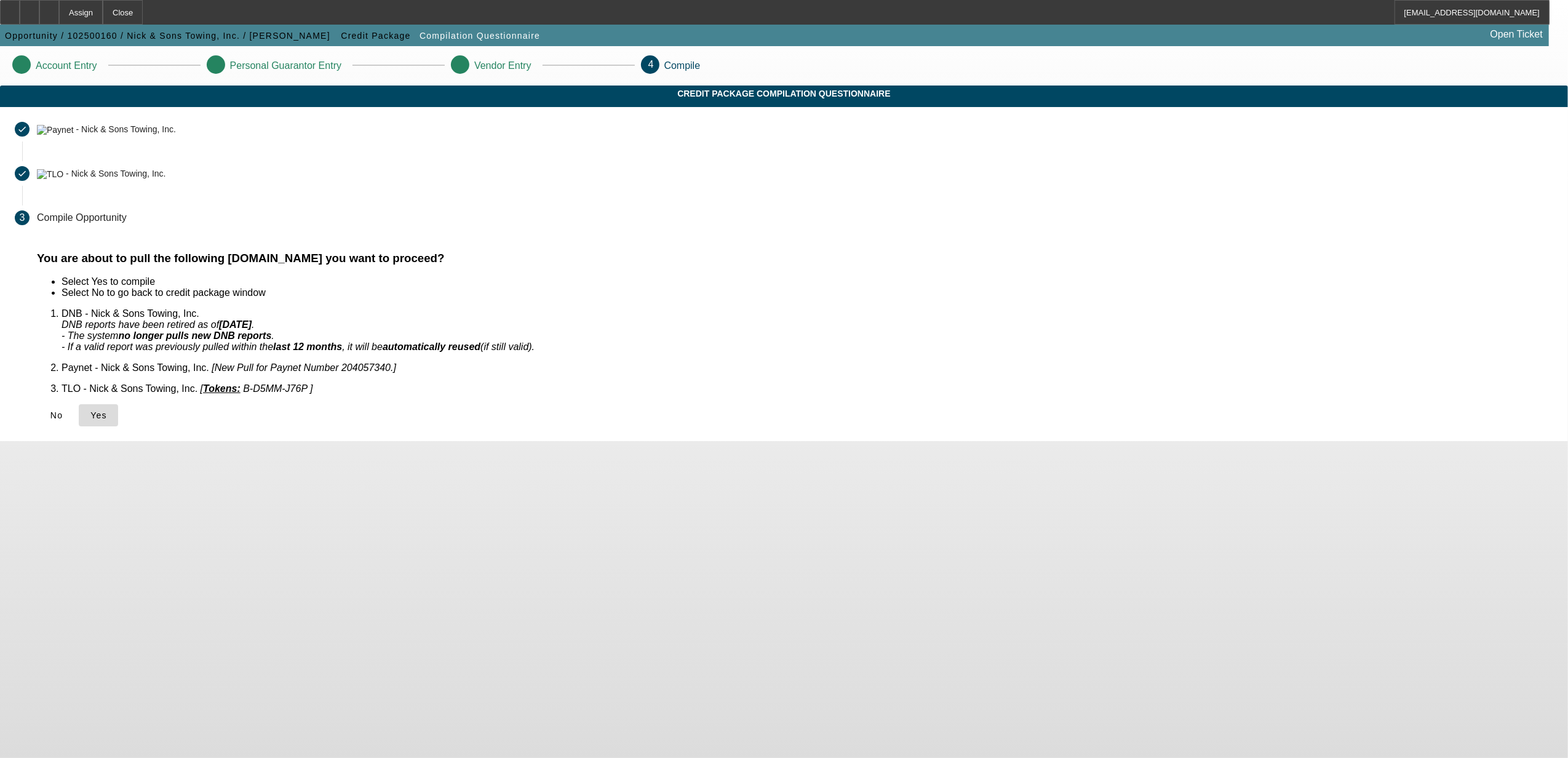
click at [107, 410] on span "Yes" at bounding box center [98, 415] width 16 height 10
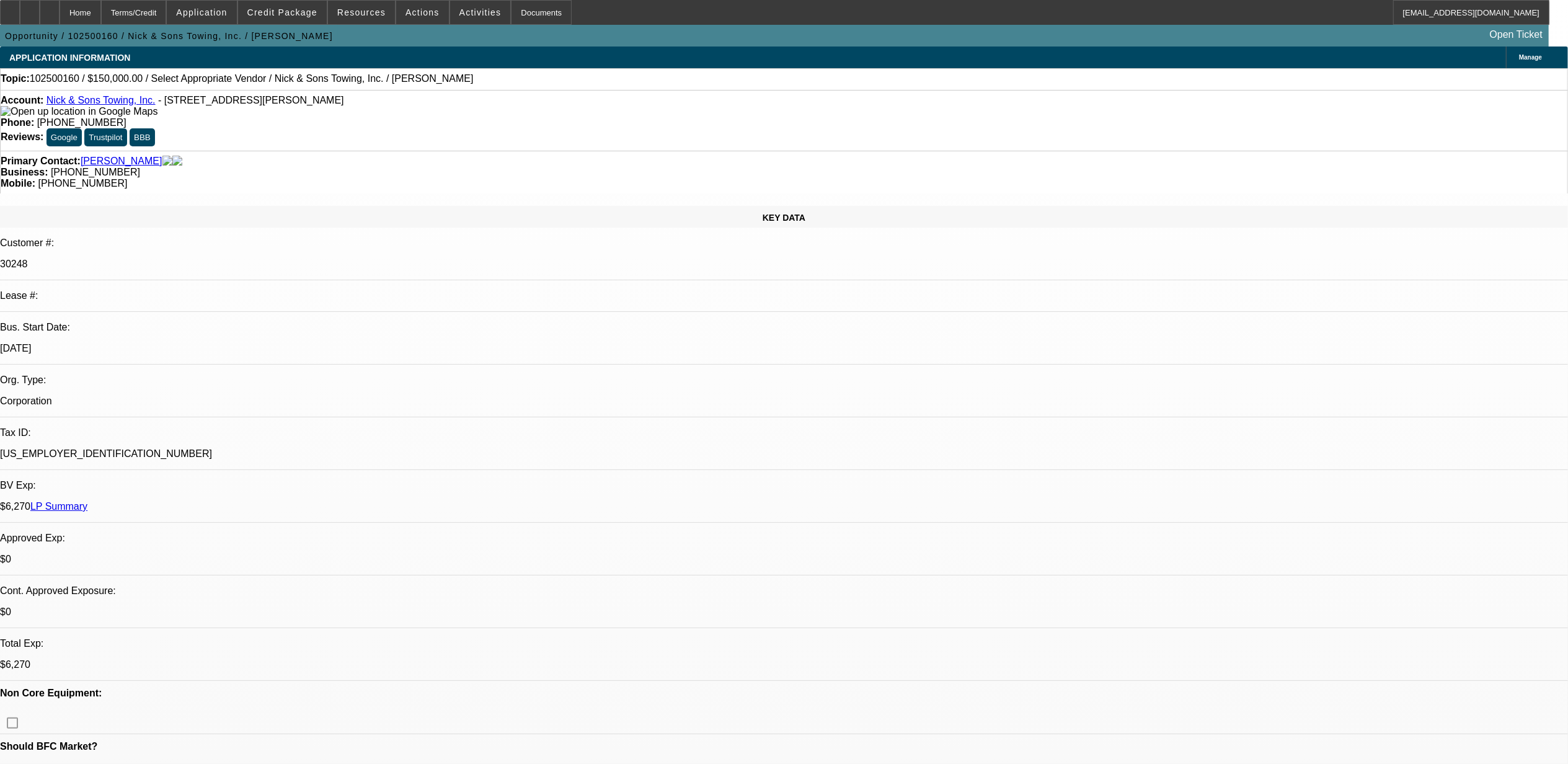
select select "0"
select select "2"
select select "0.1"
select select "4"
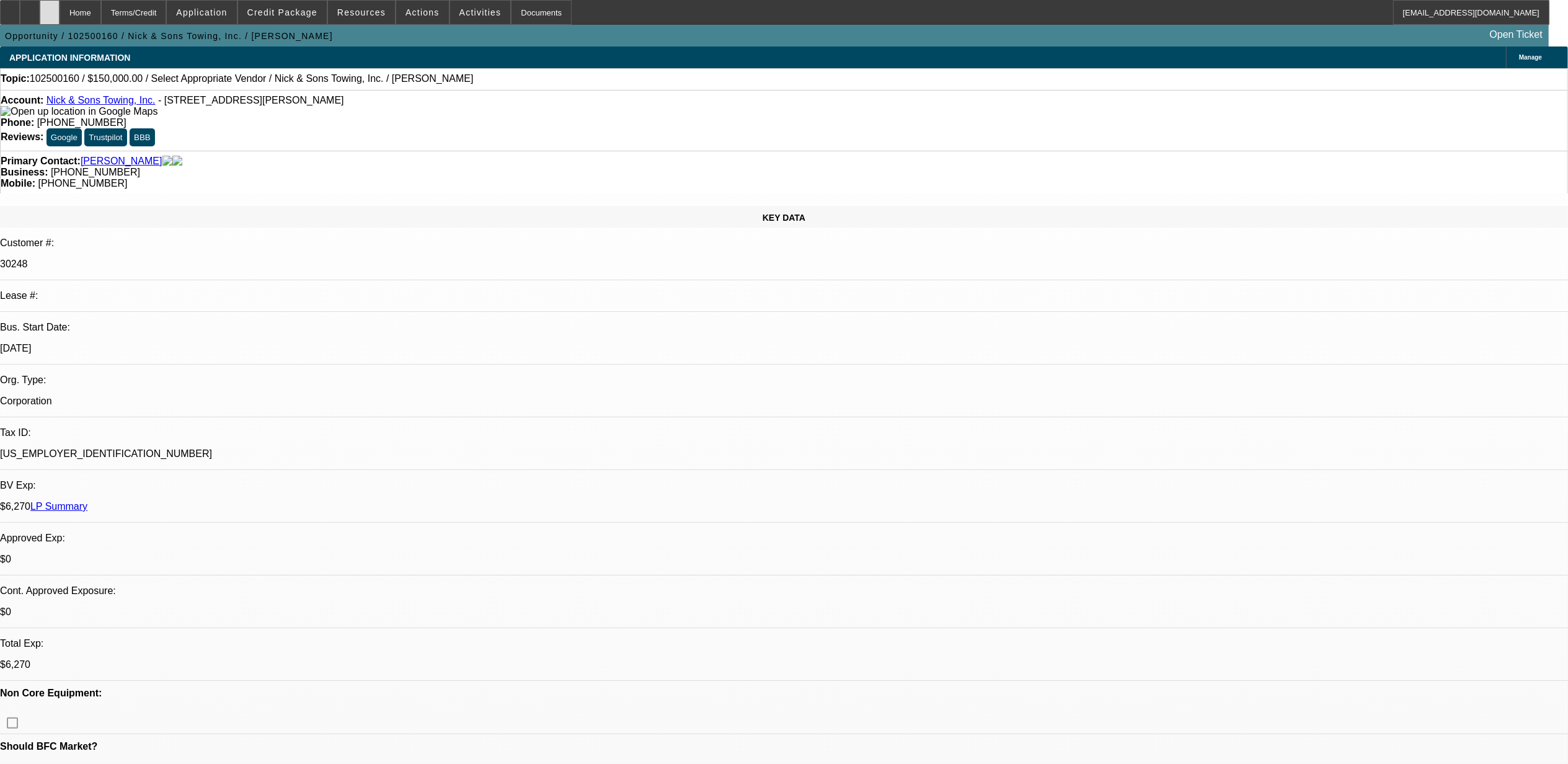
click at [60, 7] on div at bounding box center [49, 13] width 20 height 25
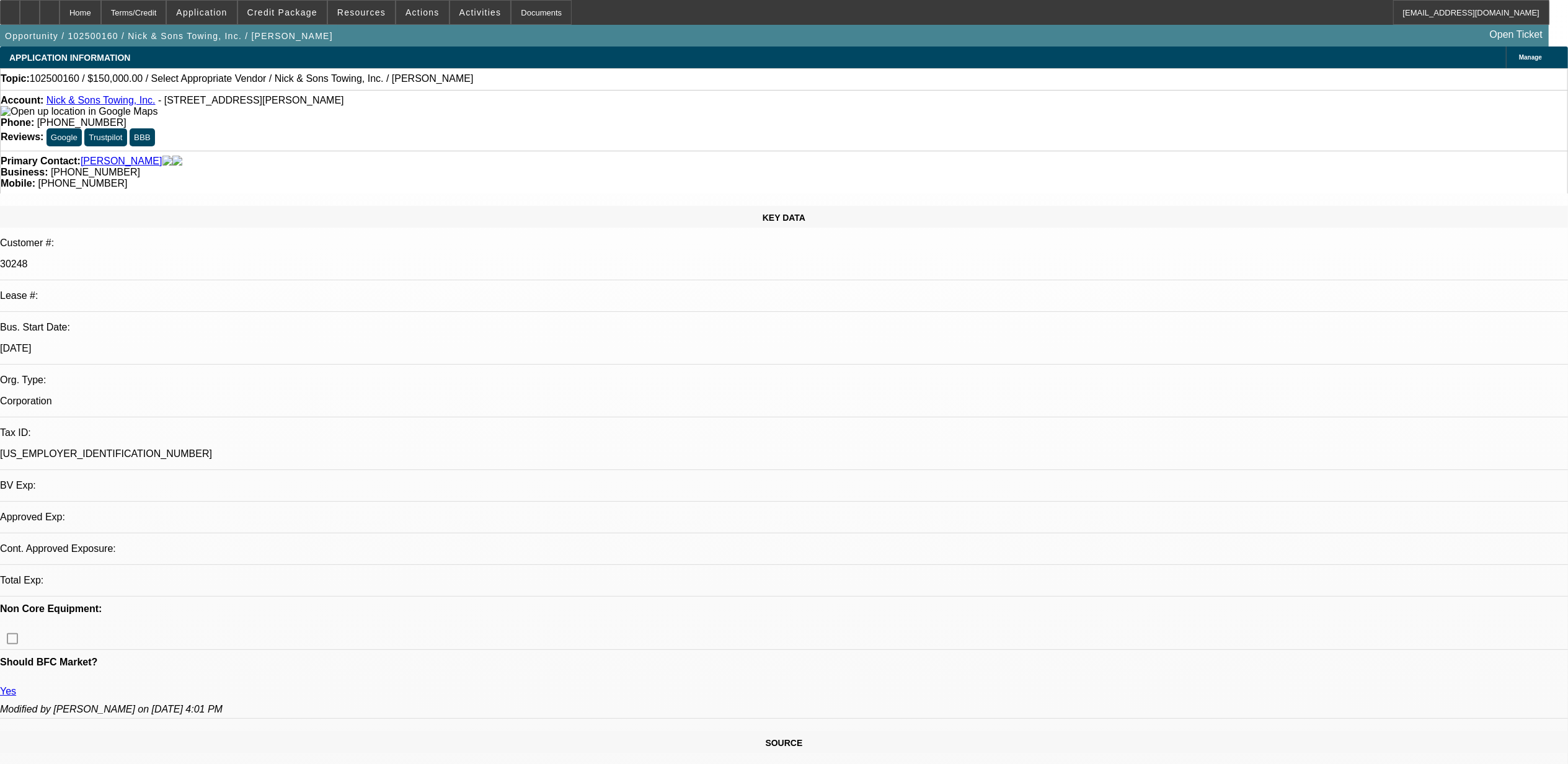
select select "0"
select select "2"
select select "0.1"
select select "4"
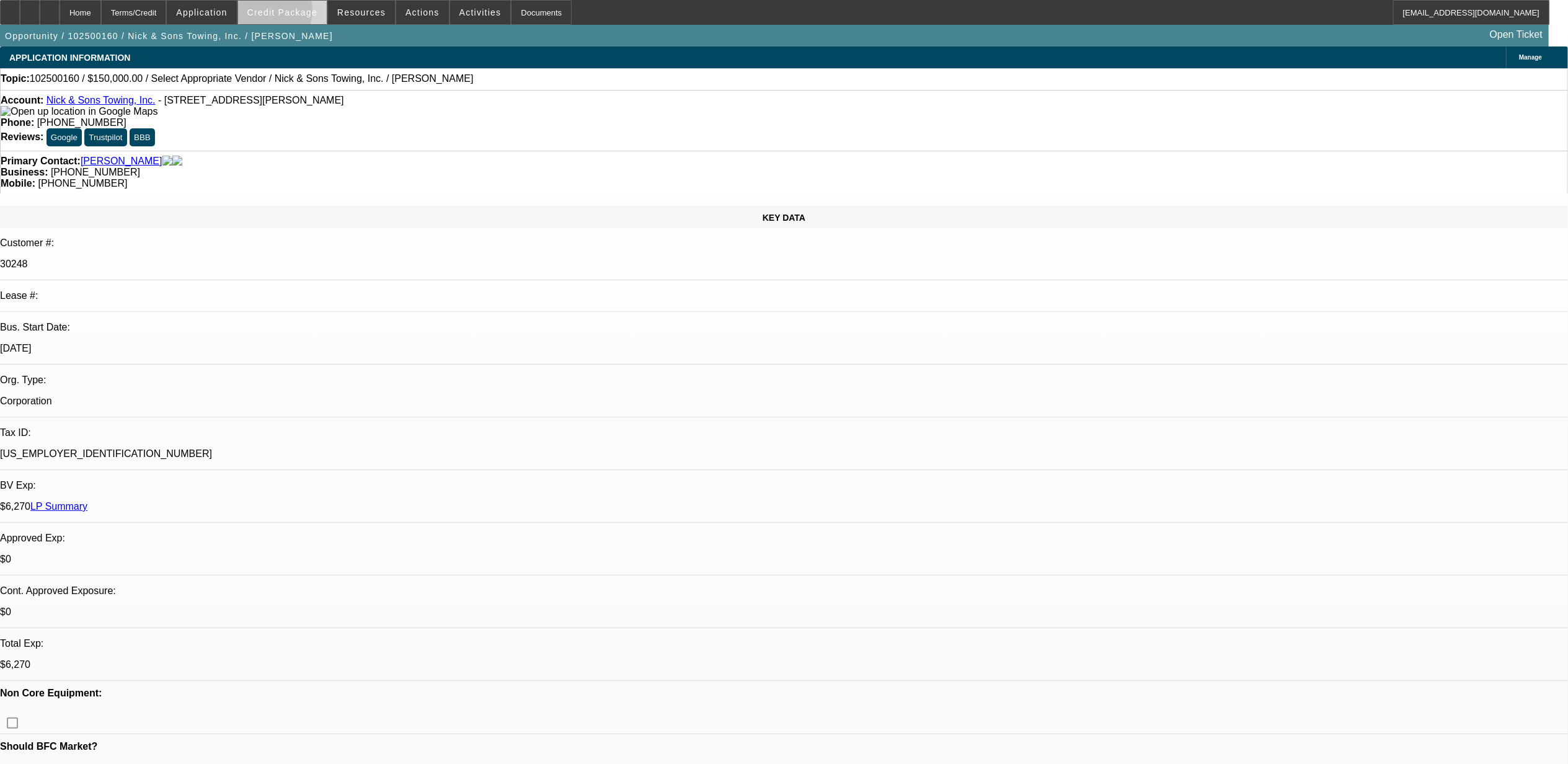
click at [289, 13] on span "Credit Package" at bounding box center [282, 12] width 70 height 10
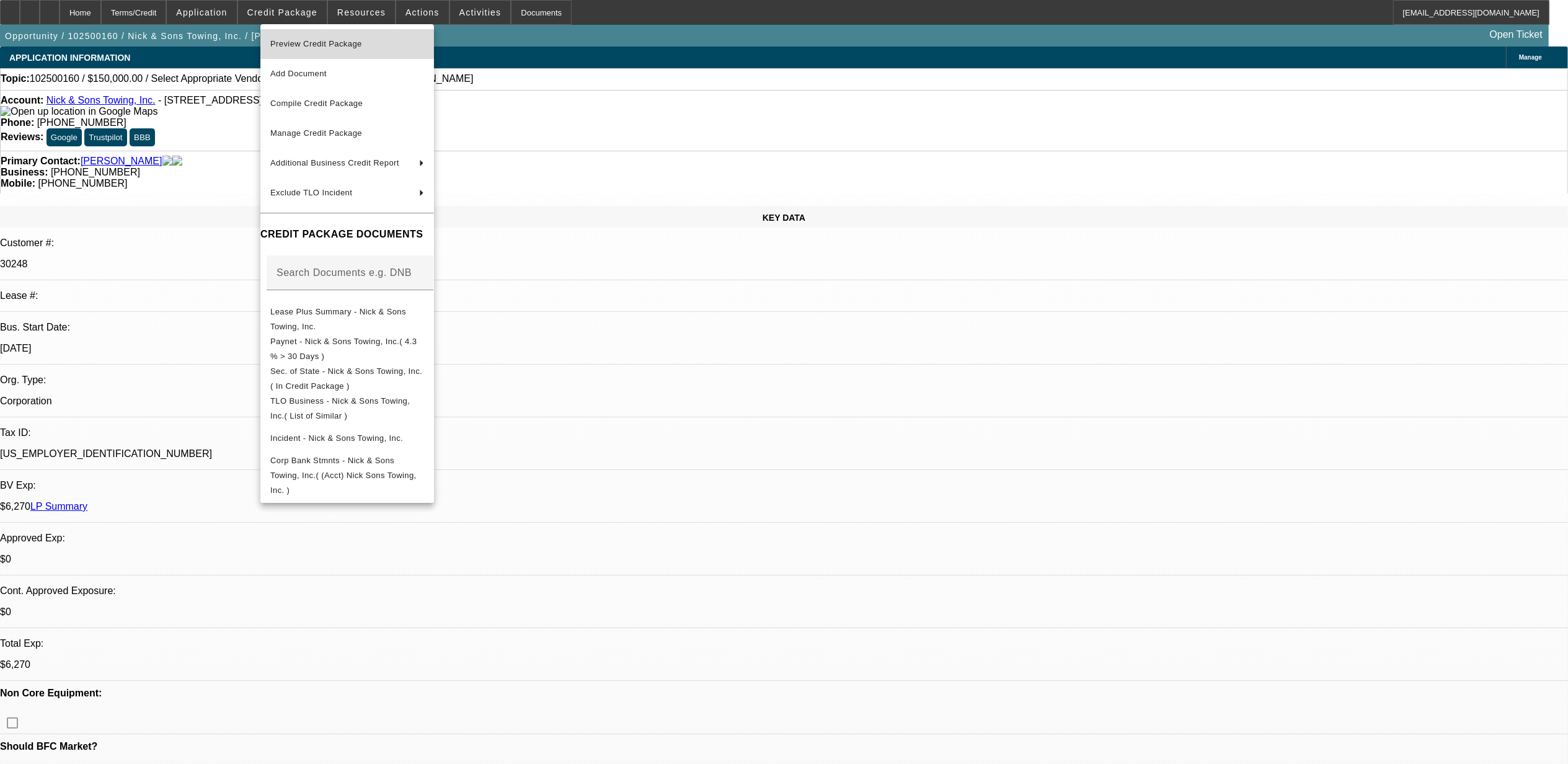
click at [315, 38] on span "Preview Credit Package" at bounding box center [348, 44] width 154 height 15
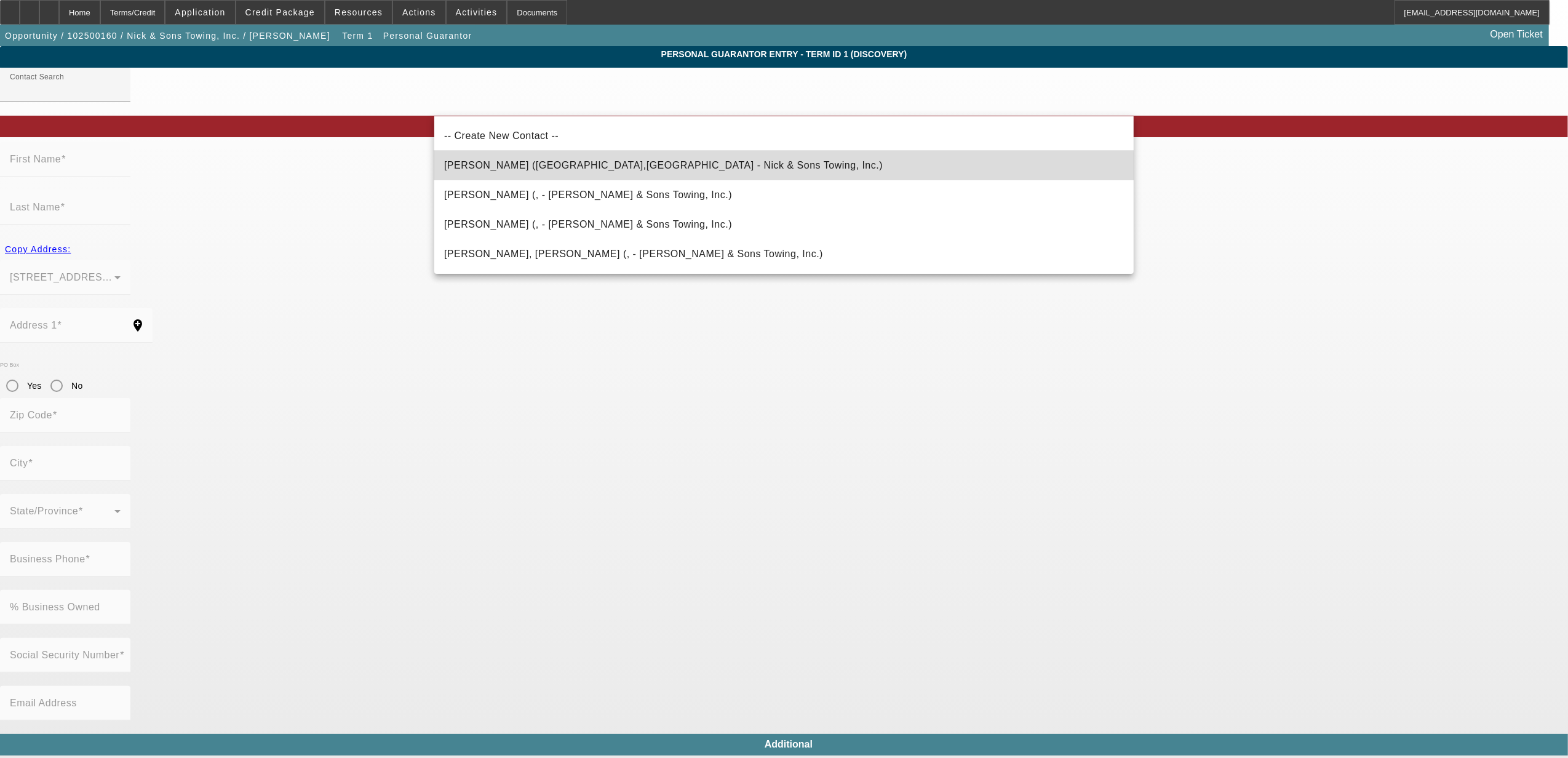
click at [533, 173] on mat-option "Machado, Nohemi (San Bernardino,CA - Nick & Sons Towing, Inc.)" at bounding box center [784, 165] width 700 height 30
type input "Machado, Nohemi (San Bernardino,CA - Nick & Sons Towing, Inc.)"
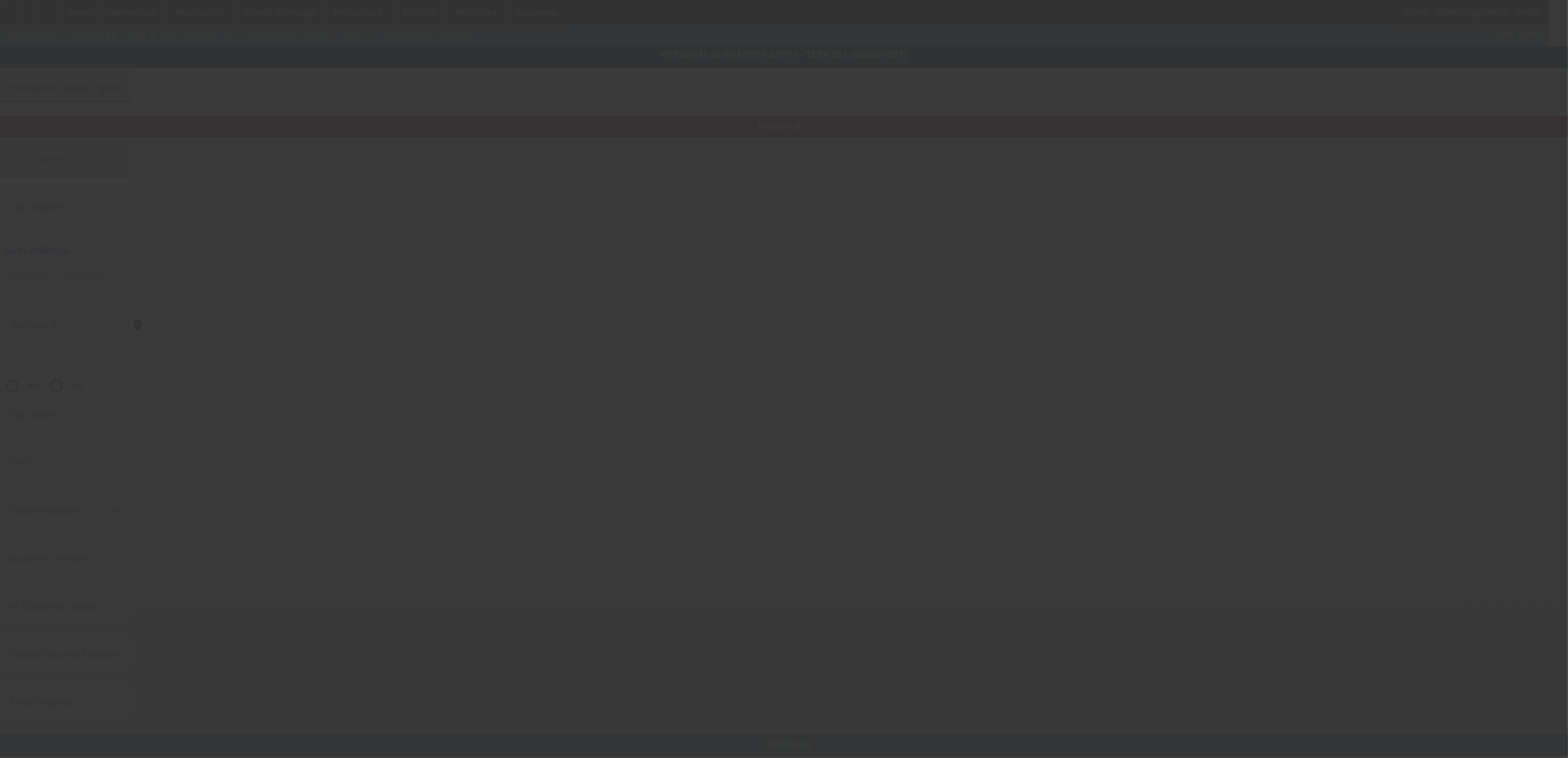
type input "Nohemi"
type input "Machado"
type input "5153 Genevieve street"
radio input "true"
type input "92407"
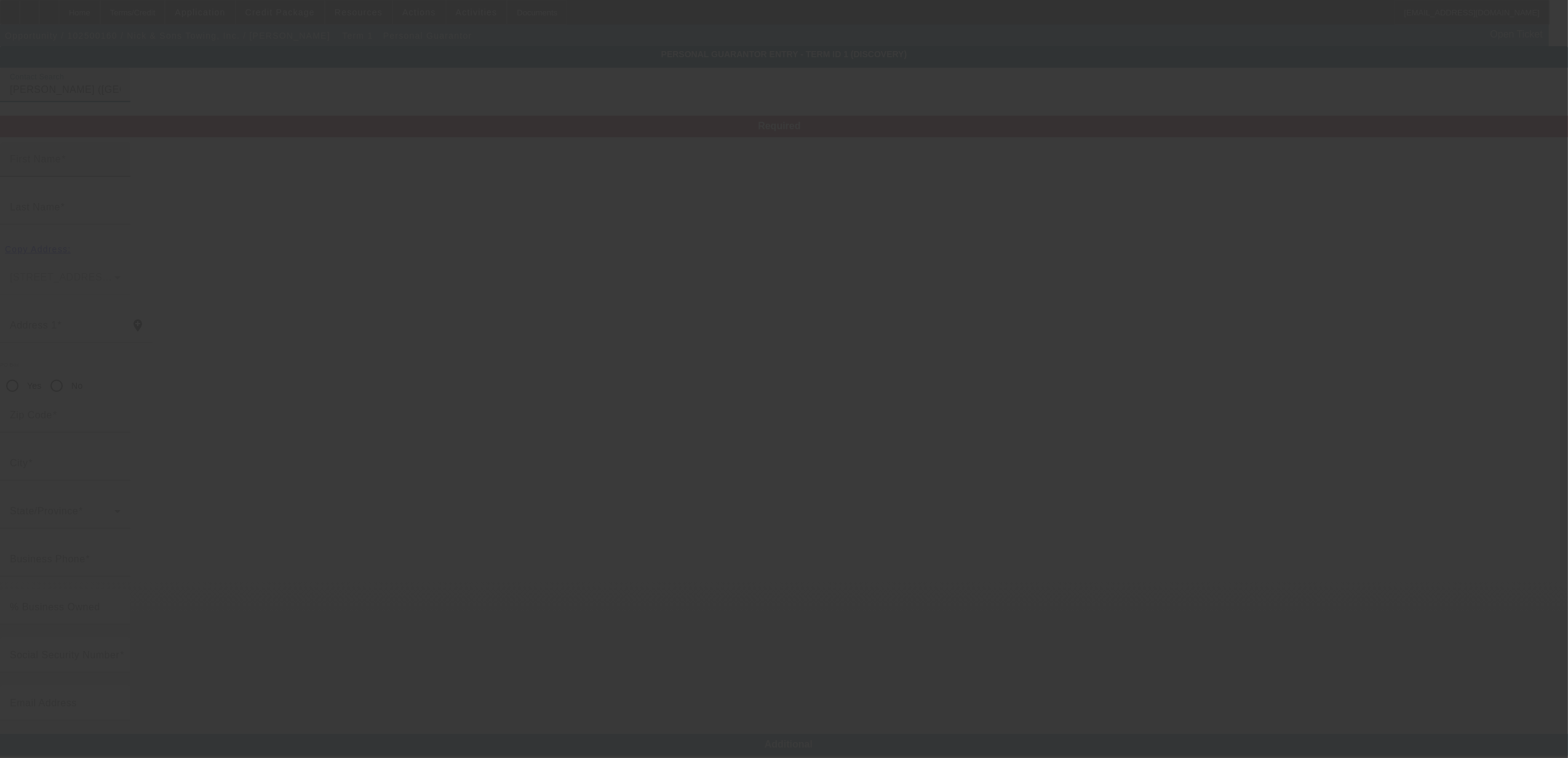
type input "San Bernardino"
type input "(909) 725-3982"
type input "100"
type input "700-21-7754"
type input "nickandsonstowing2@gmail.com"
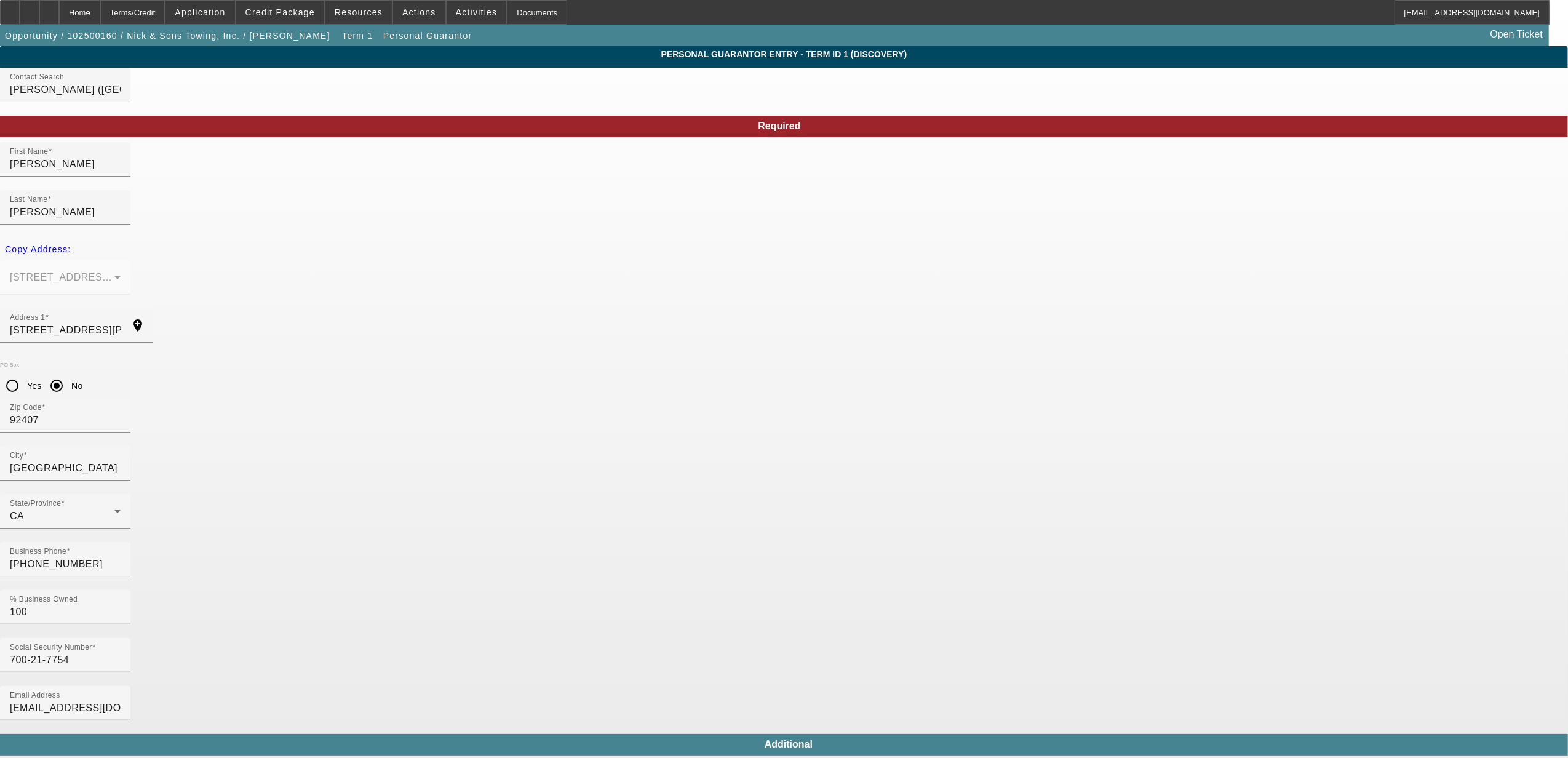
drag, startPoint x: 1061, startPoint y: 275, endPoint x: 970, endPoint y: 292, distance: 92.6
drag, startPoint x: 1049, startPoint y: 283, endPoint x: 929, endPoint y: 303, distance: 121.7
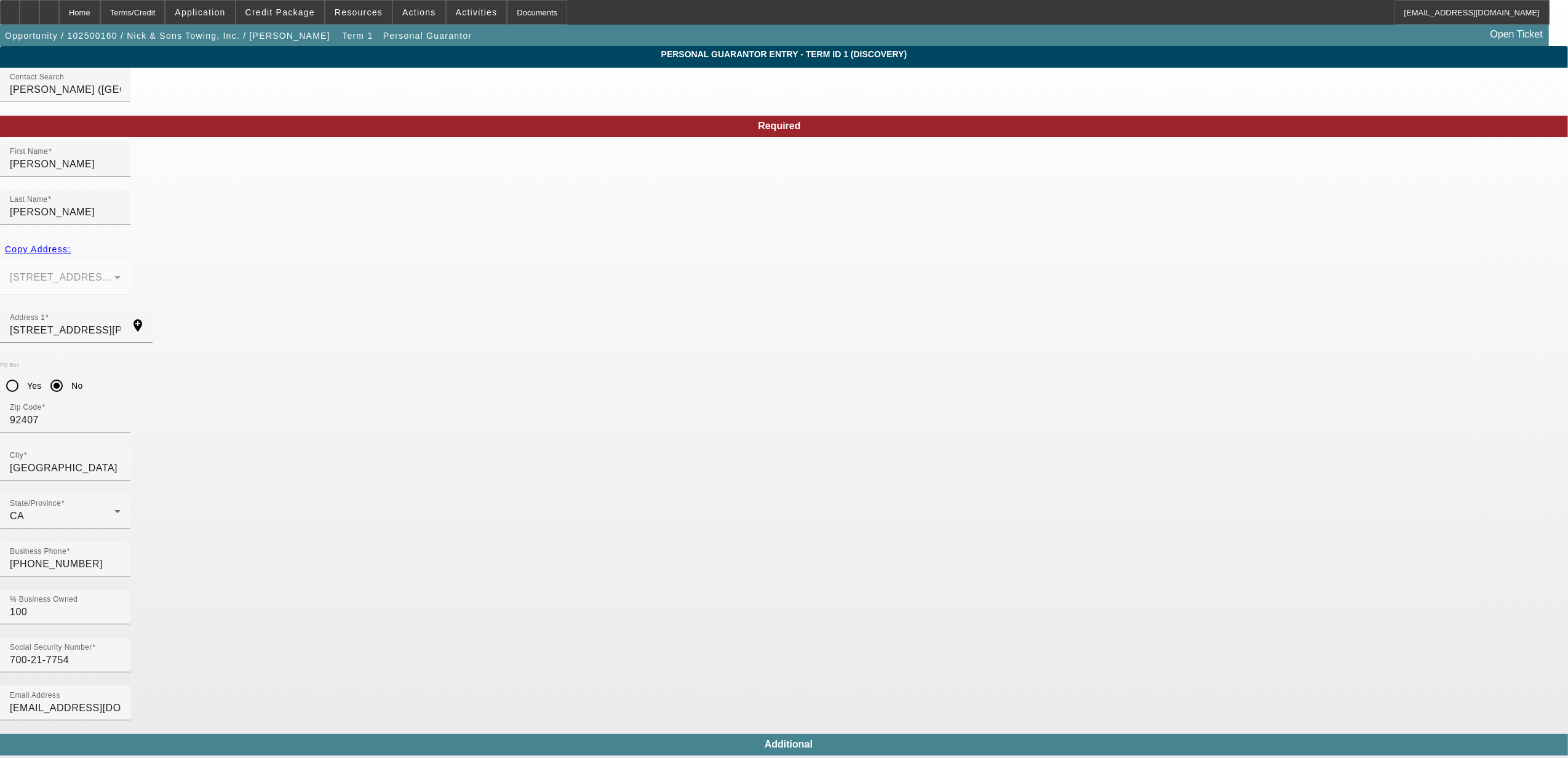
paste input "982"
type input "[PHONE_NUMBER]"
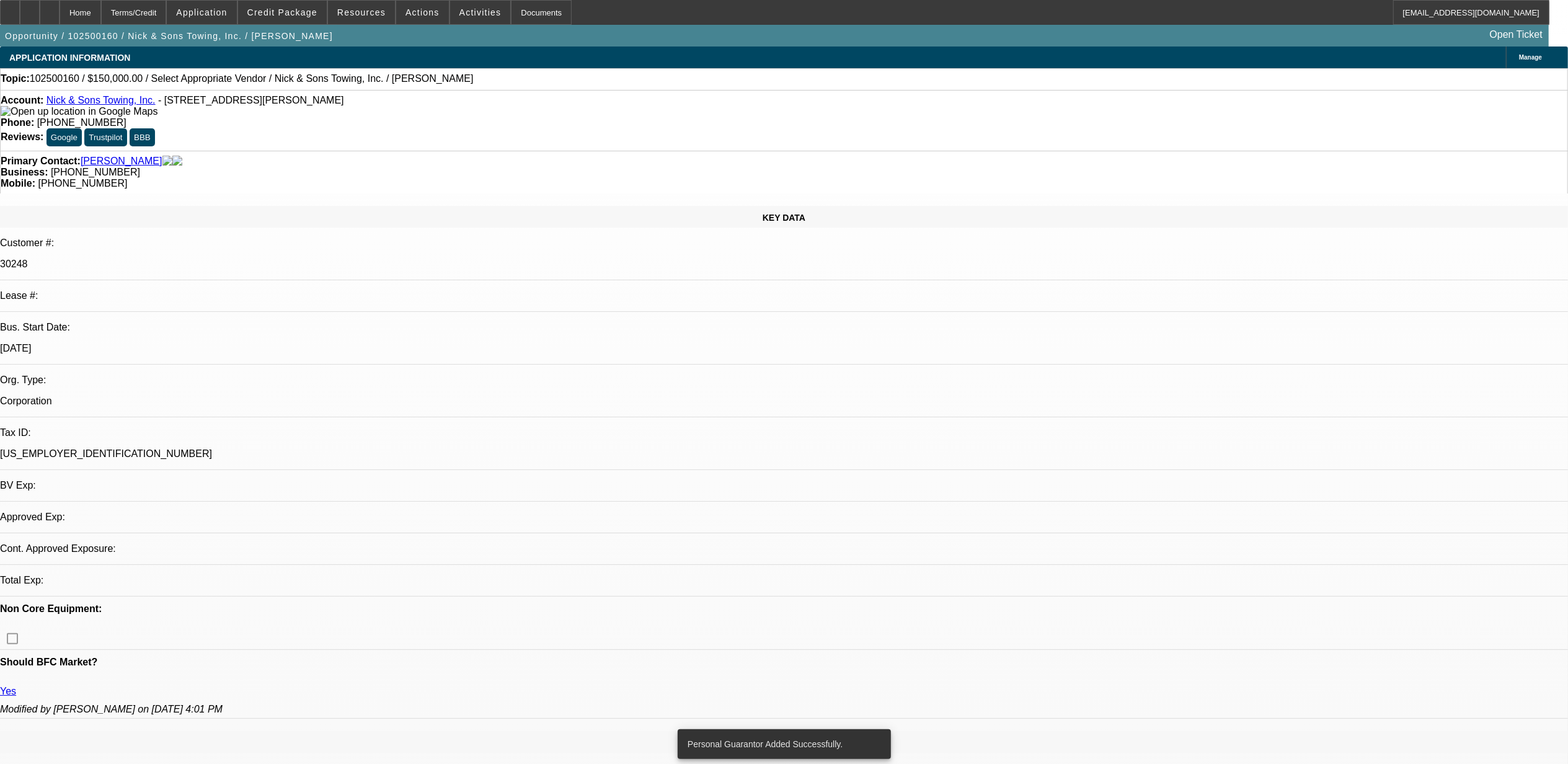
select select "0"
select select "2"
select select "0.1"
select select "4"
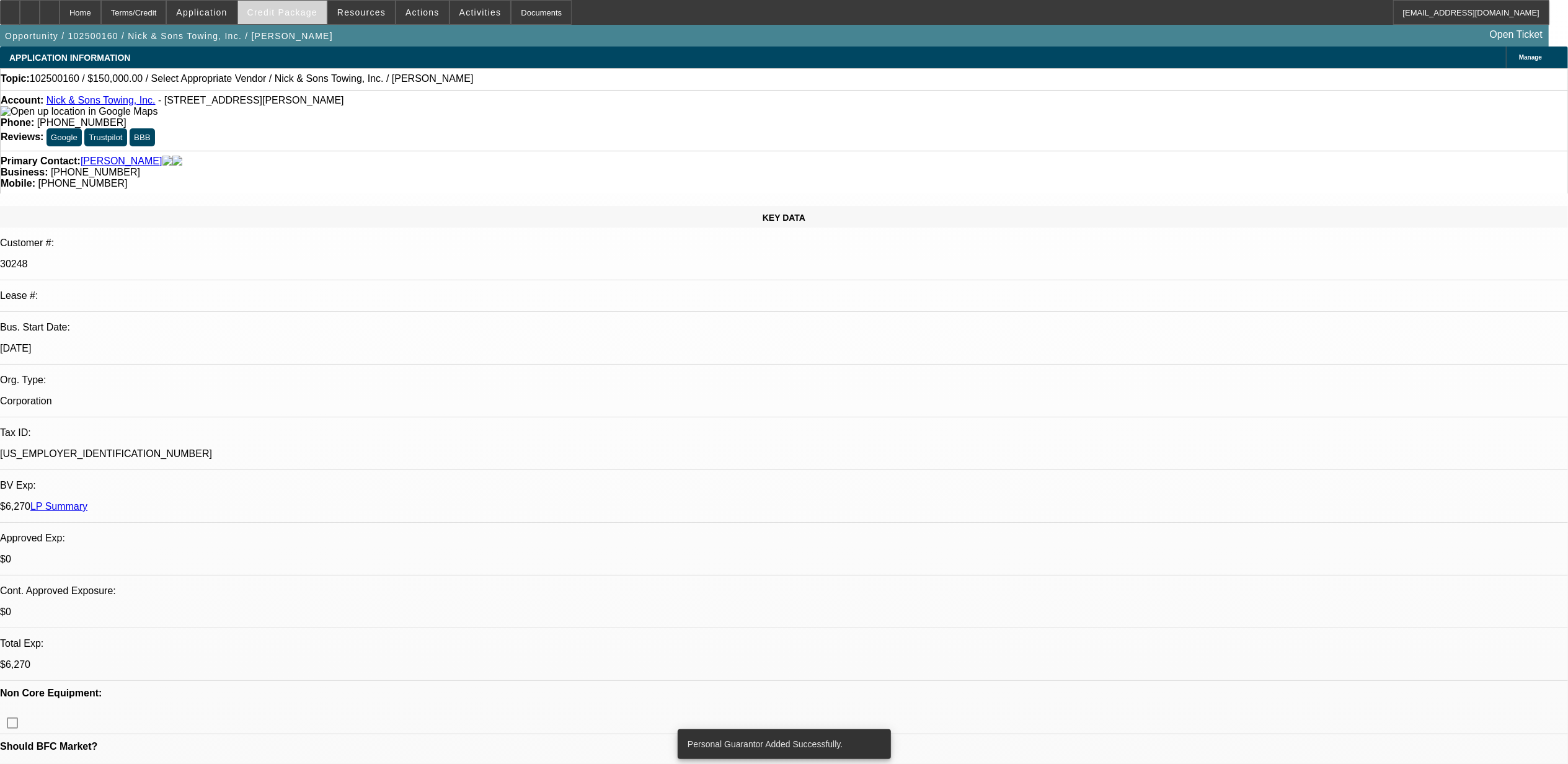
click at [313, 16] on span "Credit Package" at bounding box center [282, 12] width 70 height 10
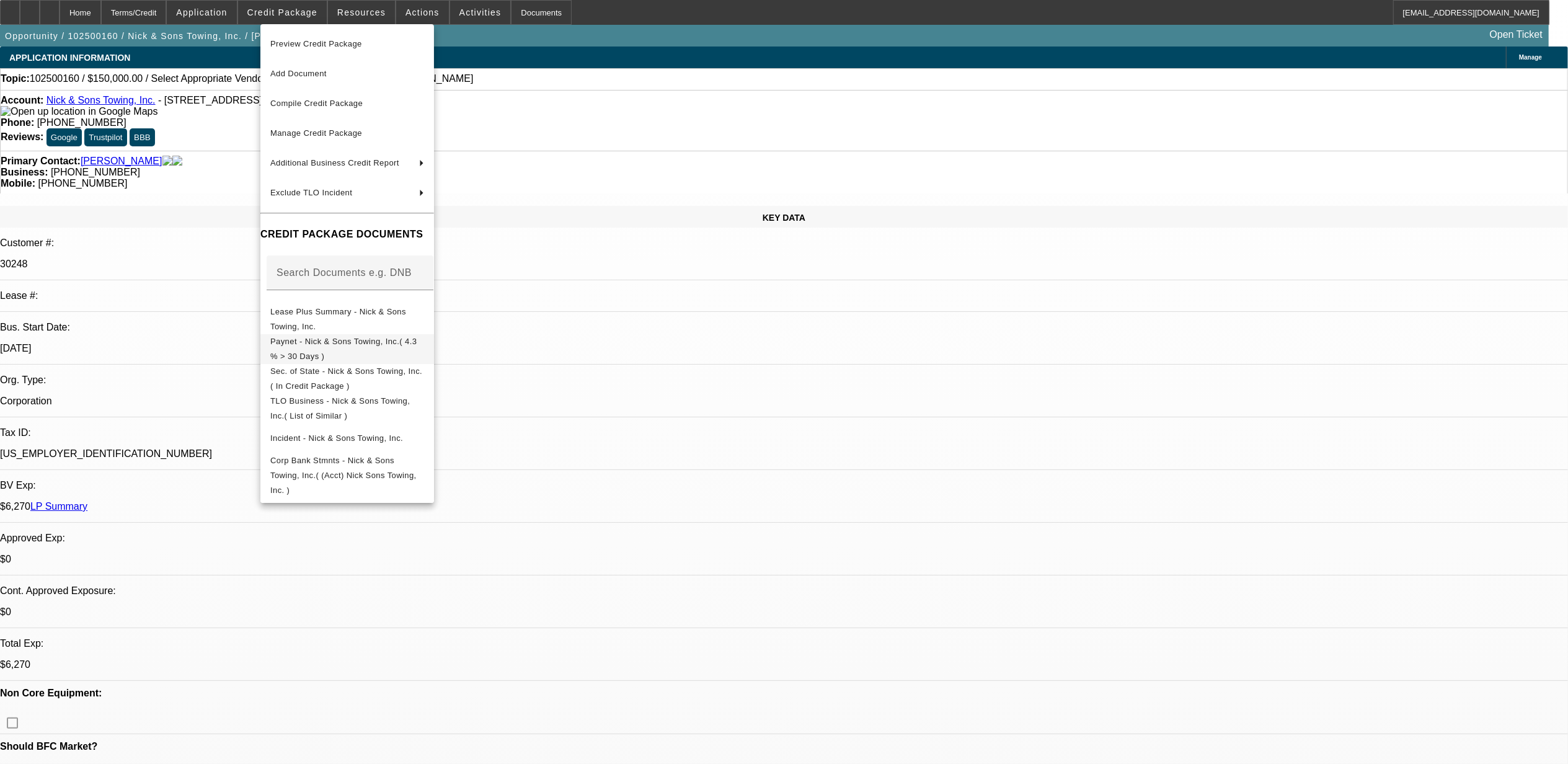
click at [338, 351] on span "Paynet - Nick & Sons Towing, Inc.( 4.3 % > 30 Days )" at bounding box center [348, 348] width 154 height 30
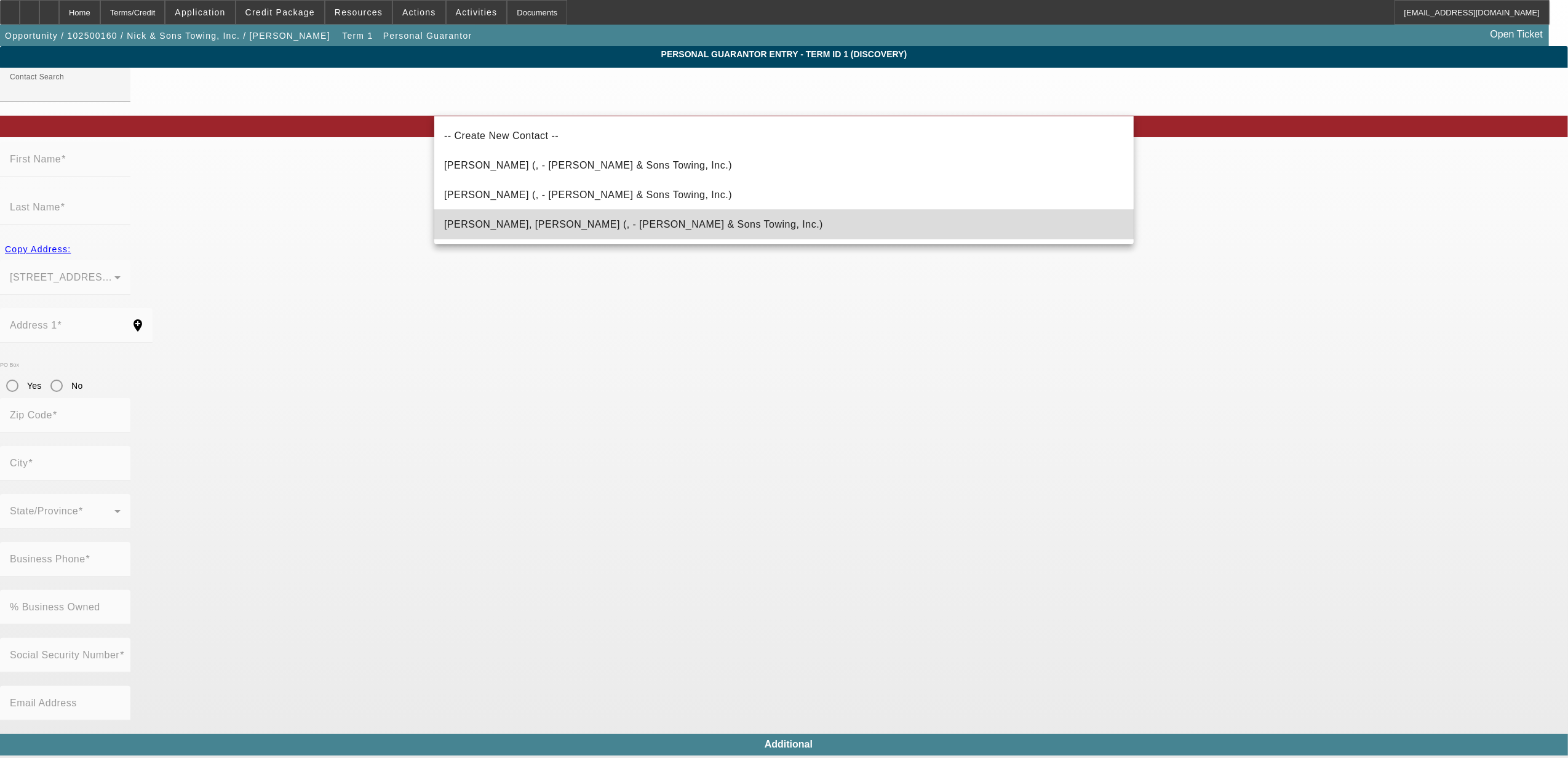
click at [516, 225] on span "Hernandez Sr., Nicolas (, - Nick & Sons Towing, Inc.)" at bounding box center [633, 224] width 379 height 10
type input "Hernandez Sr., Nicolas (, - Nick & Sons Towing, Inc.)"
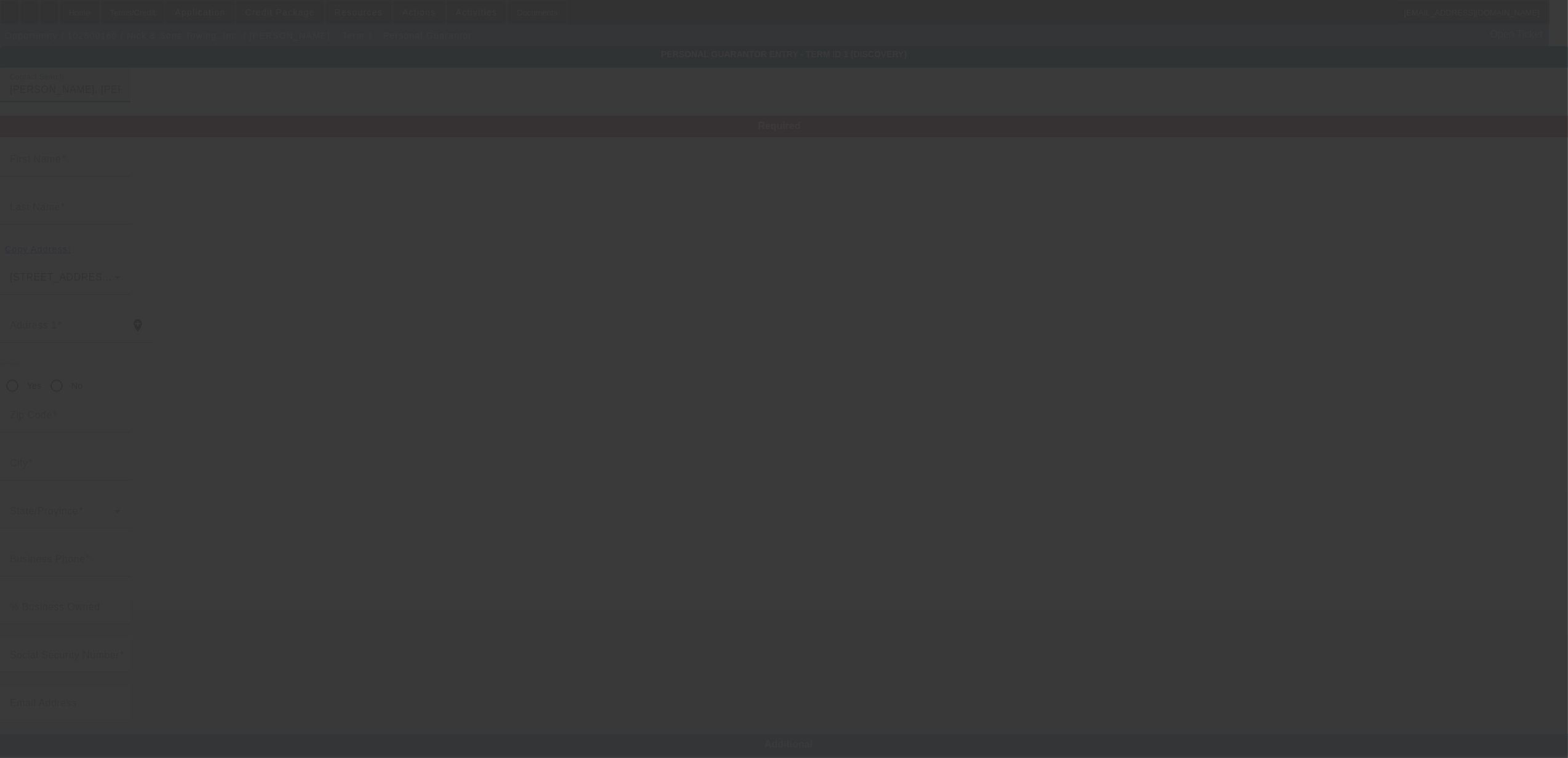
type input "Nicolas"
type input "Hernandez"
radio input "true"
type input "[PHONE_NUMBER]"
type input "[EMAIL_ADDRESS][DOMAIN_NAME]"
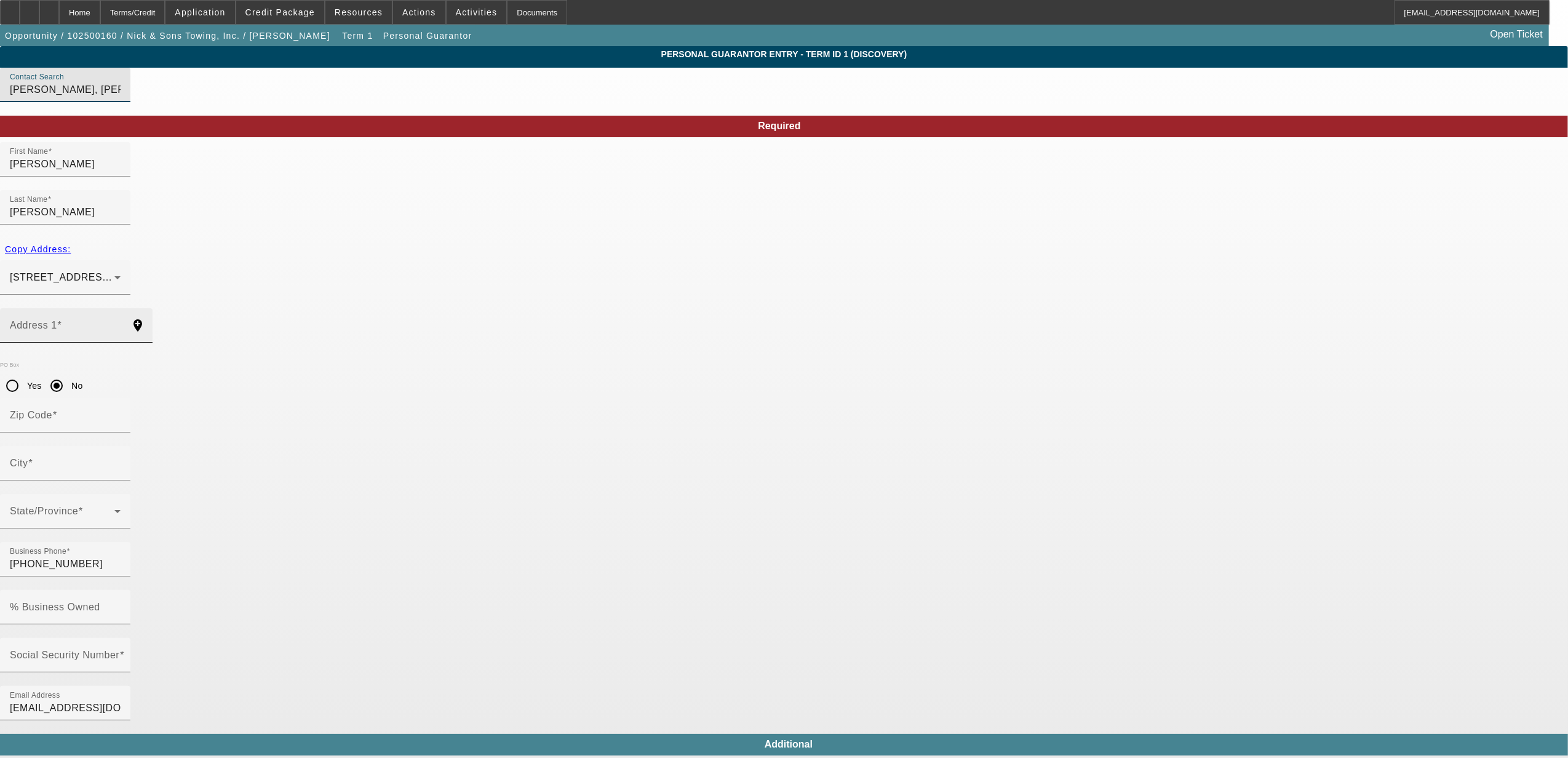
click at [57, 320] on mat-label "Address 1" at bounding box center [34, 324] width 48 height 10
click at [121, 323] on input "Address 1" at bounding box center [66, 330] width 111 height 15
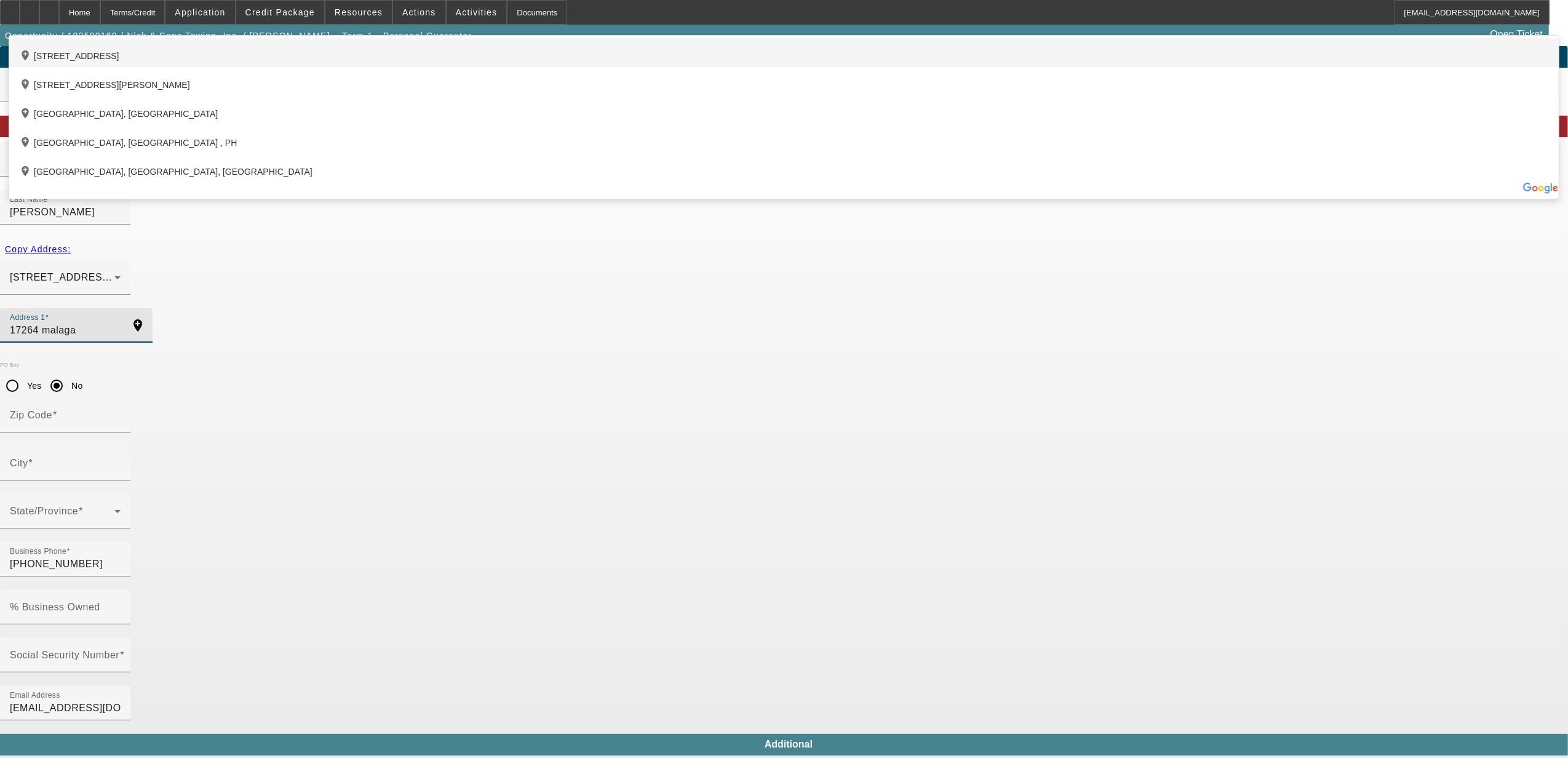
click at [492, 67] on div "add_location 17264 Malaga Court, Fontana, CA 92336, US" at bounding box center [784, 52] width 1550 height 29
type input "17264 Malaga Court"
type input "92336"
type input "Fontana"
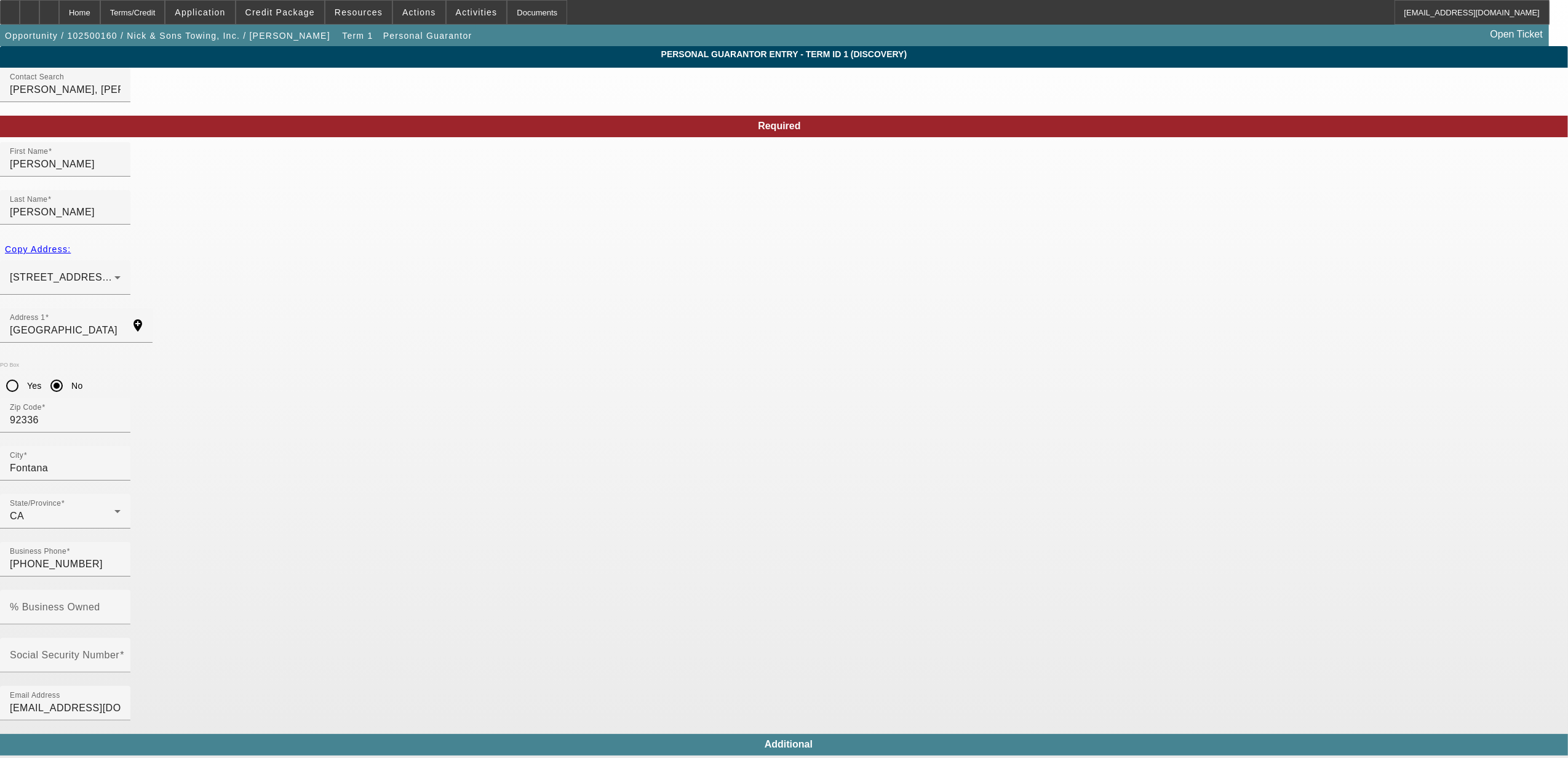
click at [346, 452] on app-personal-guarantor-manage "Personal Guarantor Entry - Term ID 1 (Discovery) Contact Search Hernandez Sr., …" at bounding box center [784, 656] width 1568 height 1220
click at [121, 653] on input "Social Security Number" at bounding box center [66, 660] width 111 height 15
type input "(909) 772-0239"
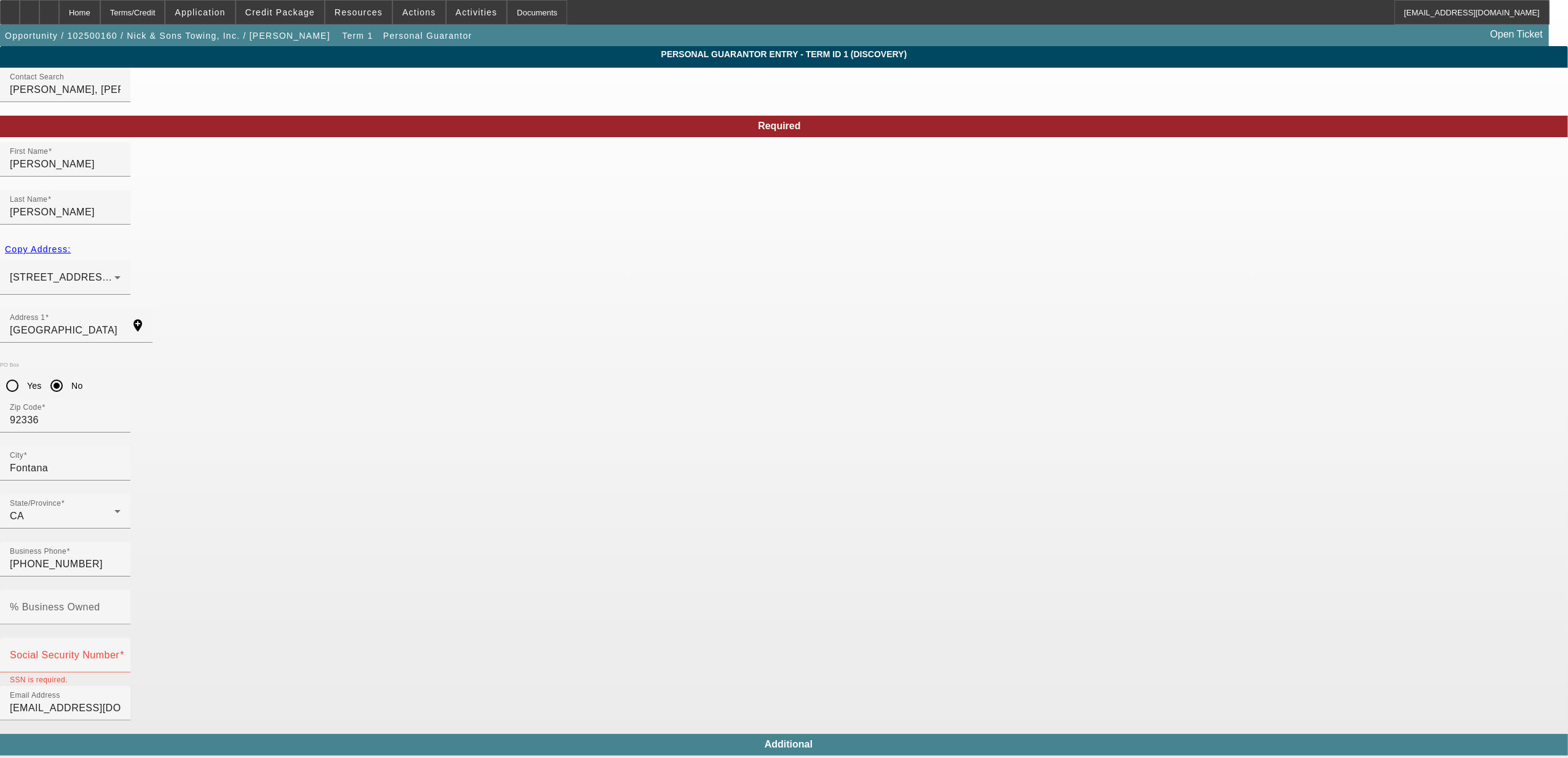
click at [121, 653] on input "Social Security Number" at bounding box center [66, 660] width 111 height 15
click at [101, 601] on mat-label "% Business Owned" at bounding box center [55, 606] width 90 height 10
click at [121, 604] on input "% Business Owned" at bounding box center [66, 611] width 111 height 15
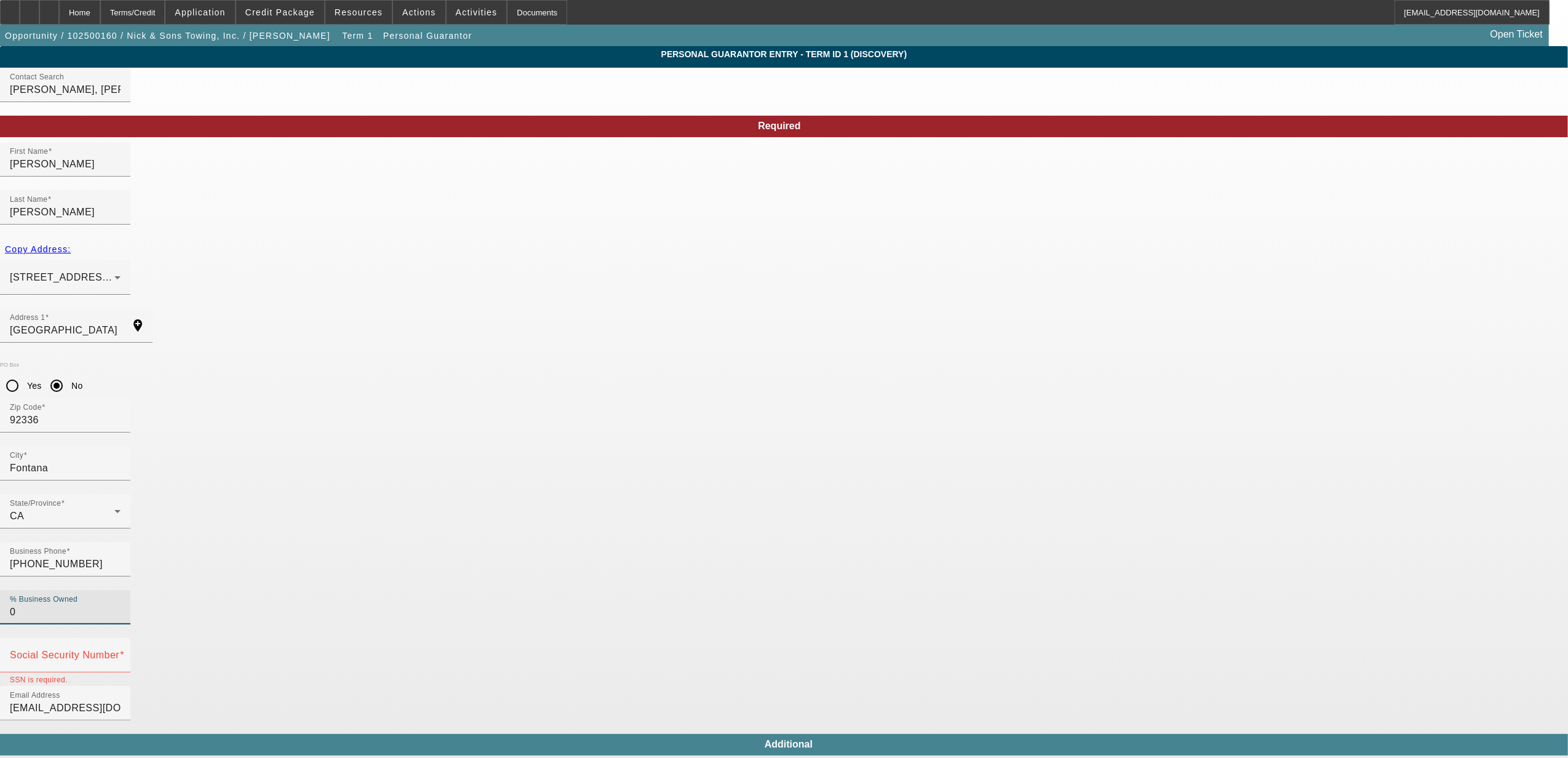
type input "0"
drag, startPoint x: 514, startPoint y: 512, endPoint x: 512, endPoint y: 502, distance: 10.2
click at [119, 650] on mat-label "Social Security Number" at bounding box center [65, 654] width 109 height 10
click at [121, 653] on input "Social Security Number" at bounding box center [66, 660] width 111 height 15
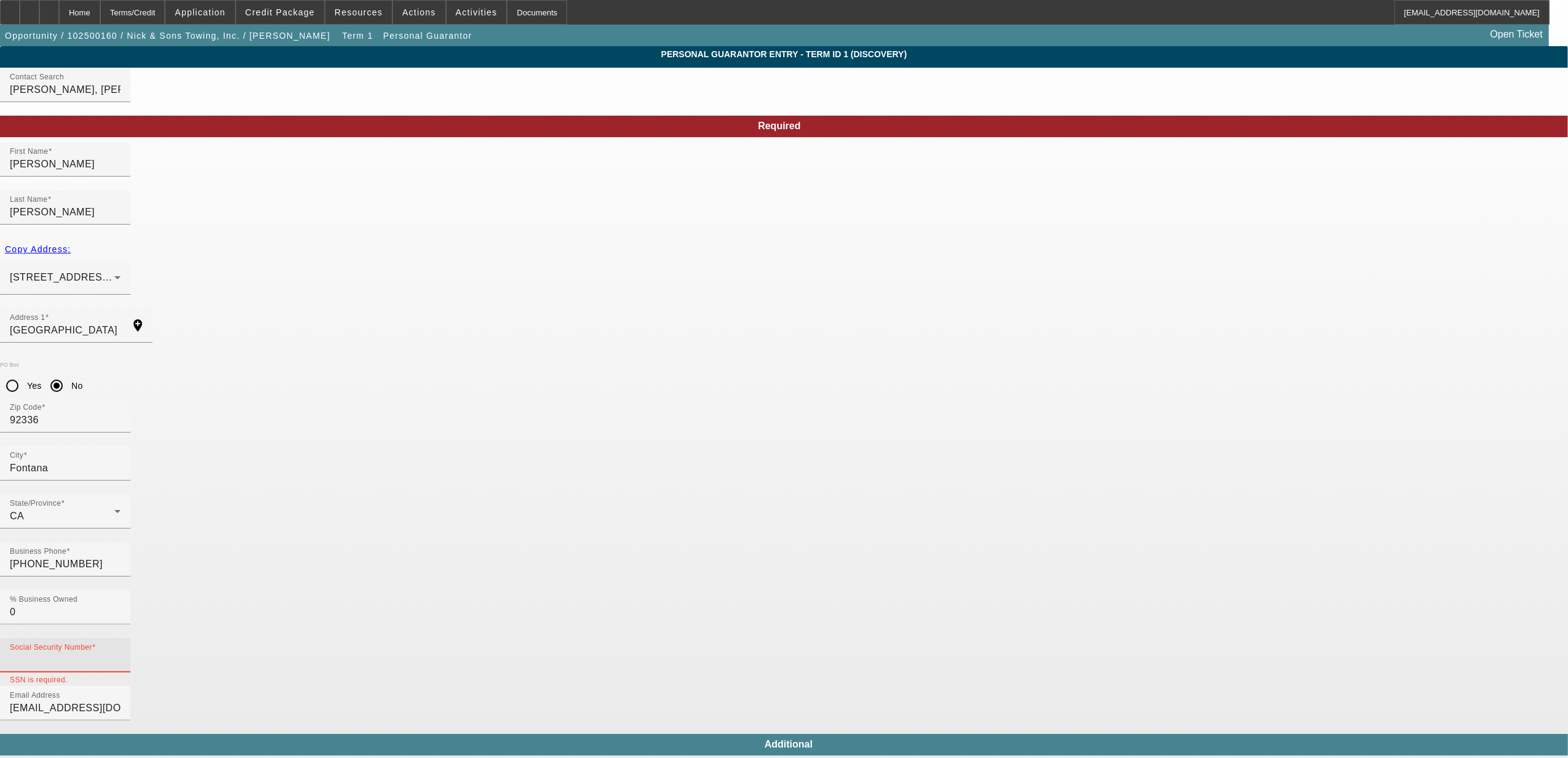
click at [121, 653] on input "Social Security Number" at bounding box center [66, 660] width 111 height 15
type input "416-77-3878"
drag, startPoint x: 620, startPoint y: 604, endPoint x: 830, endPoint y: 564, distance: 213.8
click at [621, 604] on body "Home Terms/Credit Application Credit Package Resources Actions Activities Docum…" at bounding box center [784, 632] width 1568 height 1266
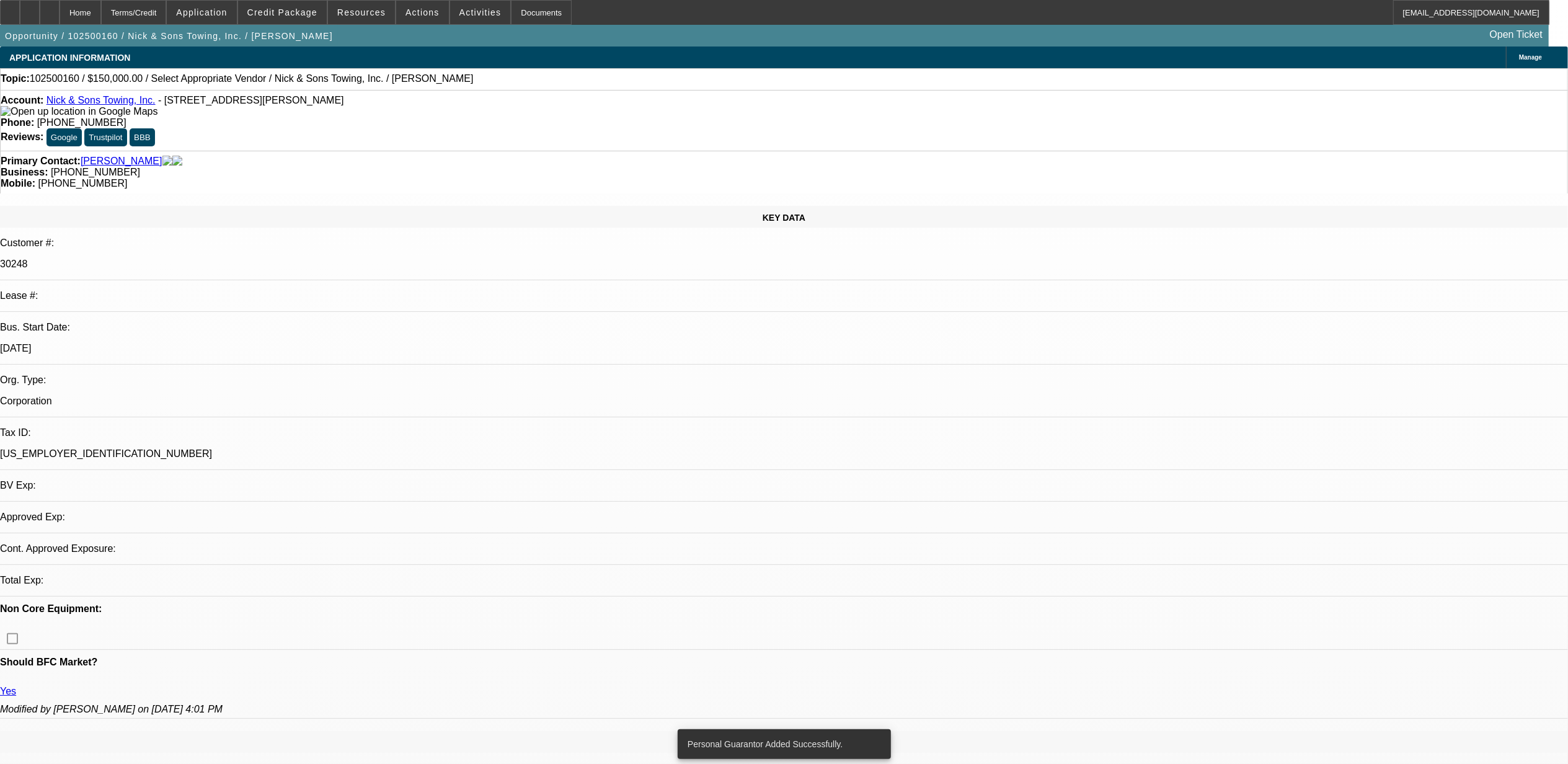
select select "0"
select select "2"
select select "0.1"
select select "4"
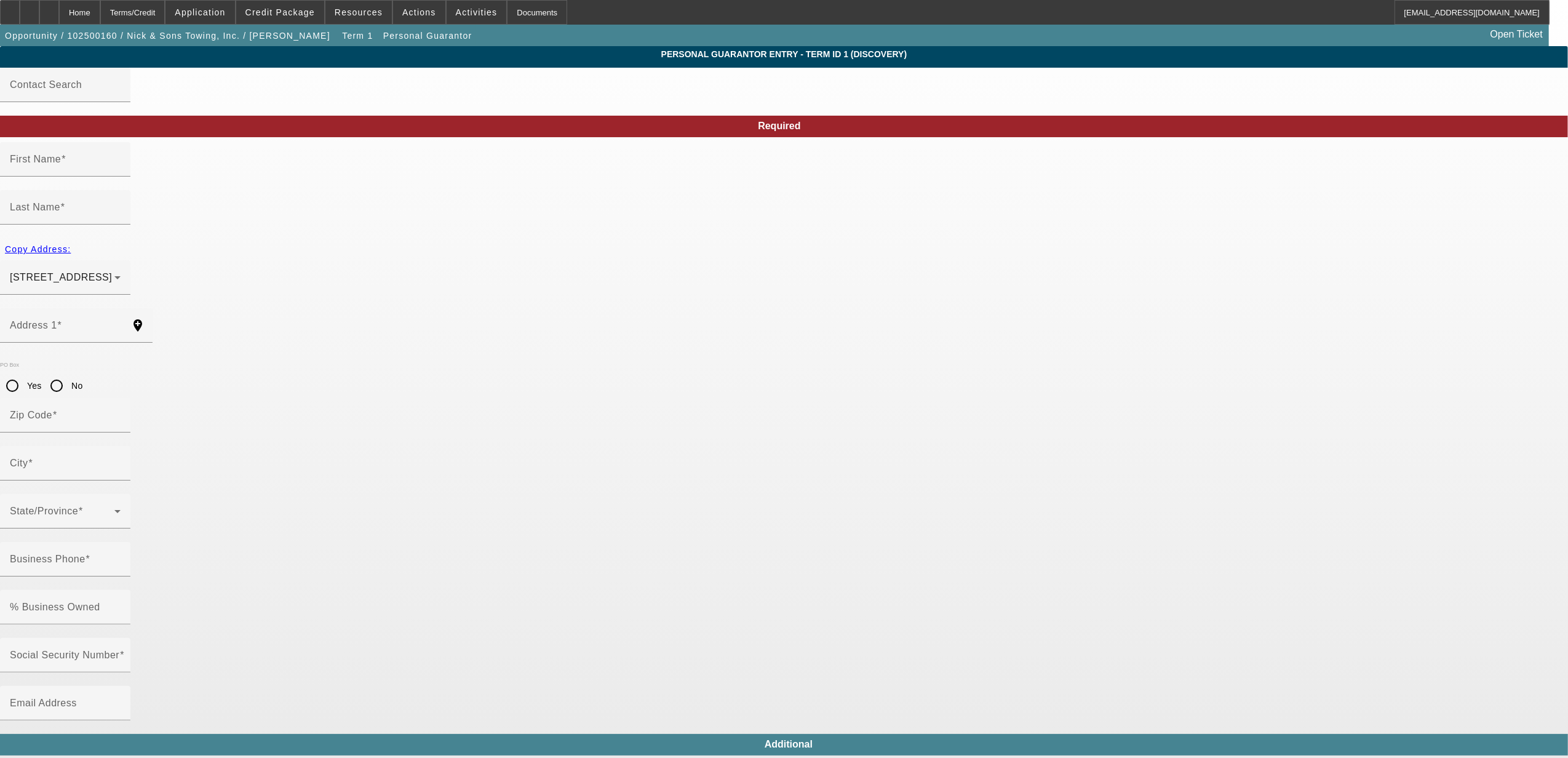
type input "[PERSON_NAME]"
type input "[STREET_ADDRESS][PERSON_NAME]"
radio input "true"
type input "92407"
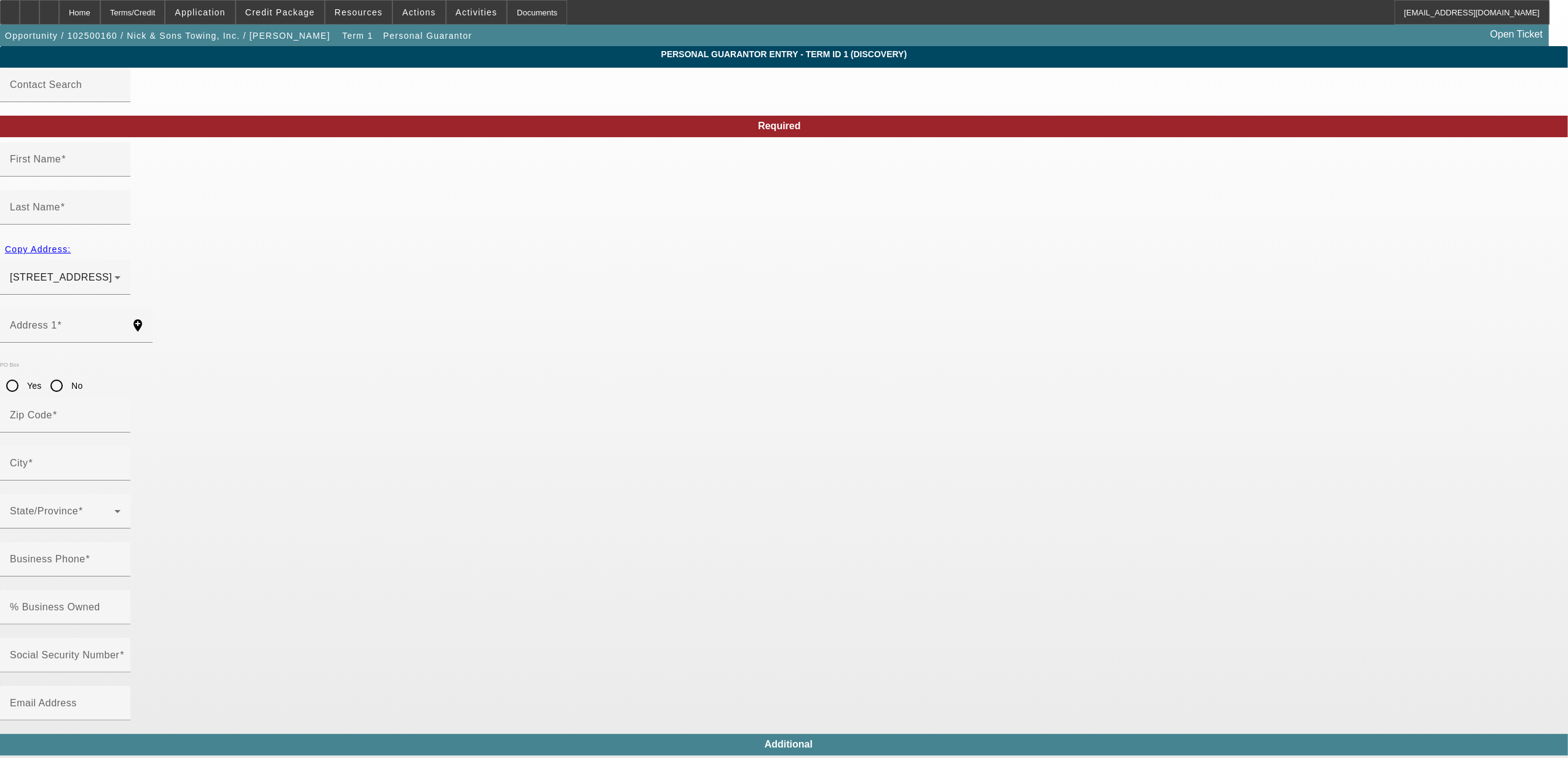
type input "[GEOGRAPHIC_DATA]"
type input "[PHONE_NUMBER]"
type input "100"
type input "700-21-7754"
type input "[EMAIL_ADDRESS][DOMAIN_NAME]"
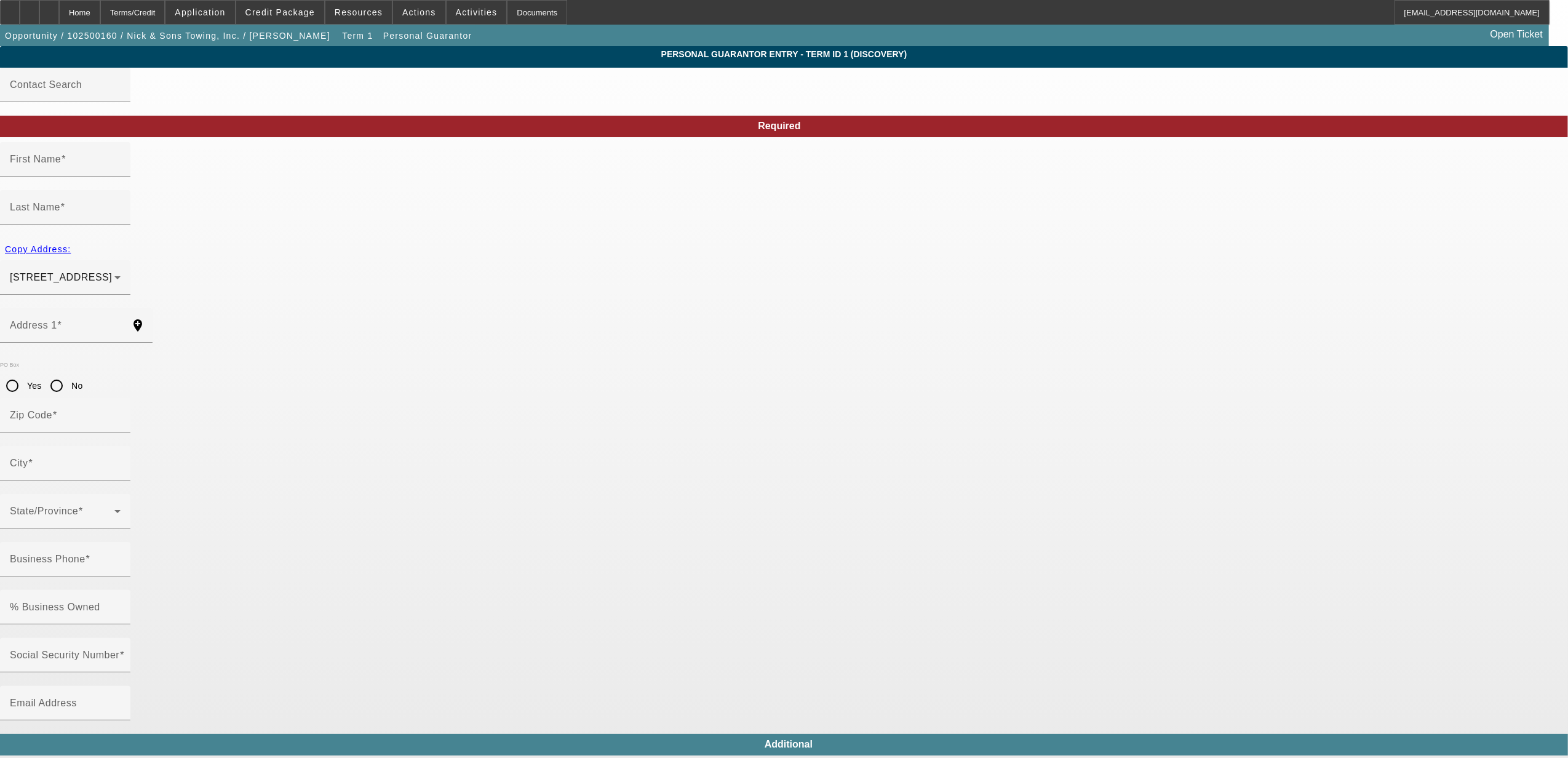
type input "[PHONE_NUMBER]"
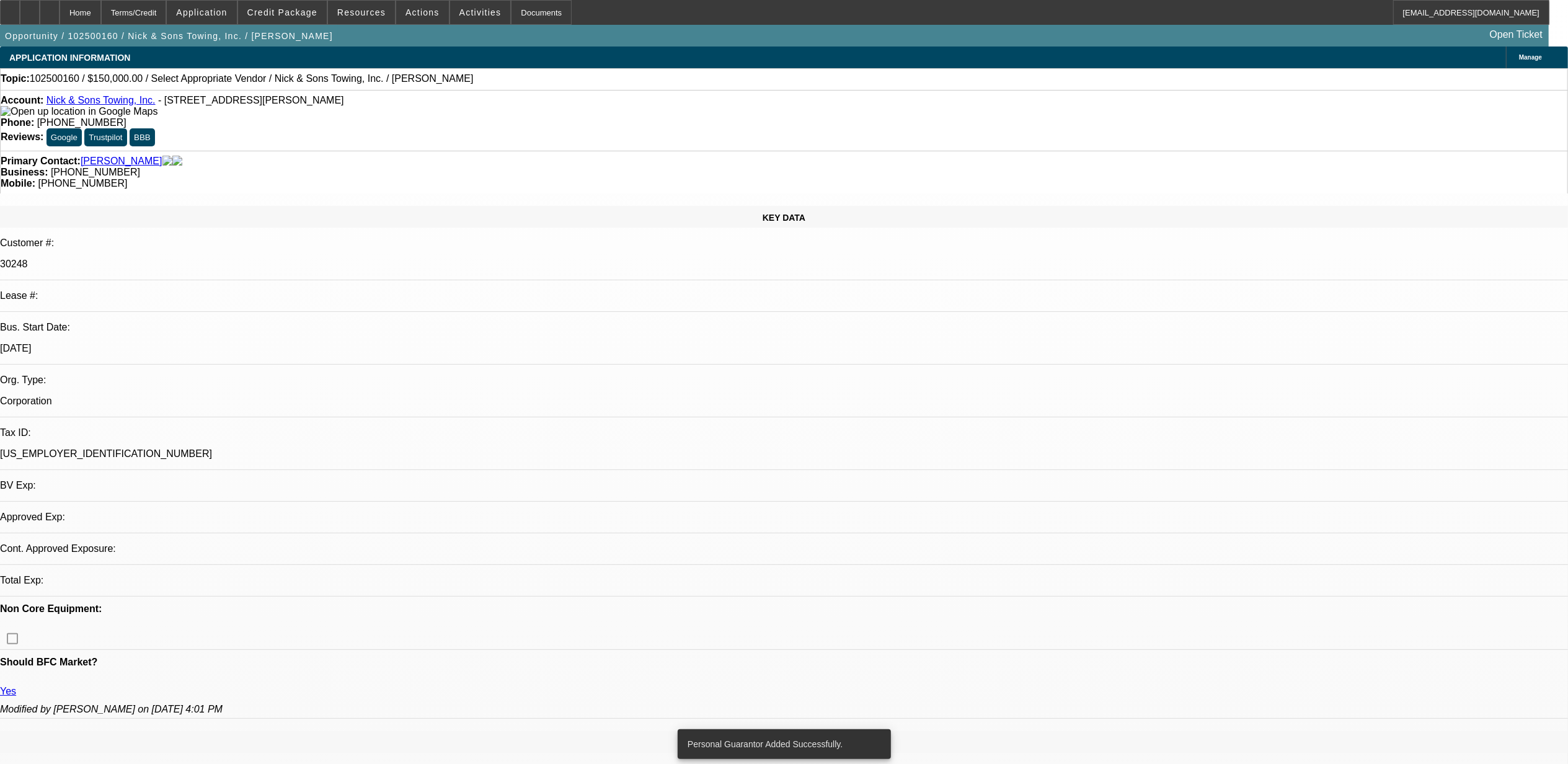
select select "0"
select select "2"
select select "0.1"
select select "4"
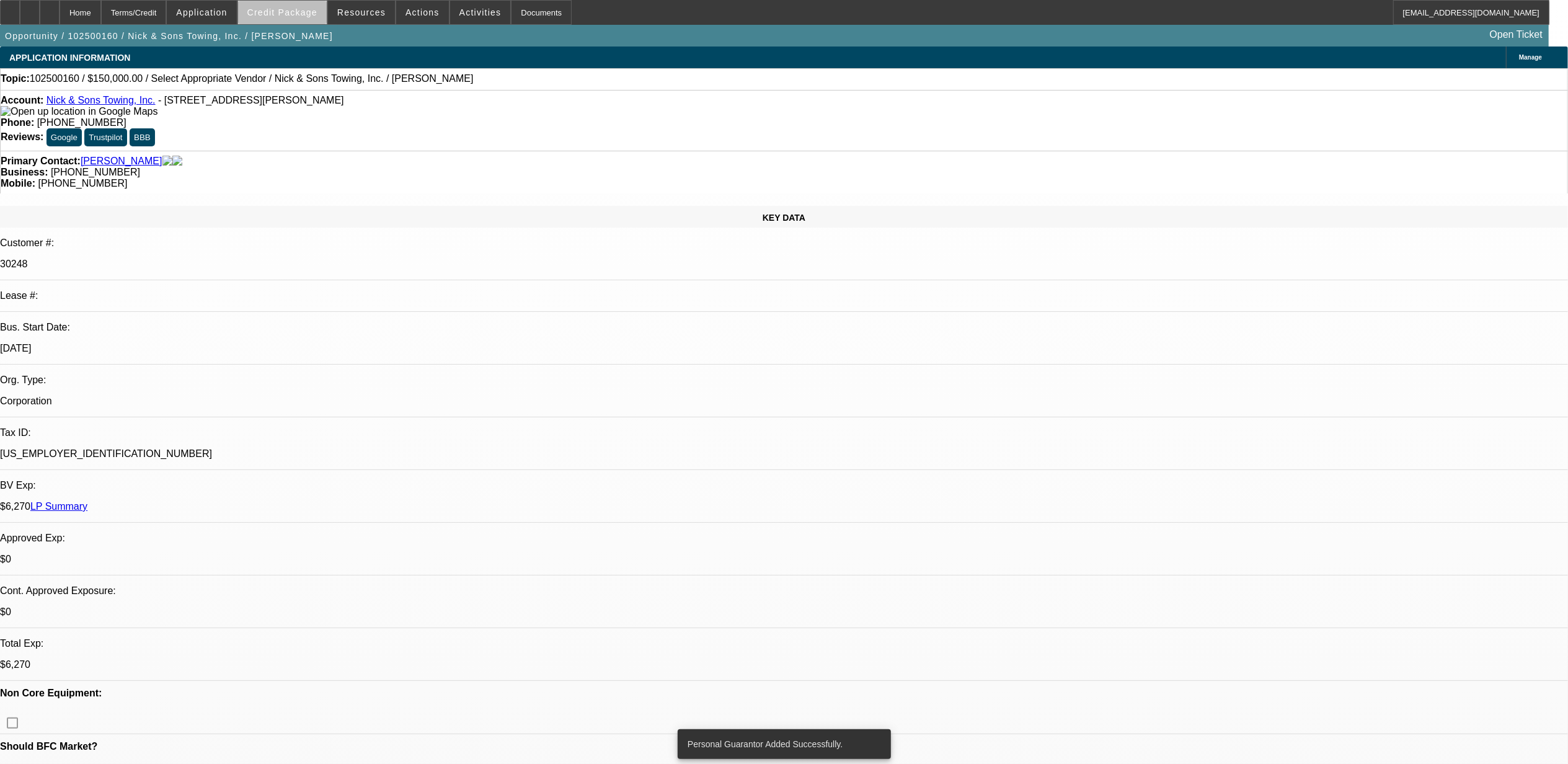
click at [307, 13] on span "Credit Package" at bounding box center [282, 12] width 70 height 10
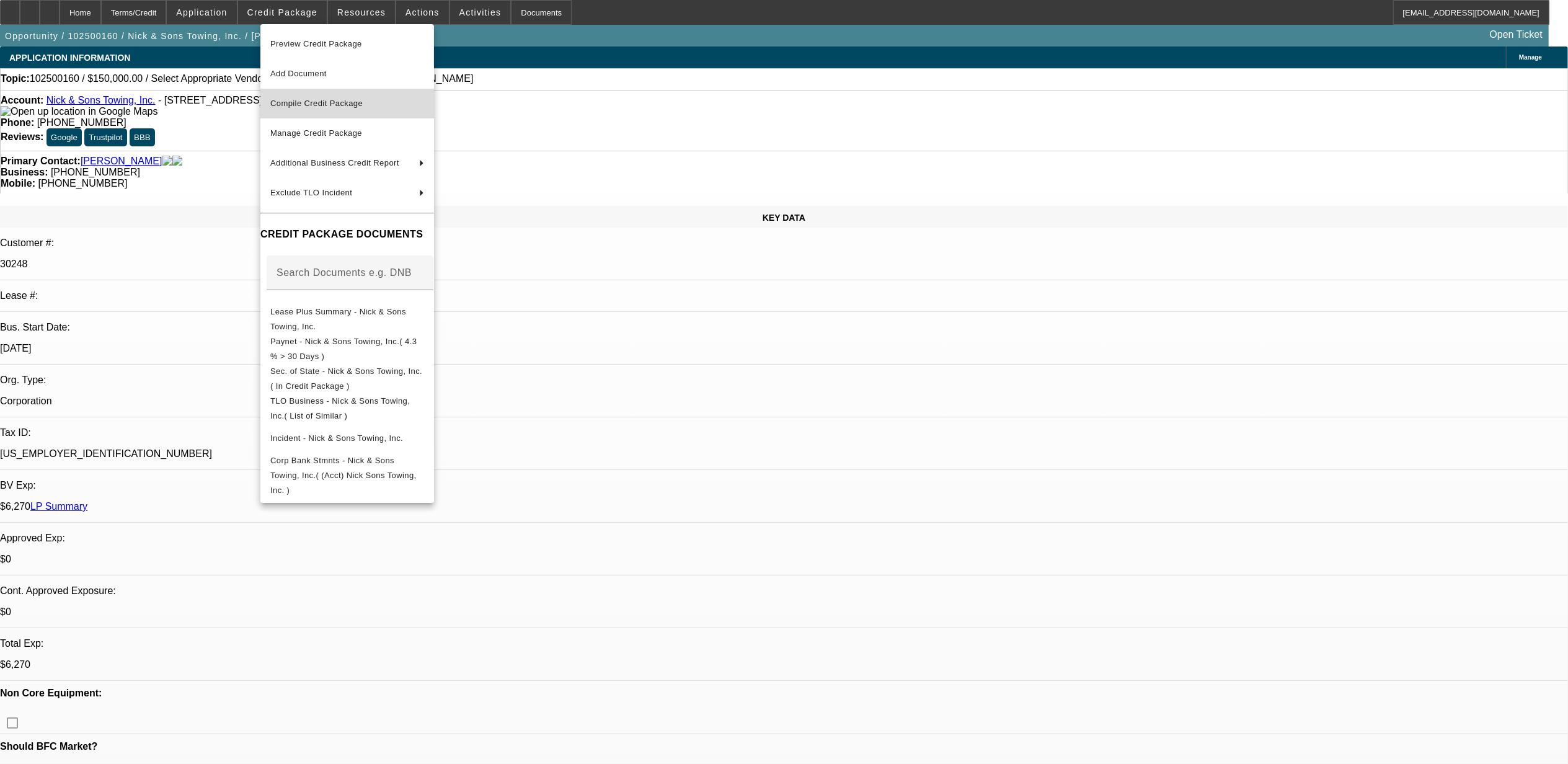
click at [340, 116] on button "Compile Credit Package" at bounding box center [347, 104] width 174 height 30
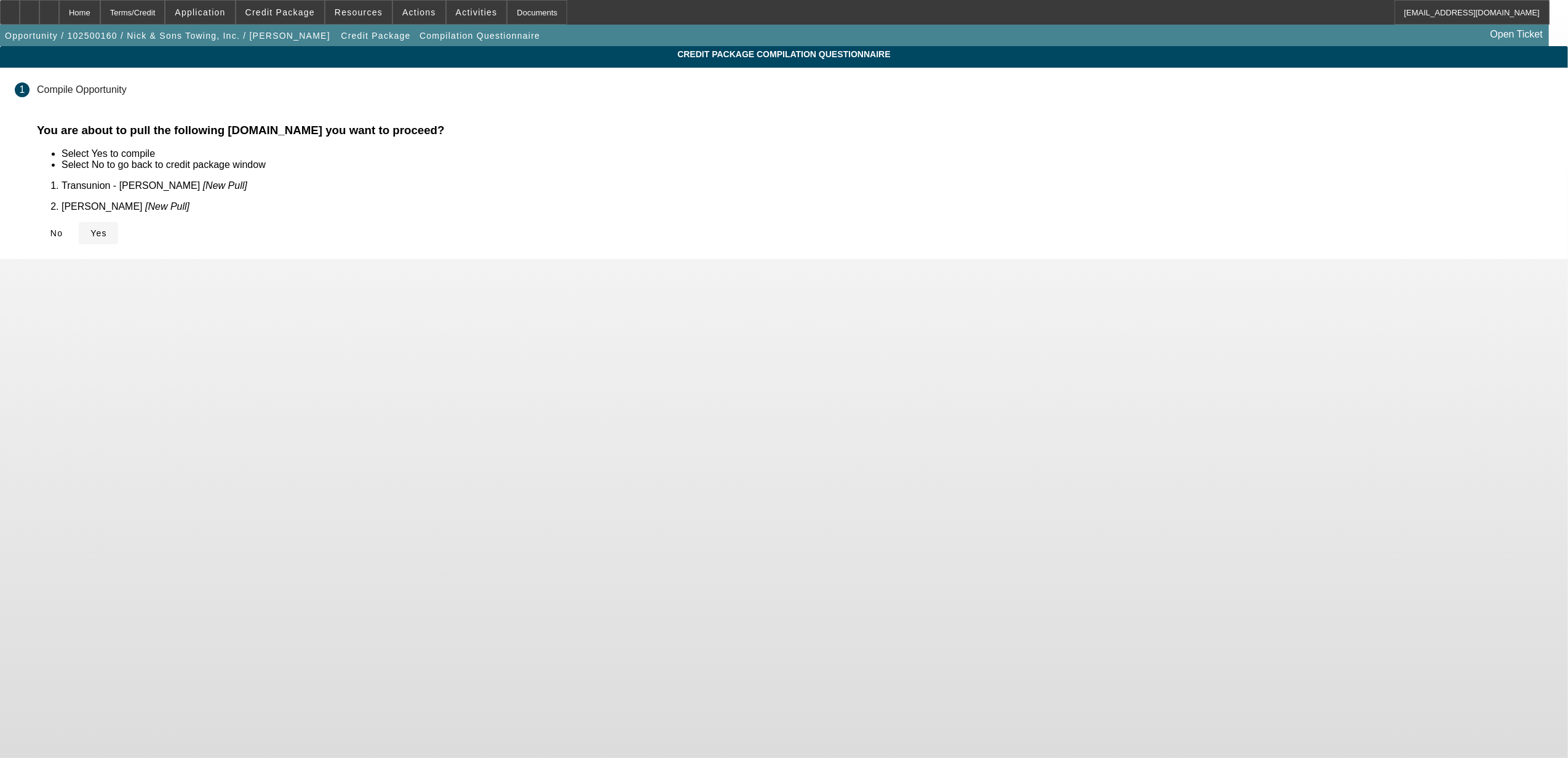
click at [90, 228] on icon at bounding box center [90, 233] width 0 height 10
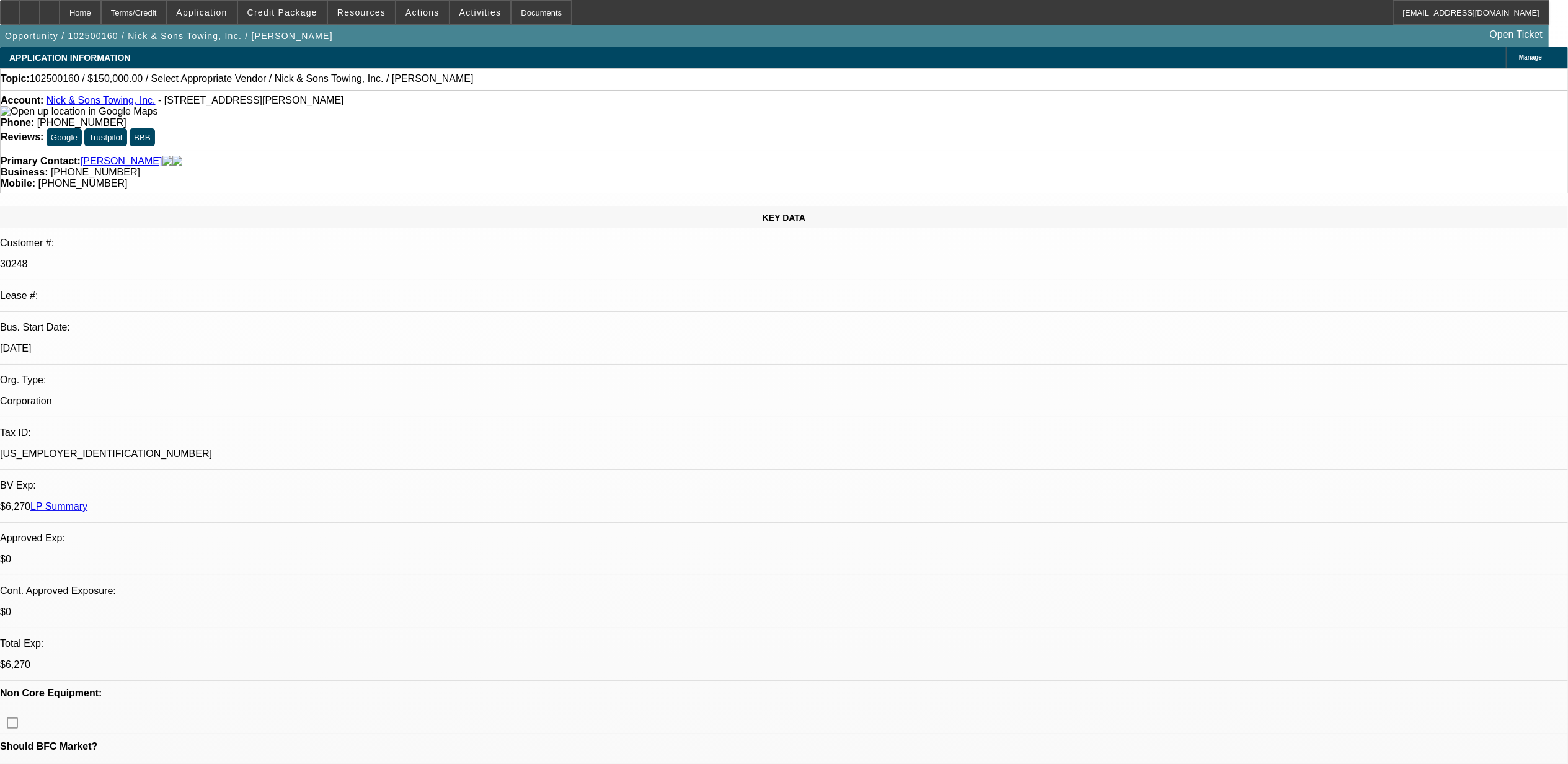
select select "0"
select select "2"
select select "0.1"
select select "4"
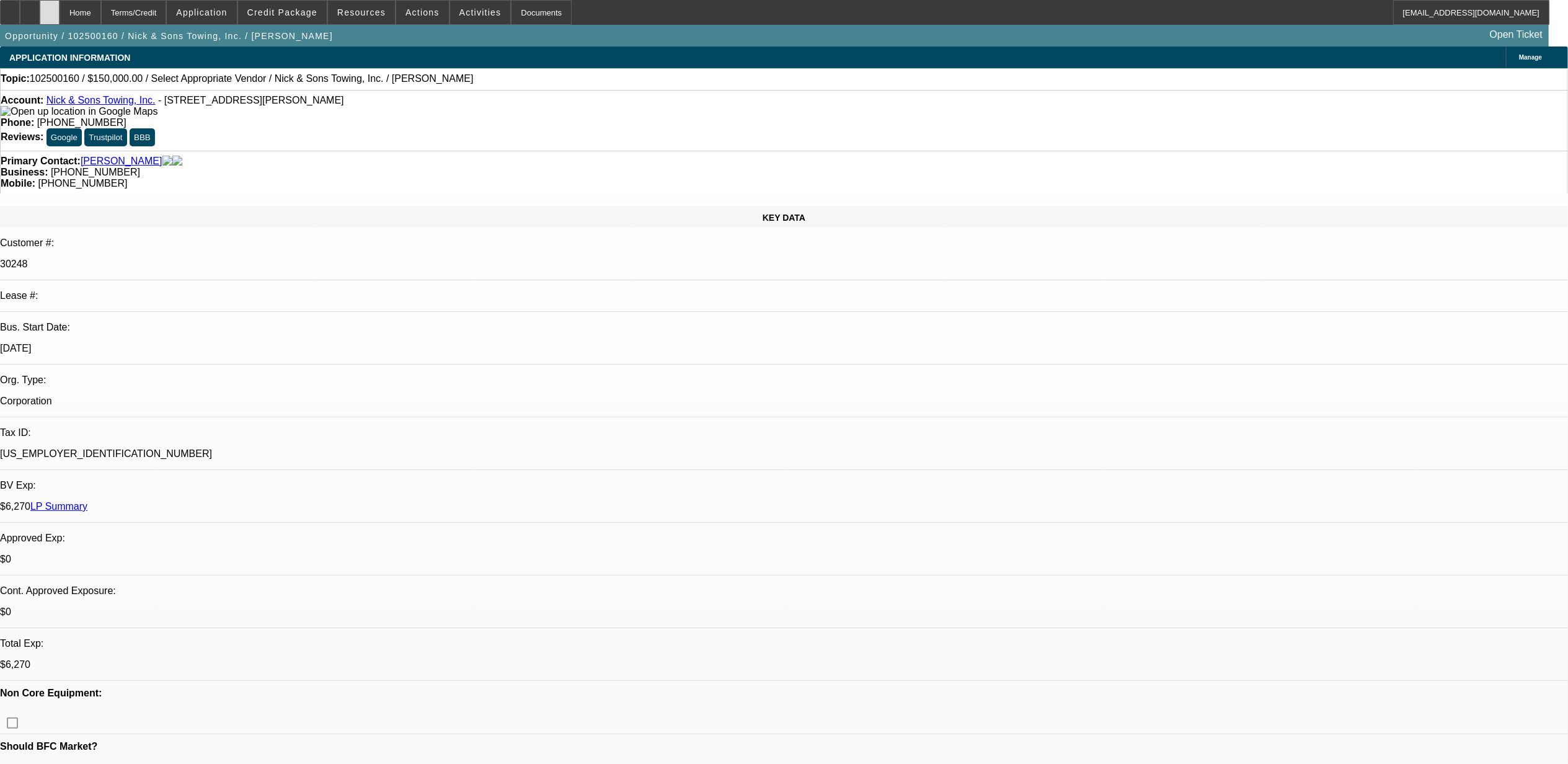
click at [60, 20] on div at bounding box center [49, 13] width 20 height 25
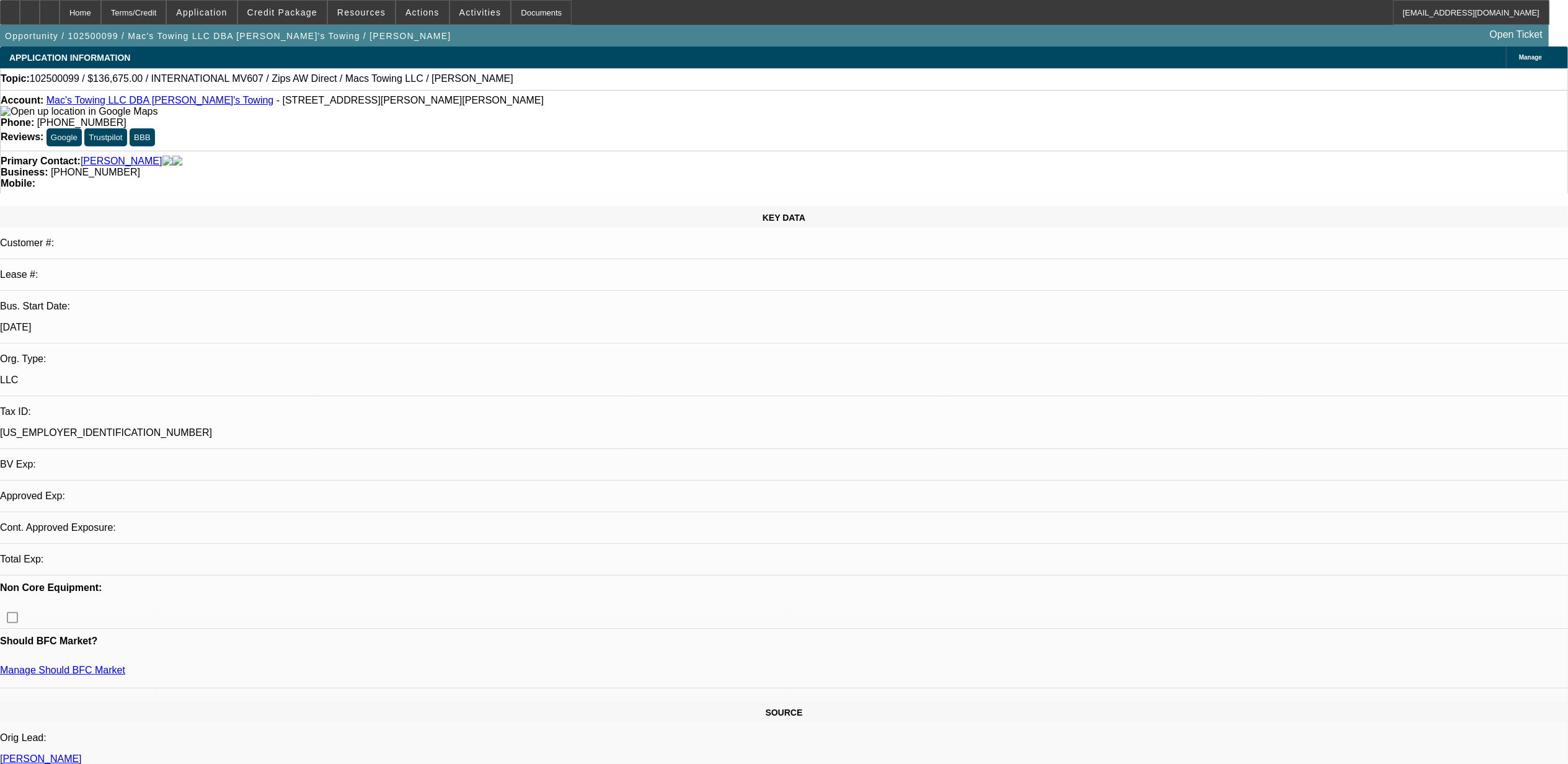
select select "0"
select select "2"
select select "0"
select select "6"
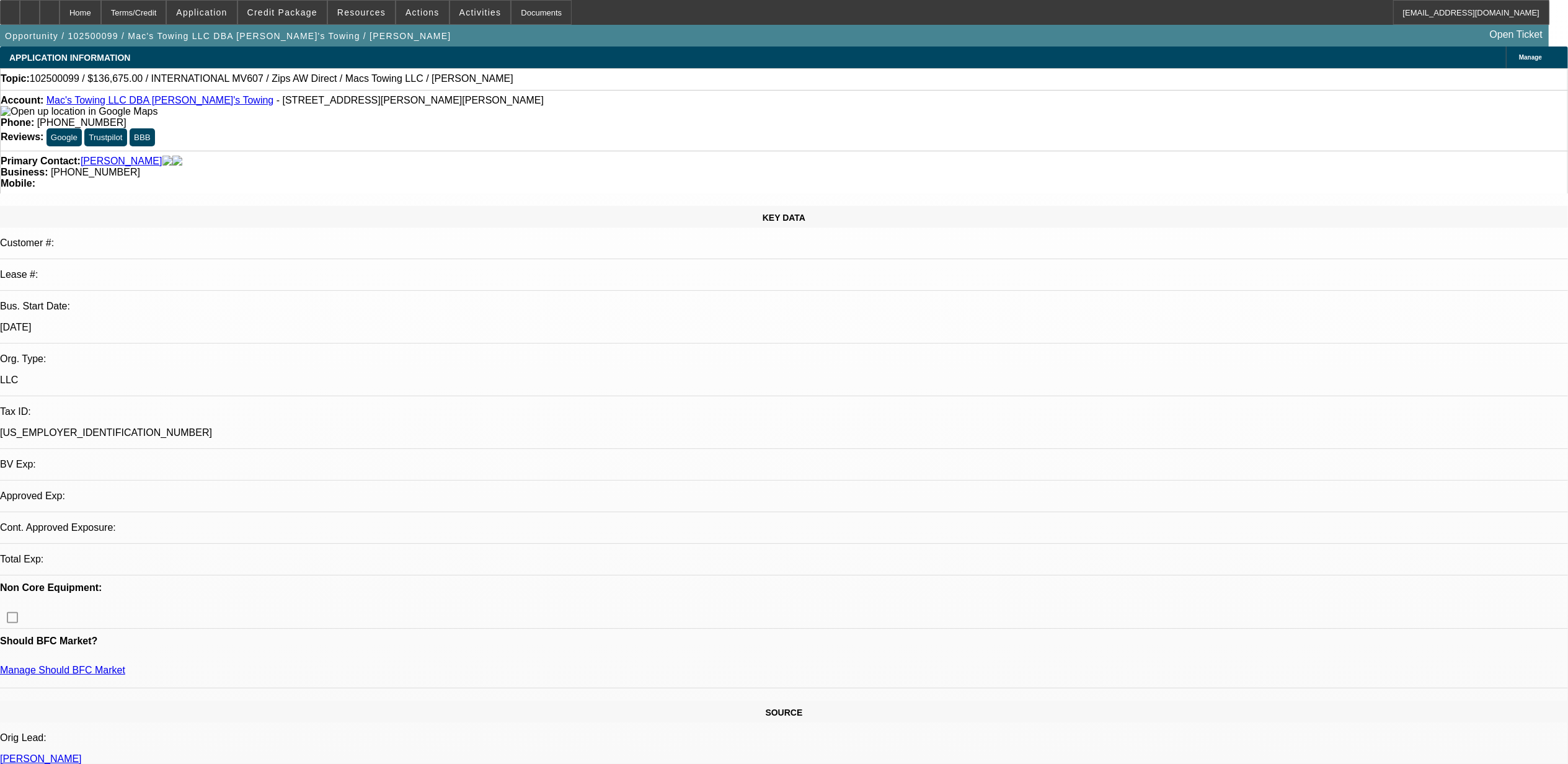
select select "0"
select select "2"
select select "0"
select select "6"
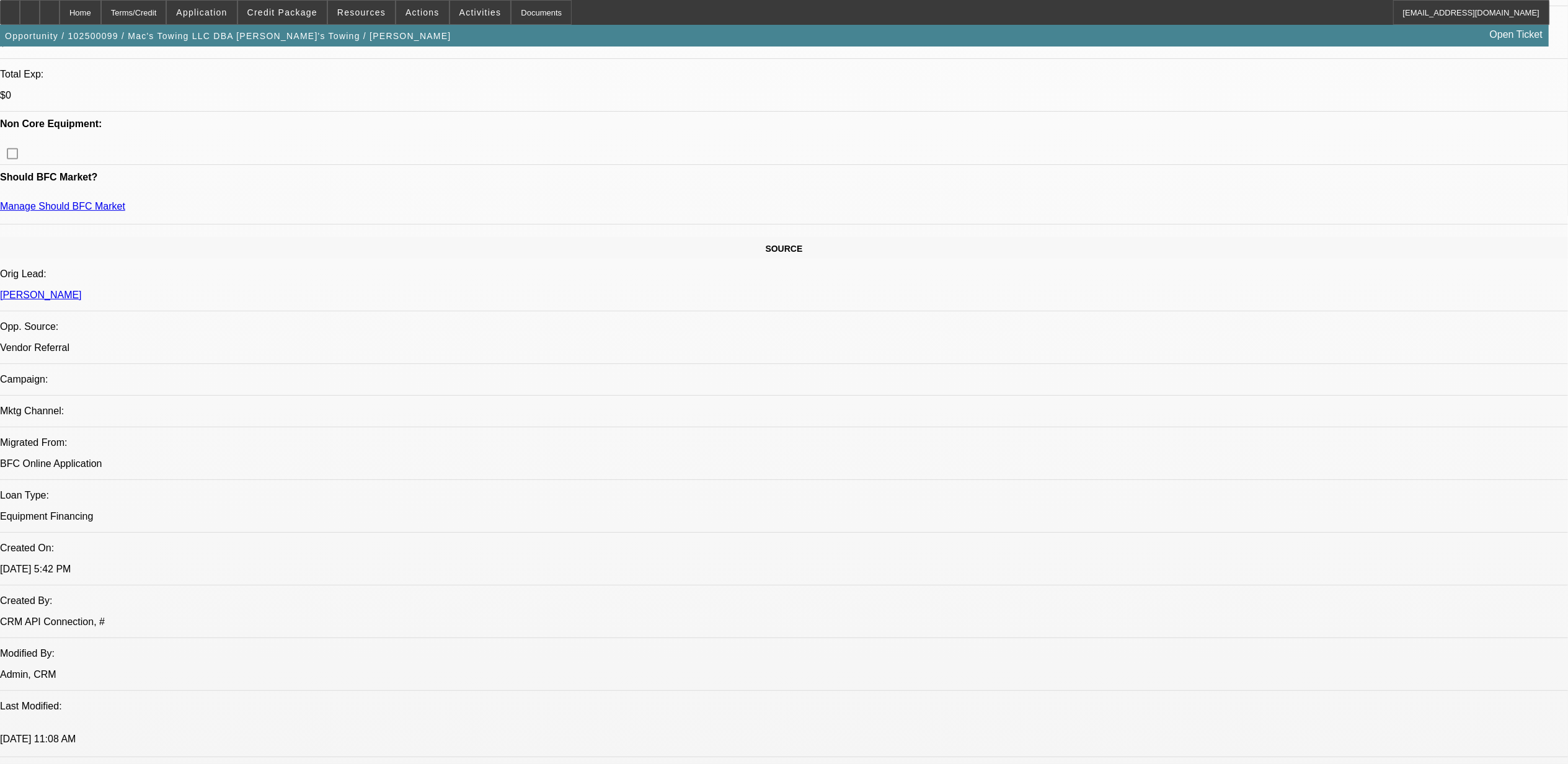
scroll to position [388, 0]
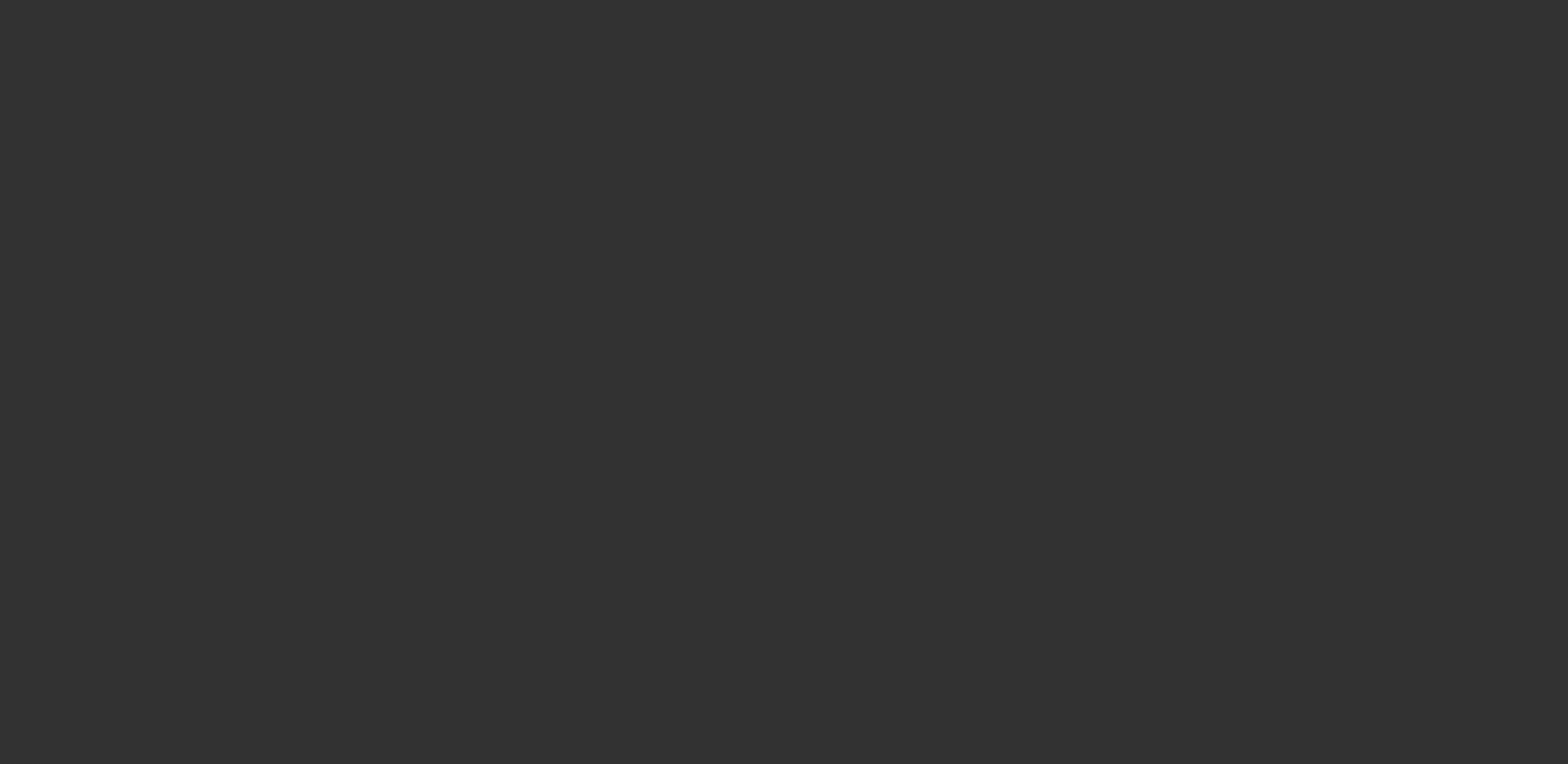
select select "0"
select select "2"
select select "0.1"
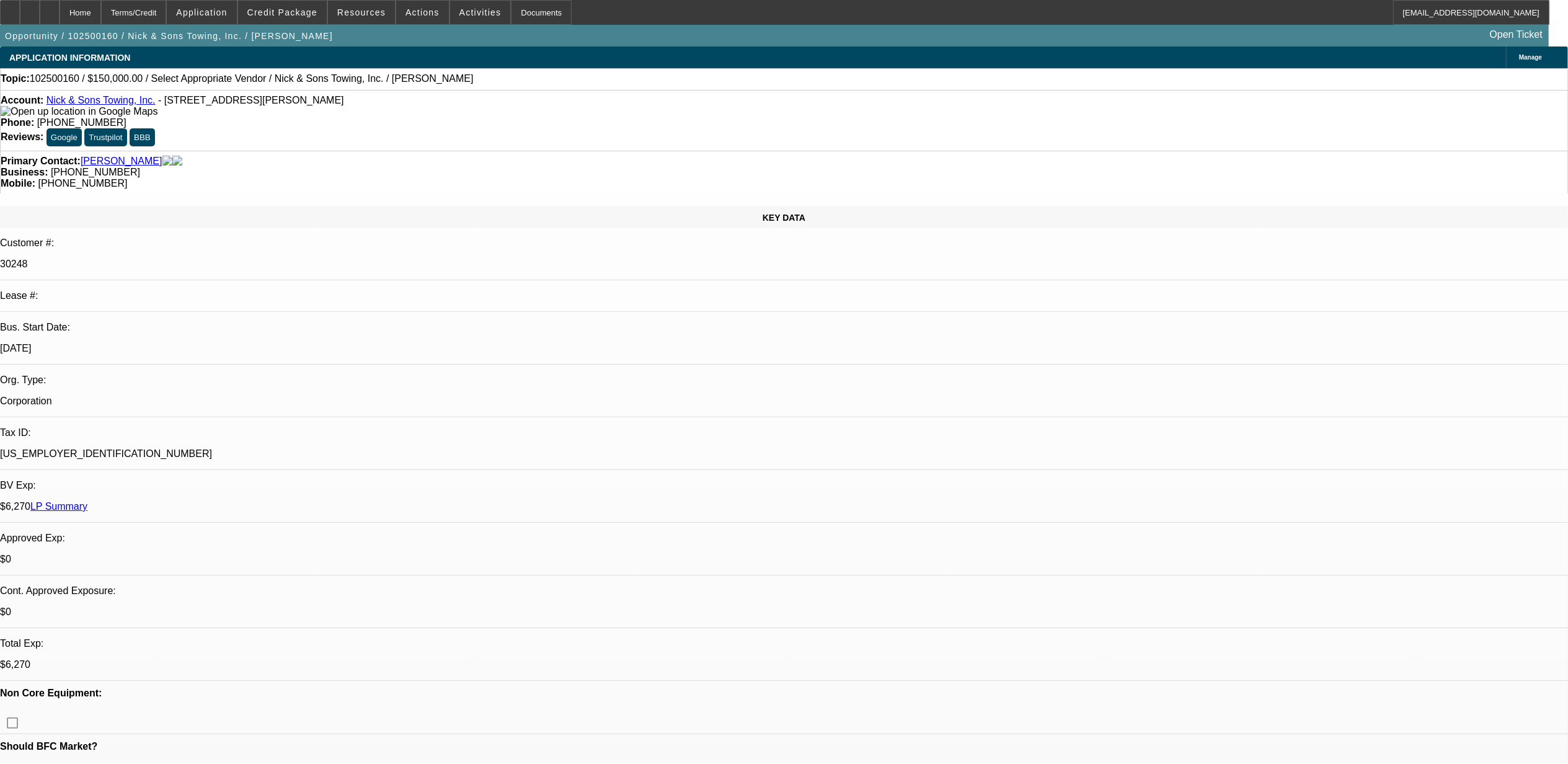
select select "1"
select select "2"
select select "4"
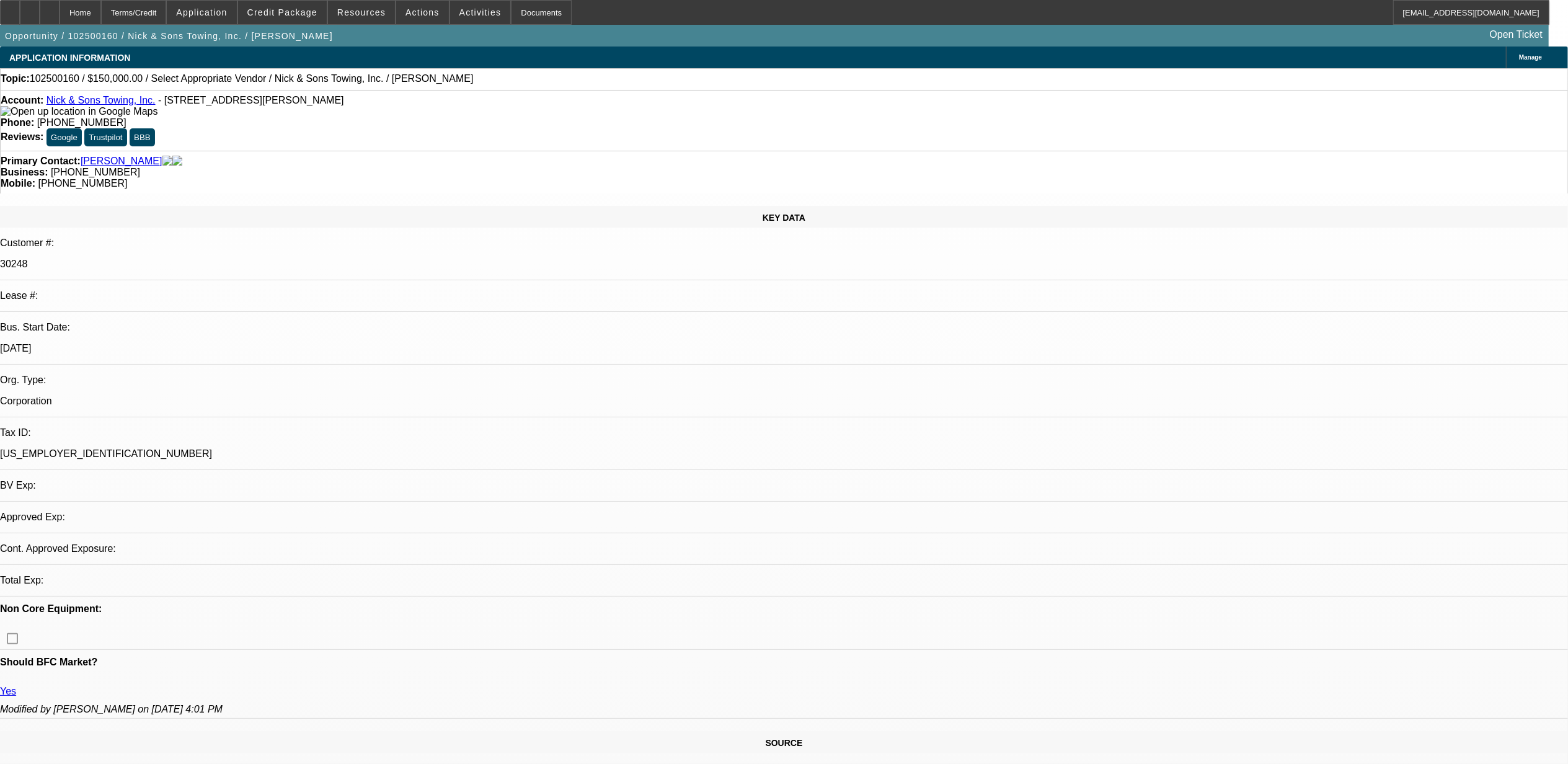
select select "0"
select select "2"
select select "0.1"
select select "4"
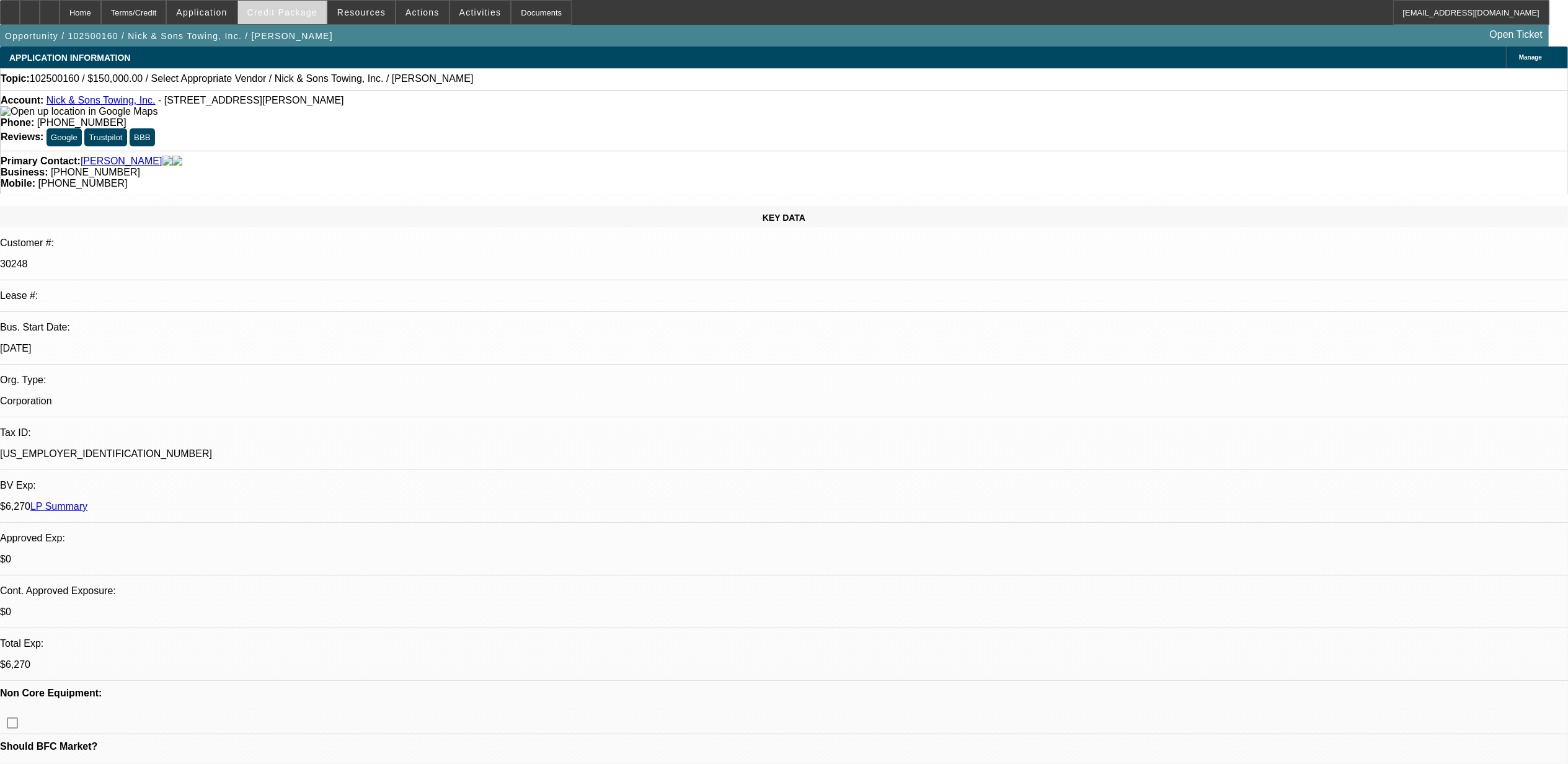
click at [305, 17] on span at bounding box center [282, 13] width 89 height 30
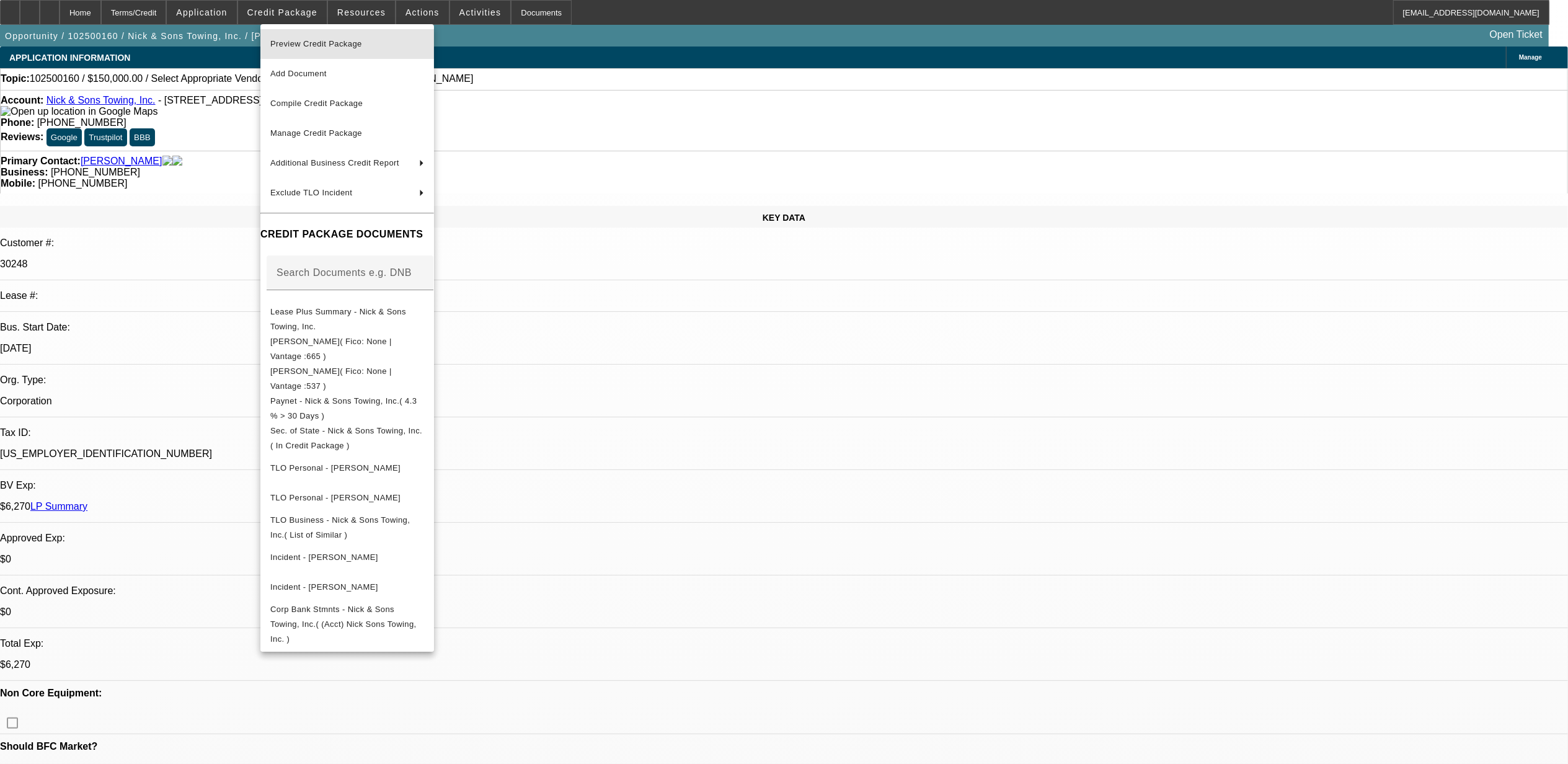
click at [316, 43] on span "Preview Credit Package" at bounding box center [316, 44] width 92 height 9
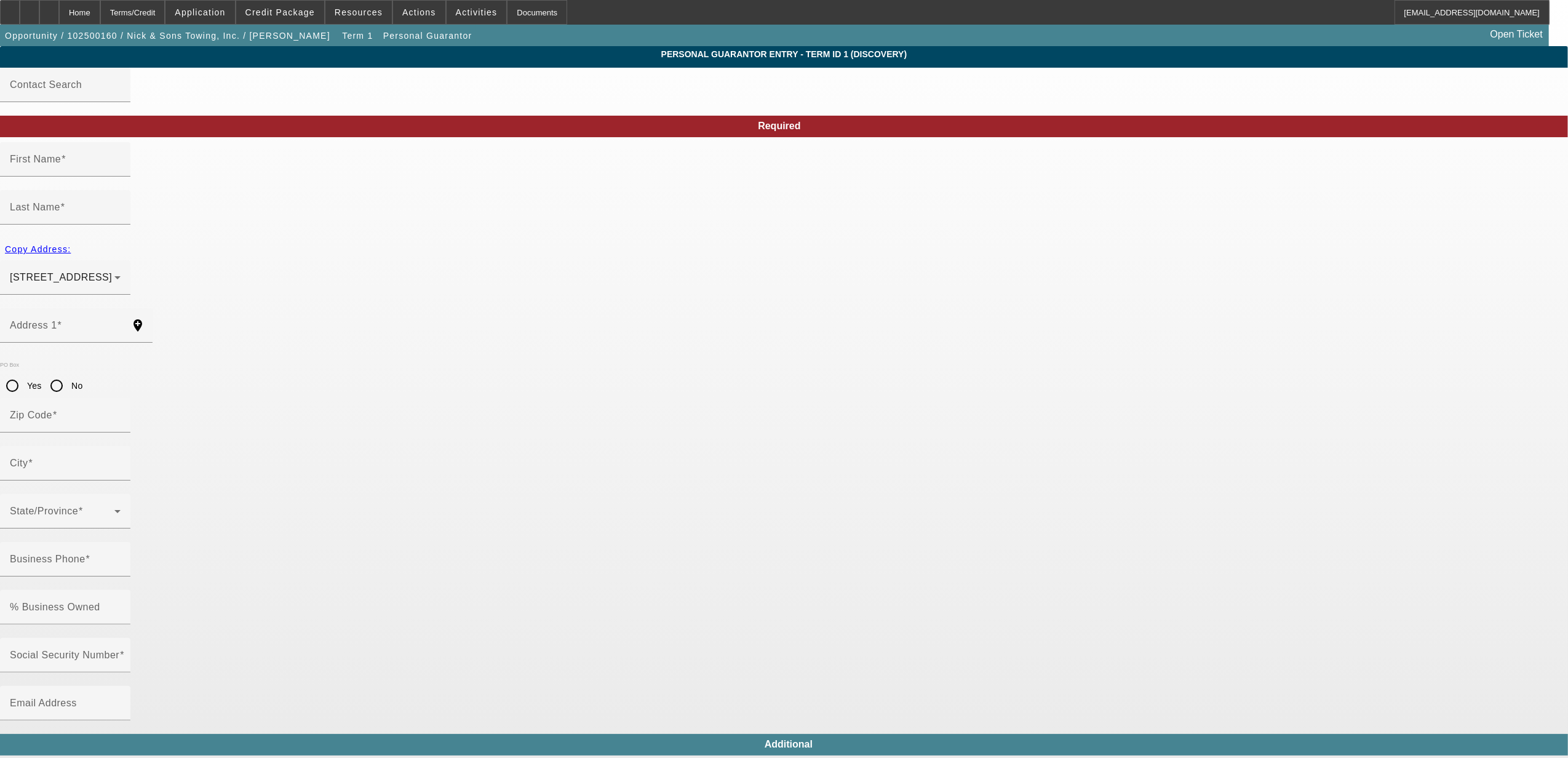
type input "[PERSON_NAME]"
type input "[STREET_ADDRESS][PERSON_NAME]"
radio input "true"
type input "92407"
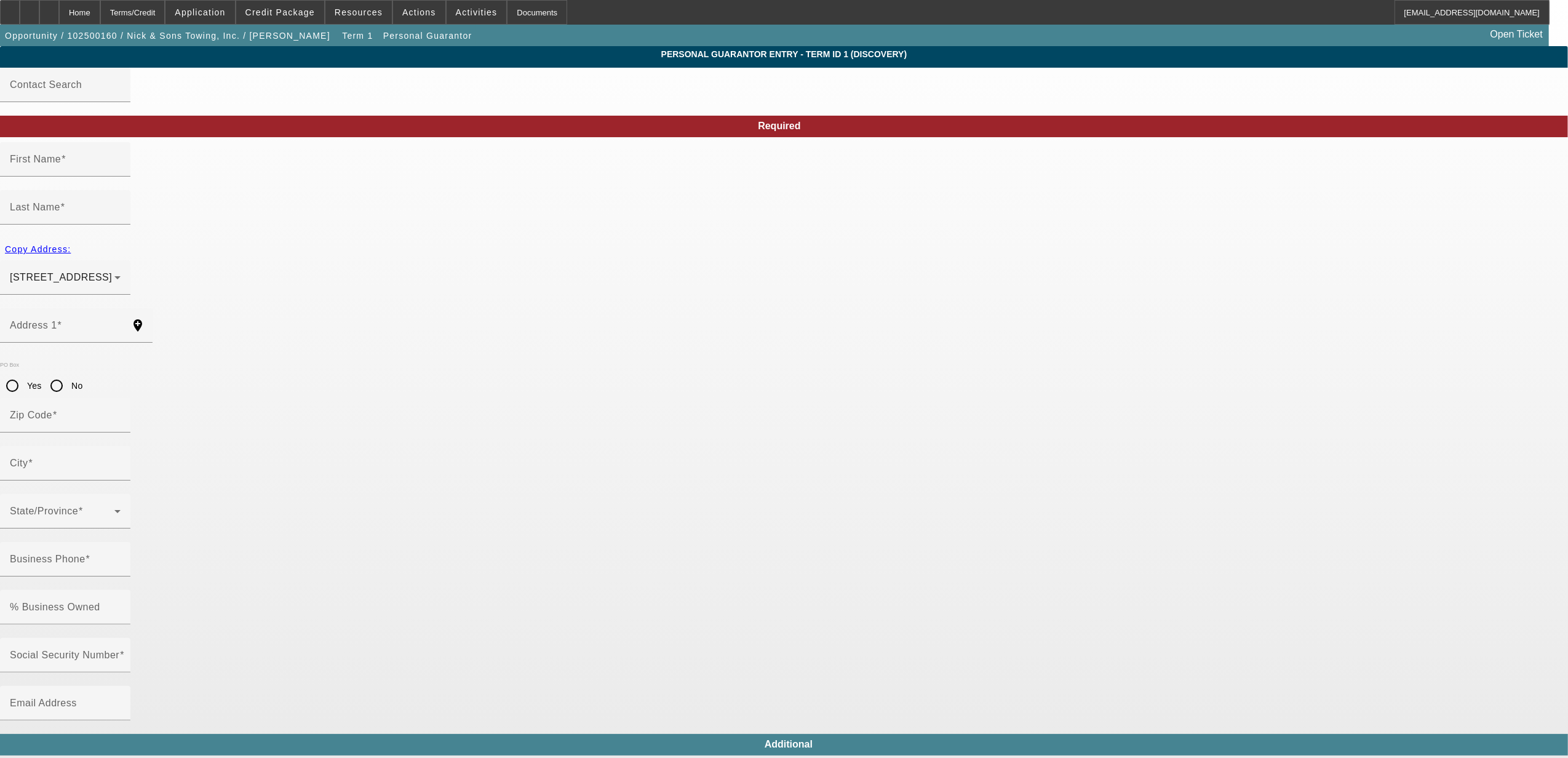
type input "[GEOGRAPHIC_DATA]"
type input "[PHONE_NUMBER]"
type input "100"
type input "700-21-7754"
type input "[EMAIL_ADDRESS][DOMAIN_NAME]"
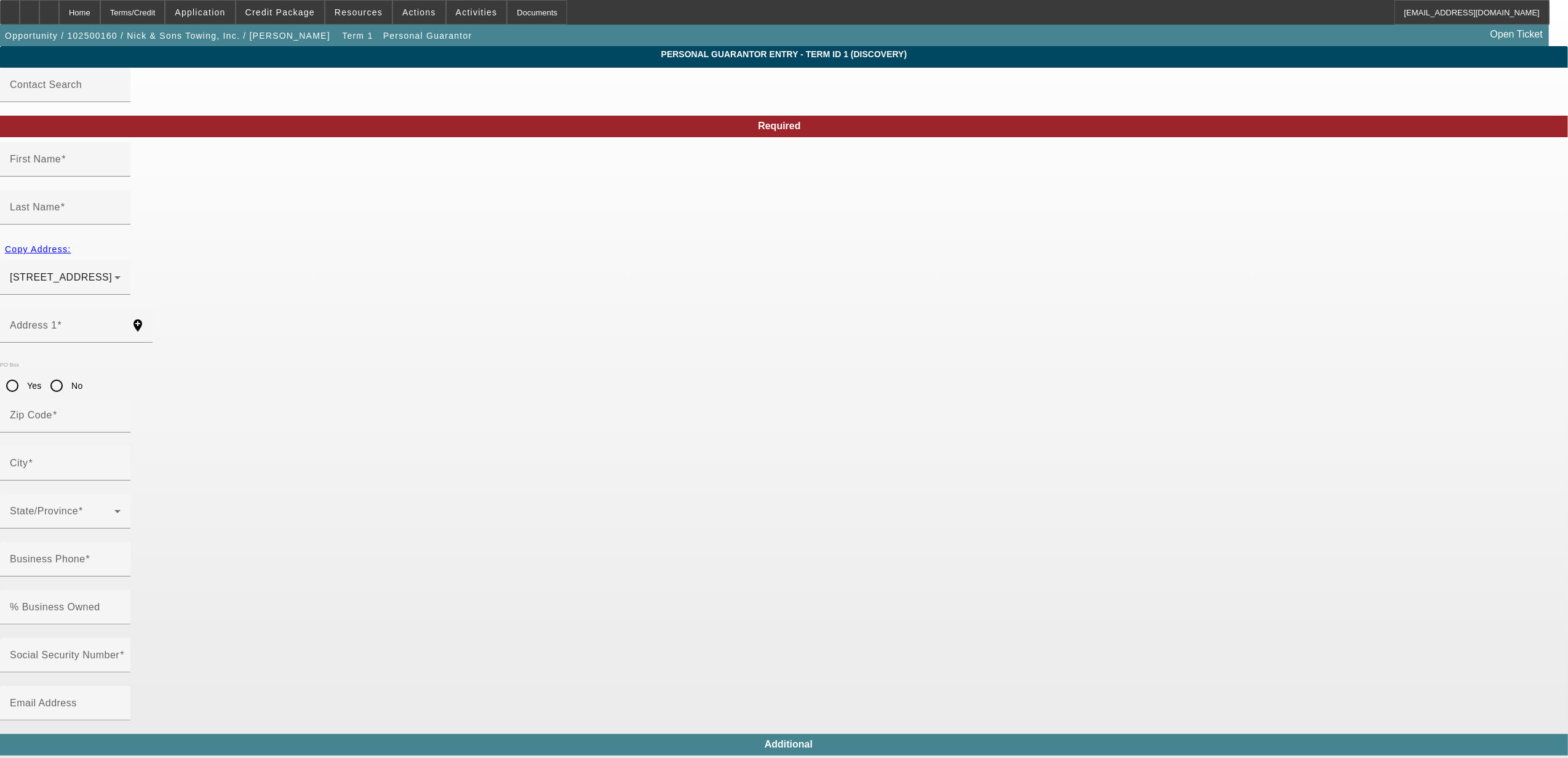
type input "[PHONE_NUMBER]"
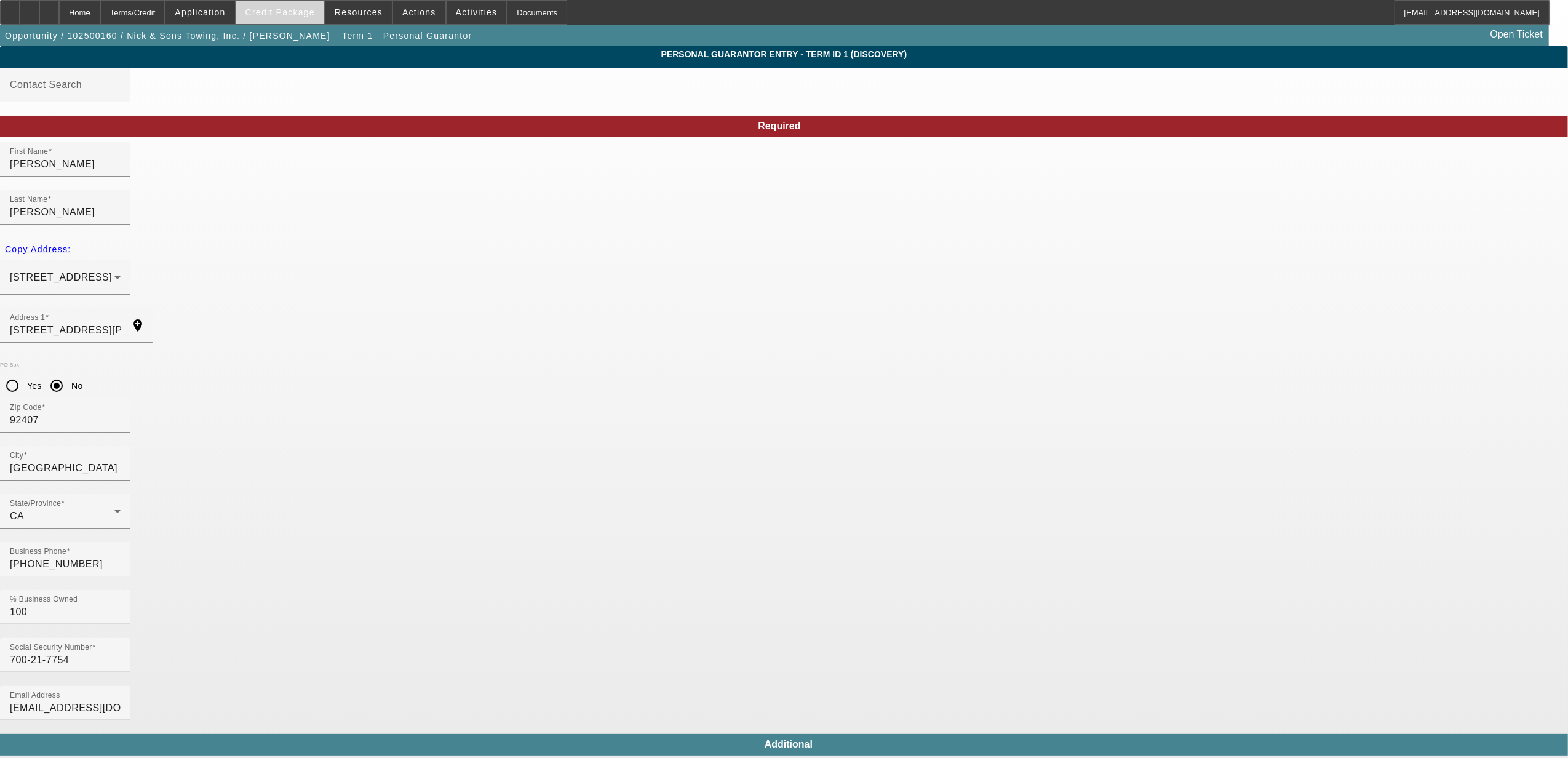
click at [304, 8] on span "Credit Package" at bounding box center [280, 12] width 69 height 10
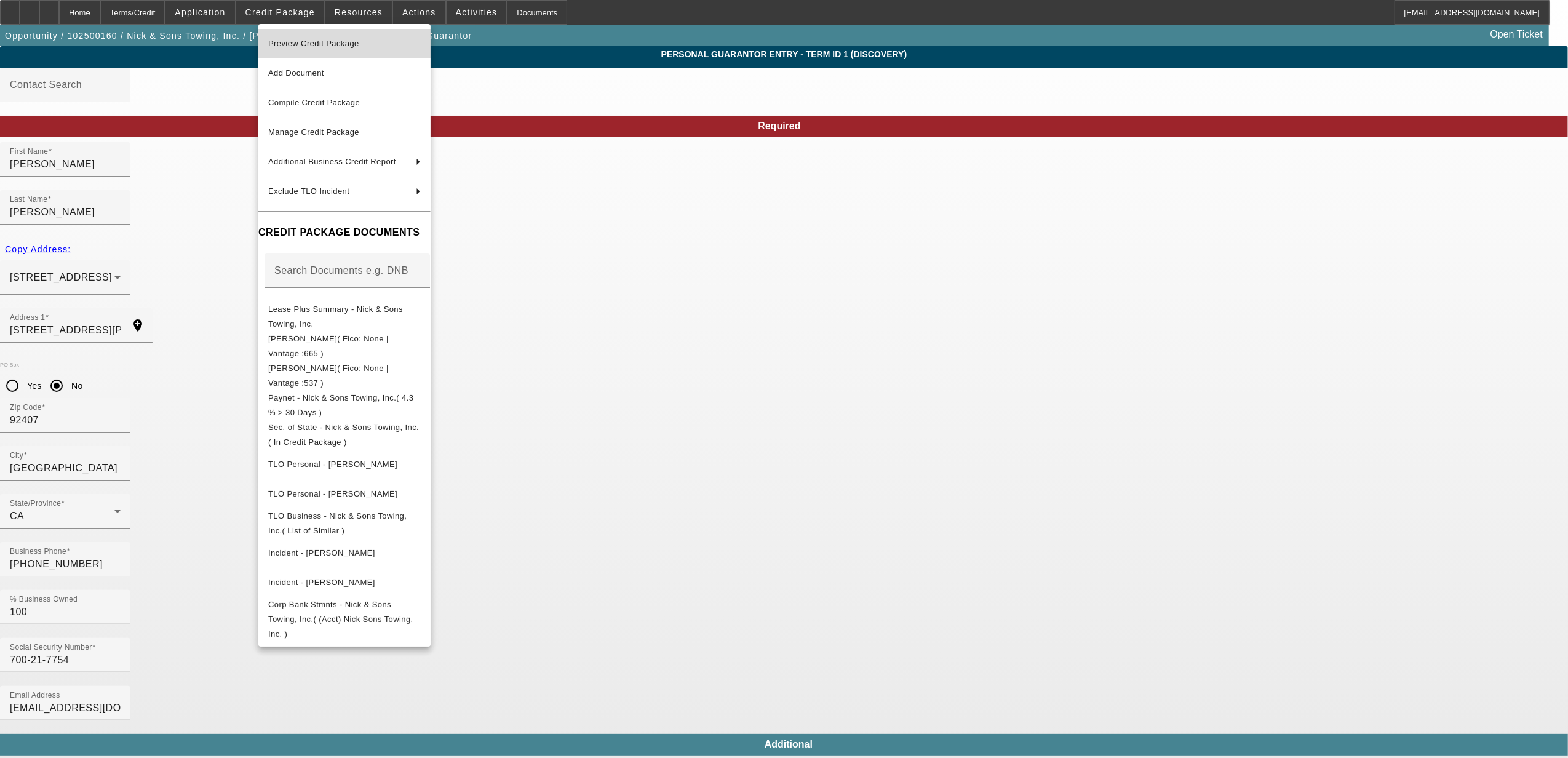
click at [307, 43] on span "Preview Credit Package" at bounding box center [314, 44] width 91 height 9
